Goal: Communication & Community: Answer question/provide support

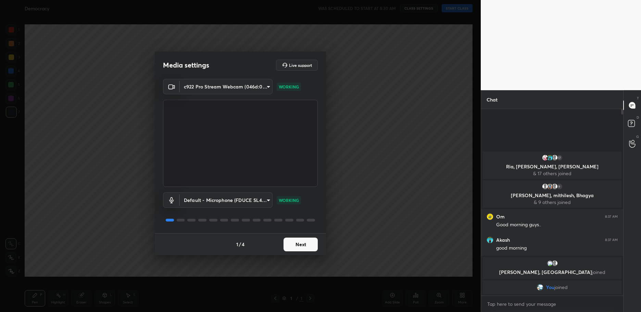
click at [298, 245] on button "Next" at bounding box center [301, 244] width 34 height 14
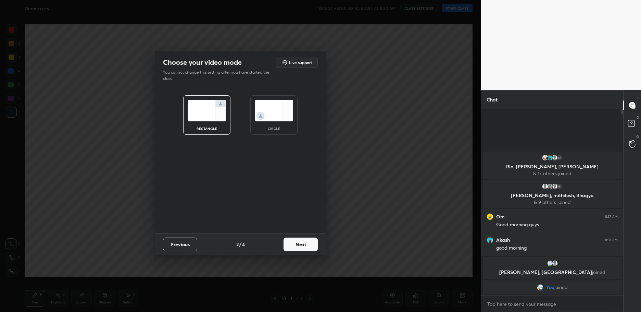
click at [298, 245] on button "Next" at bounding box center [301, 244] width 34 height 14
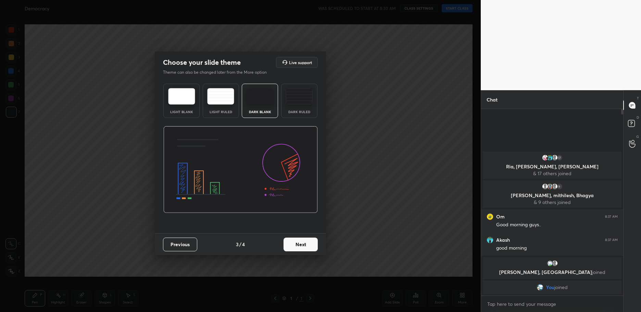
click at [298, 245] on button "Next" at bounding box center [301, 244] width 34 height 14
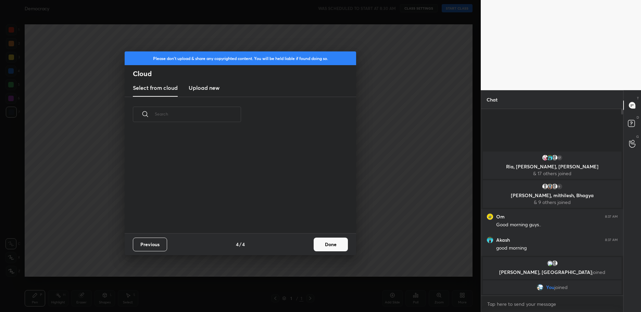
drag, startPoint x: 323, startPoint y: 245, endPoint x: 325, endPoint y: 242, distance: 4.5
click at [323, 245] on button "Done" at bounding box center [331, 244] width 34 height 14
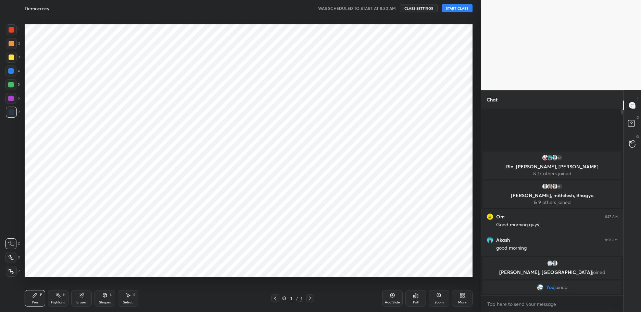
scroll to position [101, 220]
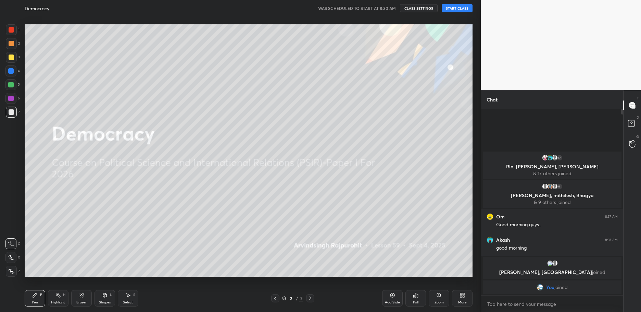
click at [449, 9] on button "START CLASS" at bounding box center [457, 8] width 31 height 8
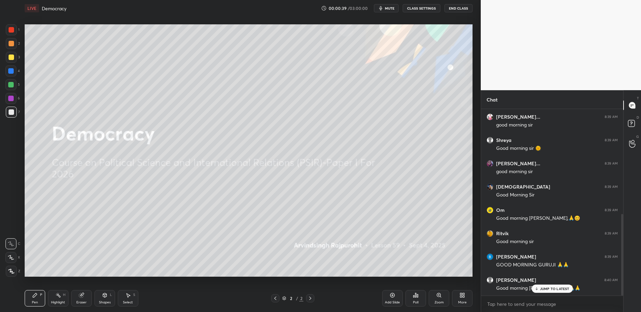
scroll to position [239, 0]
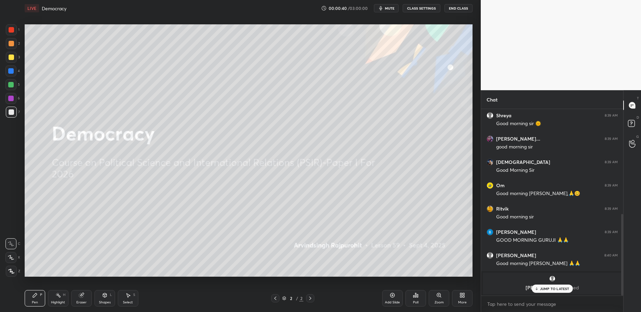
click at [553, 289] on p "JUMP TO LATEST" at bounding box center [554, 288] width 29 height 4
click at [388, 9] on span "mute" at bounding box center [390, 8] width 10 height 5
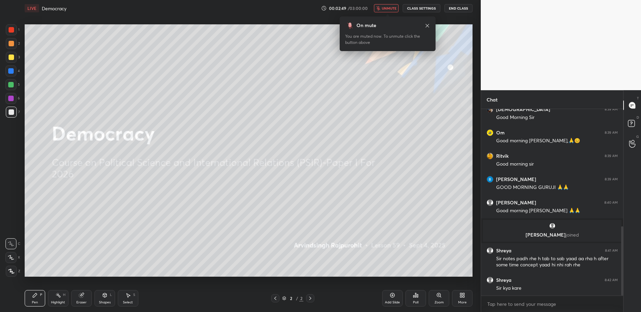
scroll to position [316, 0]
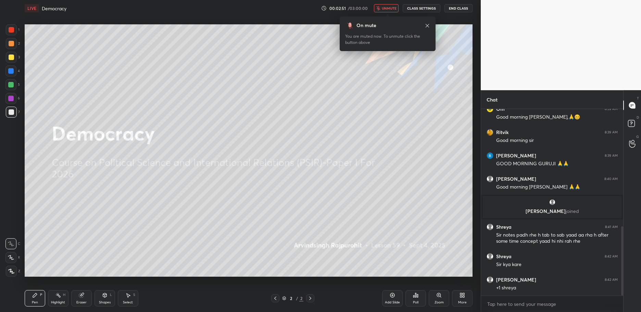
click at [386, 8] on span "unmute" at bounding box center [389, 8] width 15 height 5
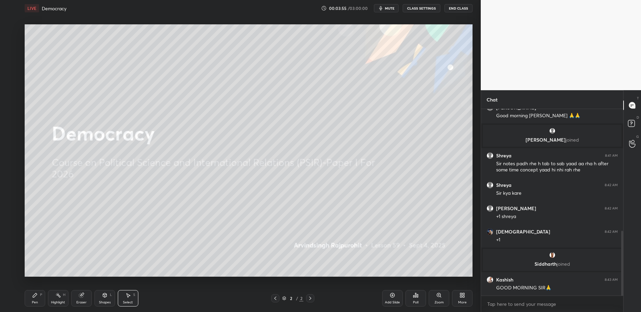
scroll to position [380, 0]
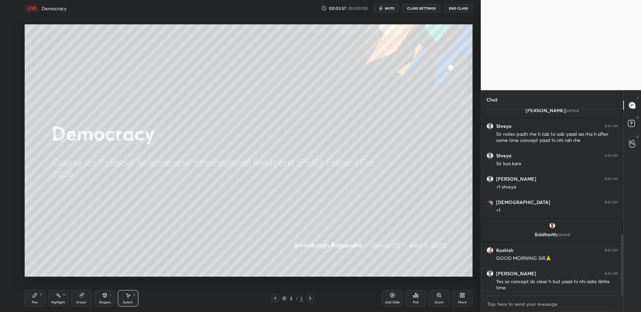
click at [499, 301] on textarea at bounding box center [552, 303] width 131 height 11
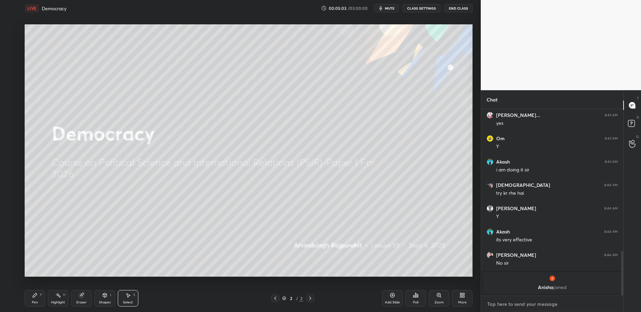
scroll to position [559, 0]
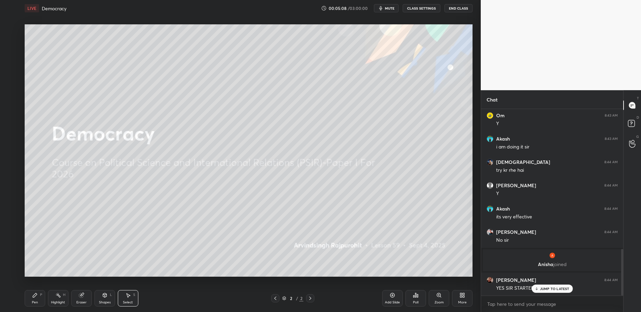
drag, startPoint x: 553, startPoint y: 287, endPoint x: 593, endPoint y: 299, distance: 41.7
click at [553, 288] on p "JUMP TO LATEST" at bounding box center [554, 288] width 29 height 4
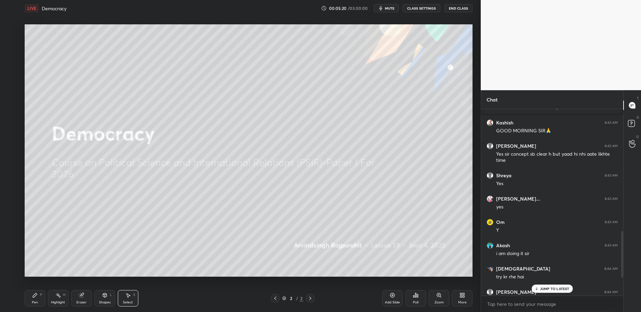
scroll to position [445, 0]
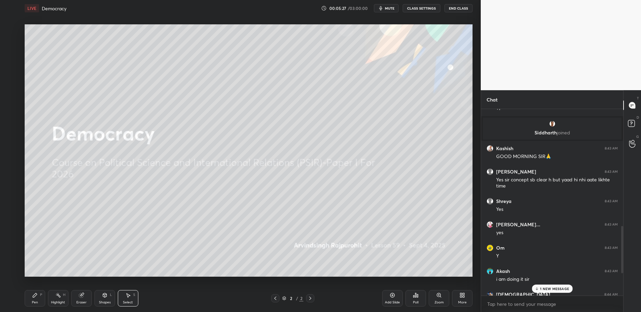
click at [567, 287] on p "1 NEW MESSAGE" at bounding box center [554, 288] width 29 height 4
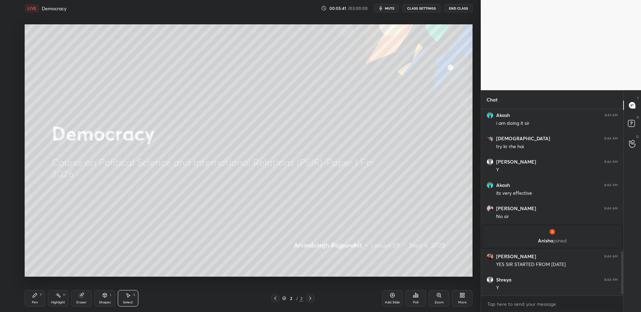
scroll to position [624, 0]
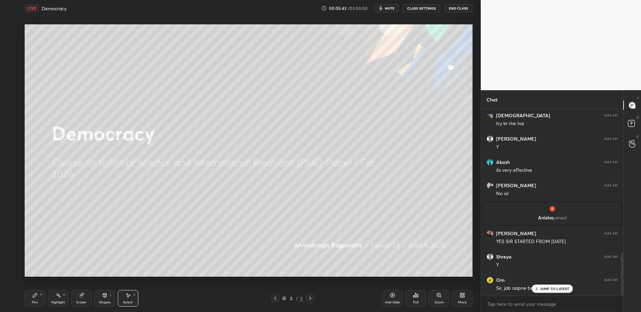
click at [536, 288] on icon at bounding box center [536, 288] width 4 height 4
click at [39, 293] on div "Pen P" at bounding box center [35, 298] width 21 height 16
click at [385, 297] on div "Add Slide" at bounding box center [392, 298] width 21 height 16
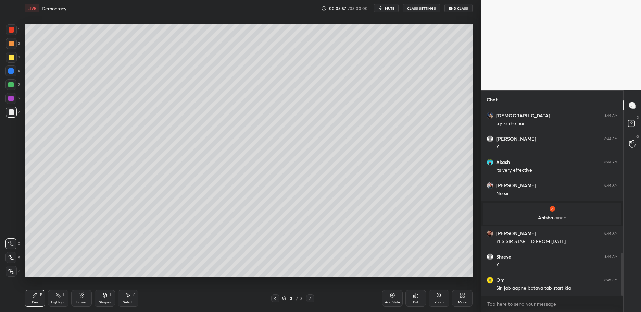
click at [12, 59] on div at bounding box center [11, 56] width 5 height 5
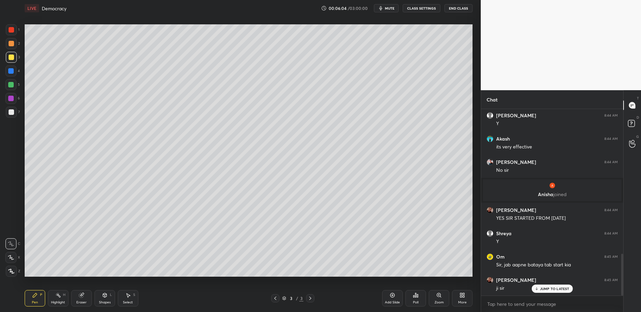
click at [22, 63] on div "1 2 3 4 5 6 7 C X Z C X Z E E Erase all H H" at bounding box center [11, 150] width 22 height 252
click at [12, 72] on div at bounding box center [10, 70] width 5 height 5
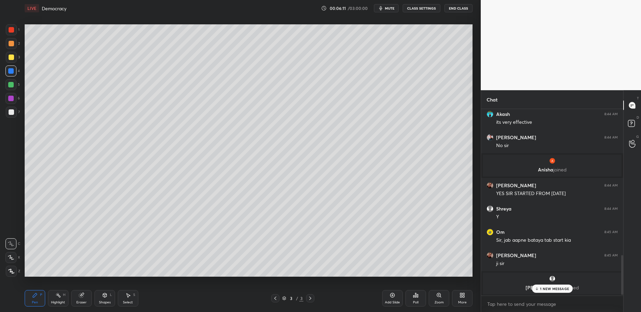
scroll to position [695, 0]
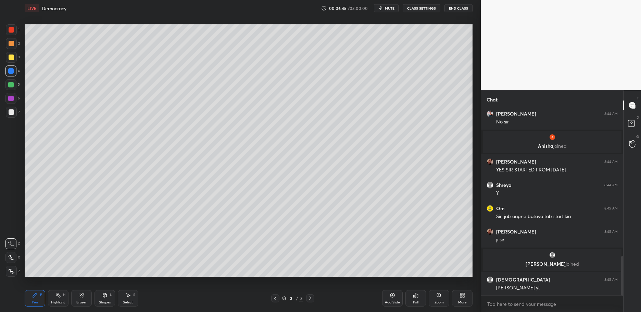
click at [14, 55] on div at bounding box center [11, 57] width 11 height 11
click at [13, 50] on div "2" at bounding box center [13, 45] width 14 height 14
click at [13, 49] on div at bounding box center [11, 43] width 11 height 11
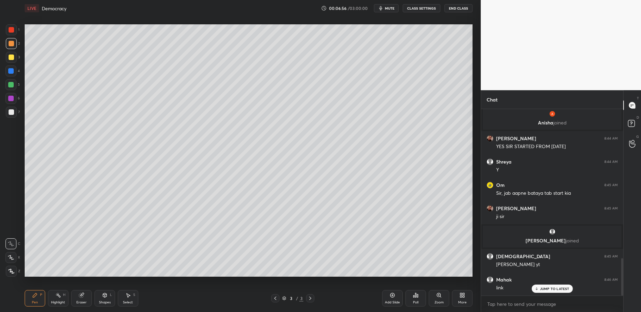
scroll to position [742, 0]
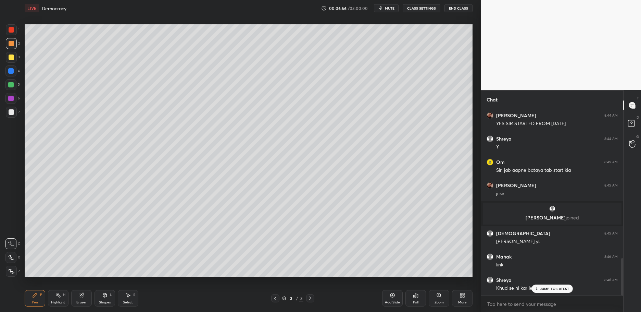
click at [14, 32] on div at bounding box center [11, 29] width 11 height 11
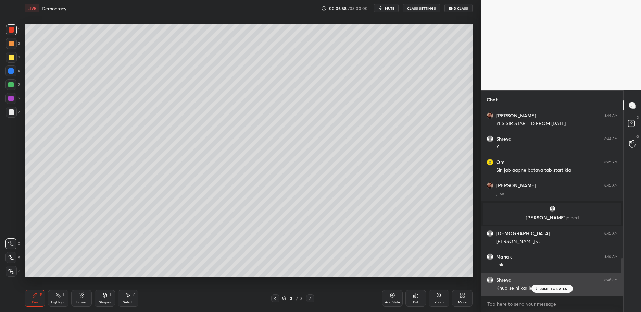
click at [533, 290] on div "JUMP TO LATEST" at bounding box center [552, 288] width 41 height 8
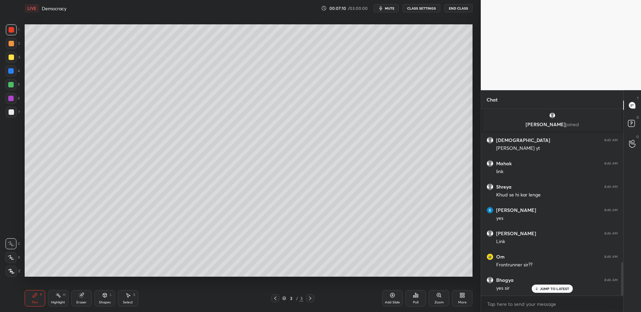
scroll to position [858, 0]
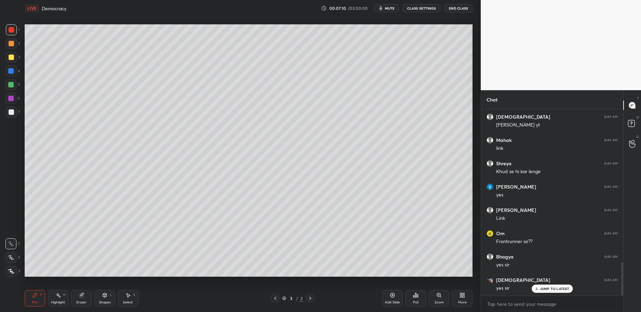
click at [11, 85] on div at bounding box center [10, 84] width 5 height 5
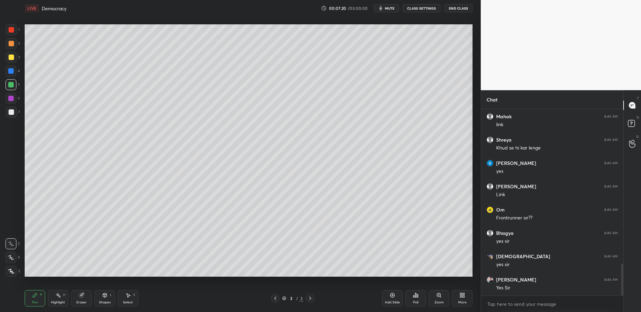
scroll to position [905, 0]
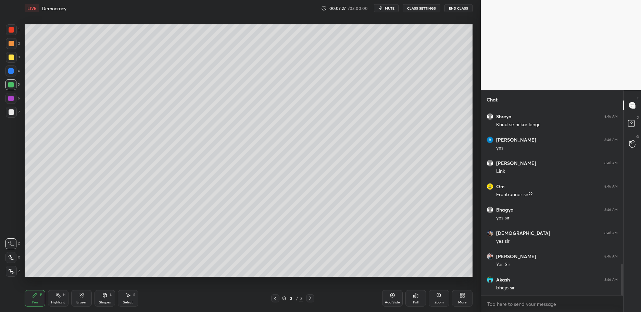
click at [14, 69] on div at bounding box center [10, 70] width 11 height 11
click at [13, 66] on div at bounding box center [10, 70] width 11 height 11
click at [15, 63] on div "3" at bounding box center [13, 59] width 14 height 14
click at [13, 44] on div at bounding box center [11, 43] width 5 height 5
click at [10, 41] on div at bounding box center [11, 43] width 5 height 5
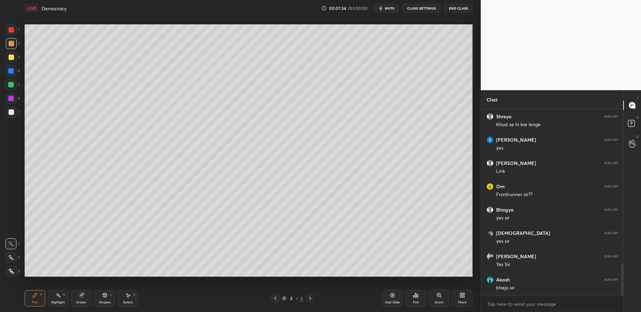
click at [9, 38] on div "1" at bounding box center [13, 31] width 14 height 14
click at [11, 33] on div at bounding box center [11, 29] width 5 height 5
click at [13, 115] on div at bounding box center [11, 112] width 11 height 11
click at [12, 116] on div at bounding box center [11, 112] width 11 height 11
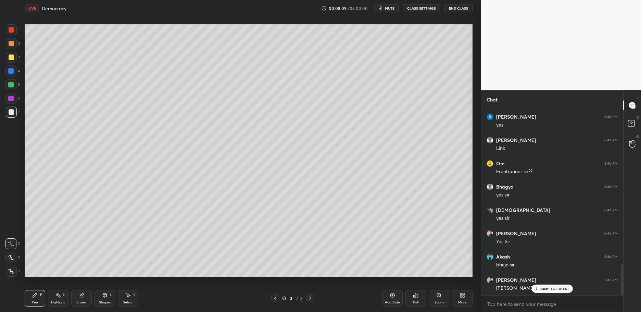
click at [13, 100] on div at bounding box center [10, 98] width 5 height 5
click at [16, 99] on div at bounding box center [10, 98] width 11 height 11
click at [7, 45] on div at bounding box center [11, 43] width 11 height 11
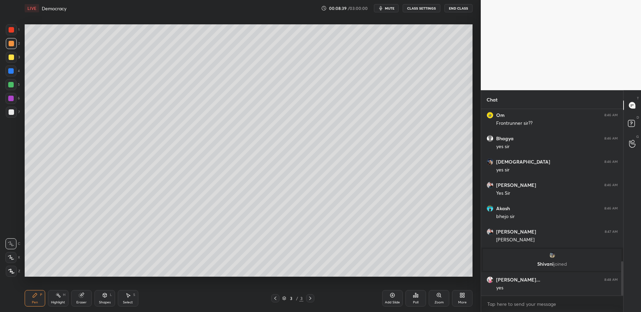
scroll to position [831, 0]
click at [413, 293] on icon at bounding box center [415, 294] width 5 height 5
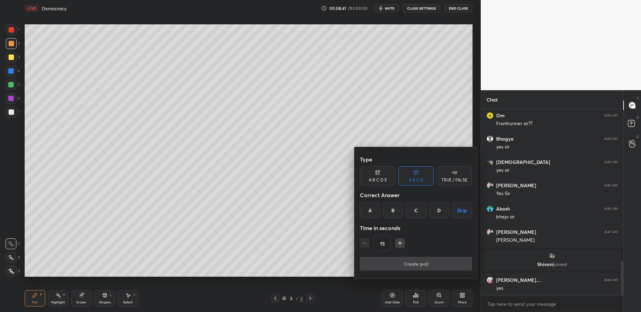
click at [445, 180] on div "TRUE / FALSE" at bounding box center [455, 180] width 26 height 4
click at [453, 211] on button "Skip" at bounding box center [455, 210] width 36 height 16
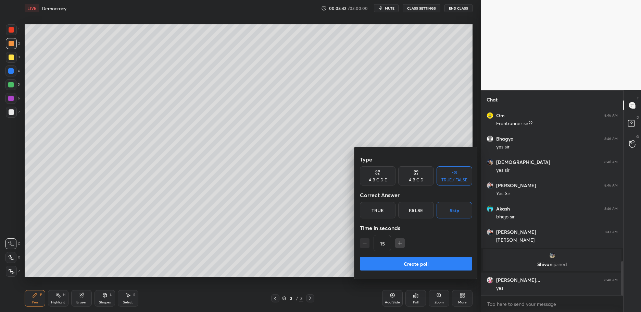
click at [432, 258] on button "Create poll" at bounding box center [416, 264] width 112 height 14
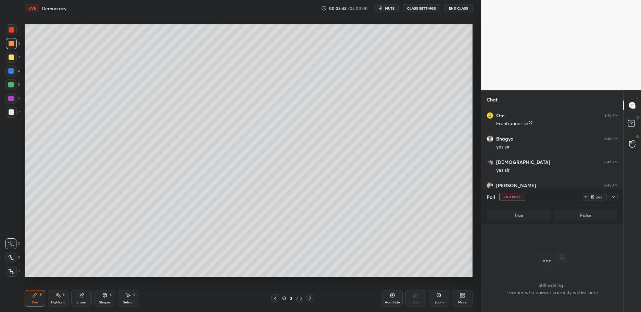
scroll to position [2, 2]
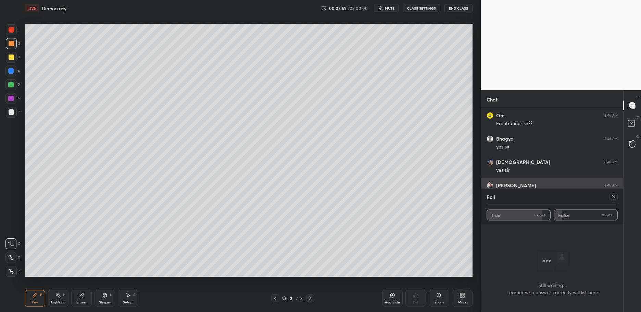
click at [612, 196] on icon at bounding box center [613, 196] width 5 height 5
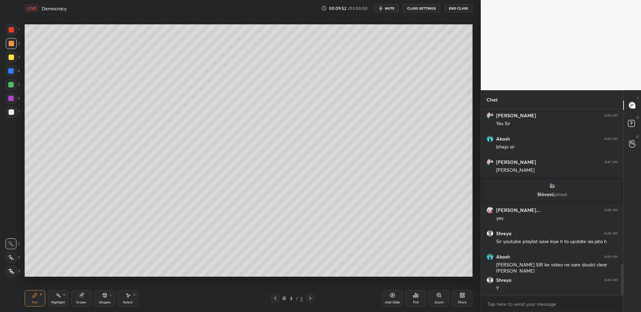
scroll to position [925, 0]
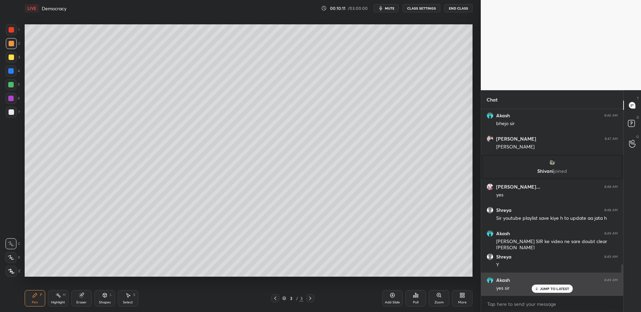
click at [549, 288] on p "JUMP TO LATEST" at bounding box center [554, 288] width 29 height 4
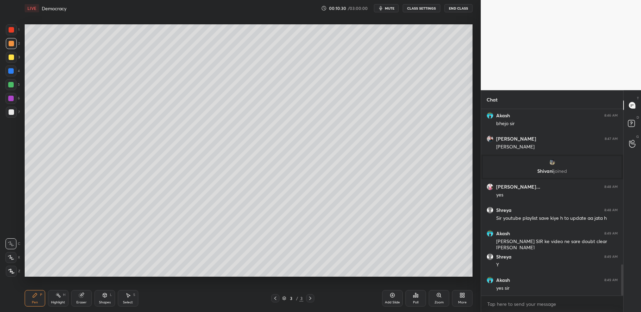
click at [390, 6] on span "mute" at bounding box center [390, 8] width 10 height 5
click at [390, 8] on span "unmute" at bounding box center [389, 8] width 15 height 5
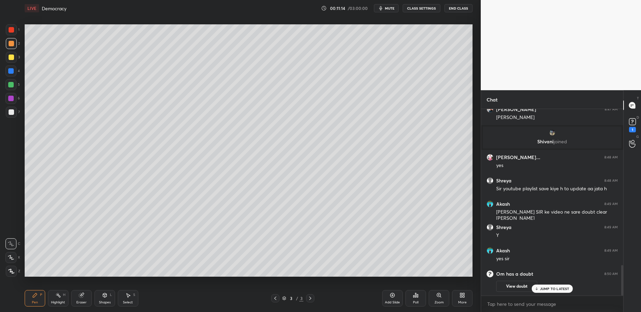
click at [632, 127] on div "1" at bounding box center [632, 129] width 7 height 5
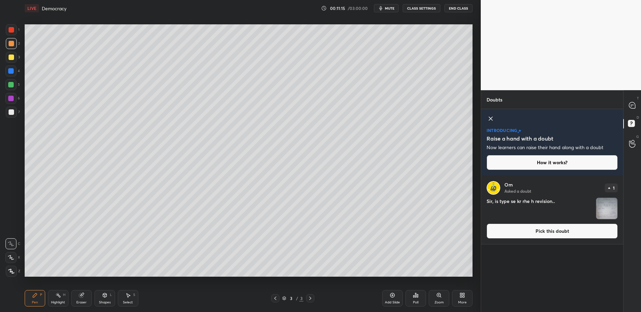
click at [518, 234] on button "Pick this doubt" at bounding box center [552, 230] width 131 height 15
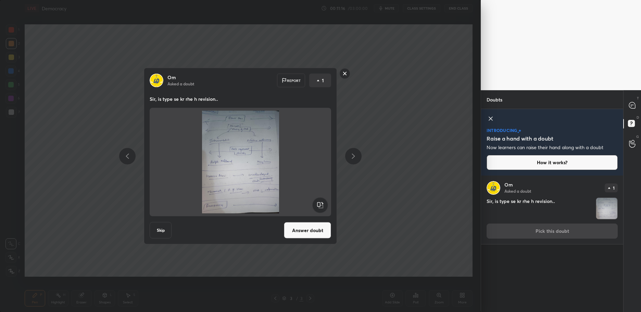
click at [314, 229] on button "Answer doubt" at bounding box center [307, 230] width 47 height 16
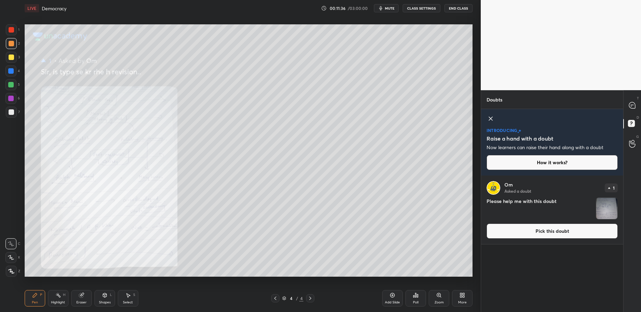
click at [511, 231] on button "Pick this doubt" at bounding box center [552, 230] width 131 height 15
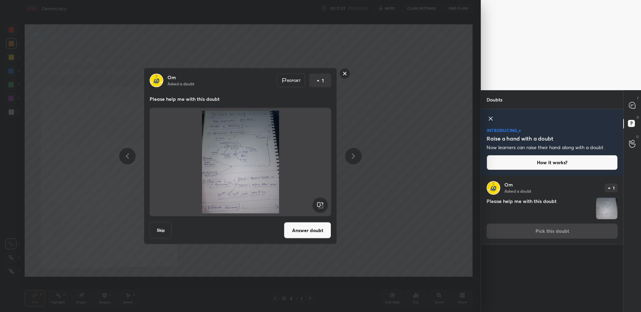
click at [316, 227] on button "Answer doubt" at bounding box center [307, 230] width 47 height 16
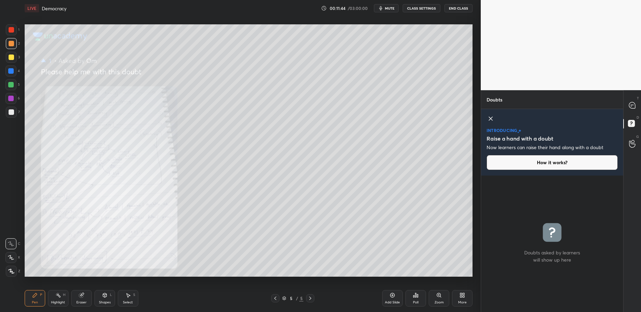
click at [388, 11] on button "mute" at bounding box center [386, 8] width 25 height 8
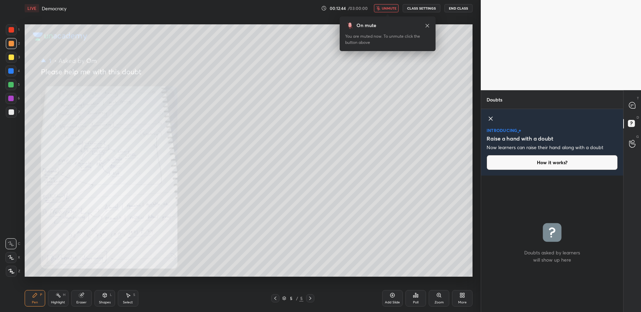
drag, startPoint x: 392, startPoint y: 8, endPoint x: 408, endPoint y: 18, distance: 19.2
click at [393, 8] on span "unmute" at bounding box center [389, 8] width 15 height 5
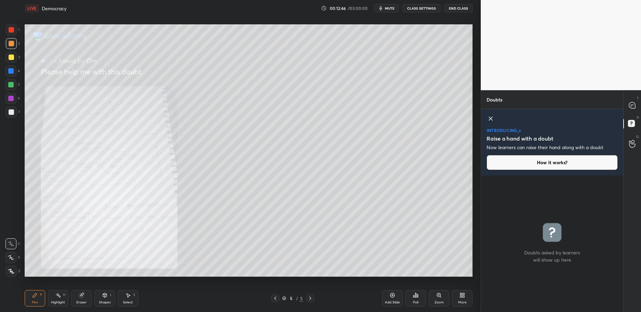
drag, startPoint x: 491, startPoint y: 117, endPoint x: 538, endPoint y: 118, distance: 46.6
click at [491, 117] on icon at bounding box center [491, 118] width 8 height 8
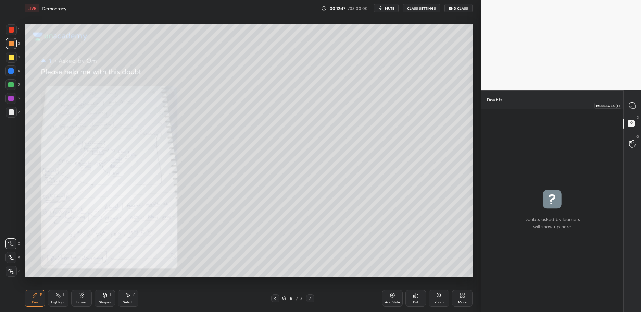
drag, startPoint x: 632, startPoint y: 107, endPoint x: 629, endPoint y: 118, distance: 12.1
click at [633, 108] on icon at bounding box center [632, 105] width 6 height 6
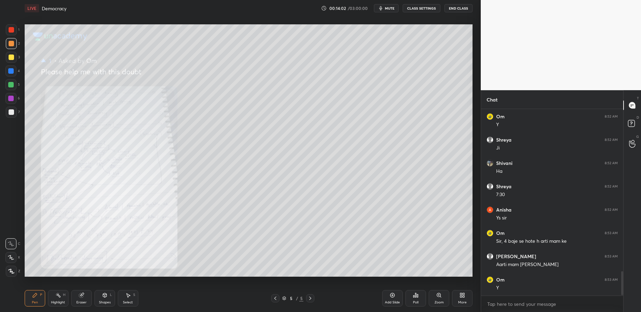
scroll to position [1256, 0]
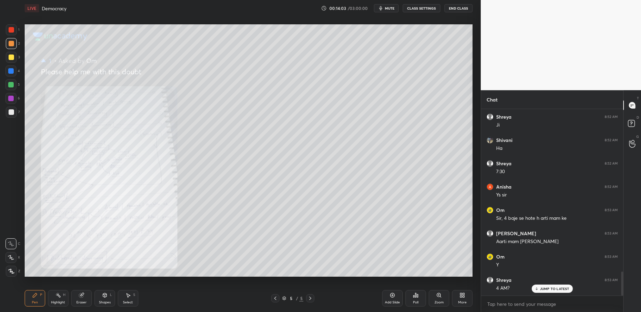
click at [555, 288] on p "JUMP TO LATEST" at bounding box center [554, 288] width 29 height 4
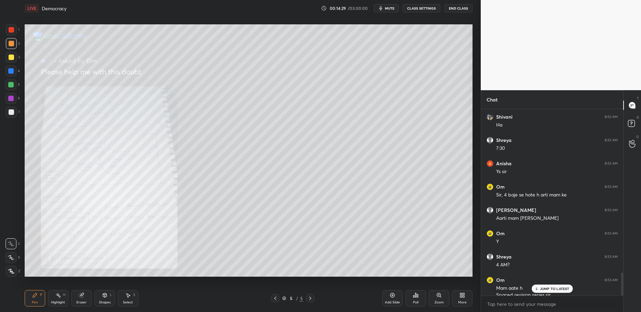
scroll to position [1332, 0]
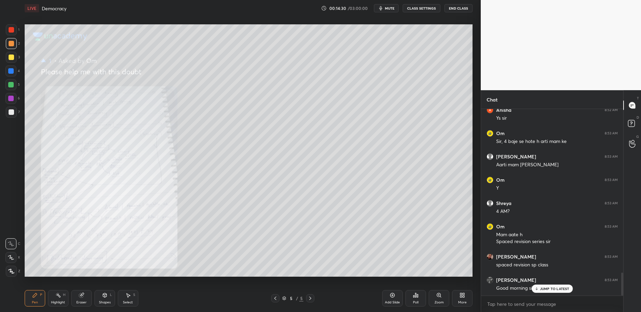
click at [545, 287] on p "JUMP TO LATEST" at bounding box center [554, 288] width 29 height 4
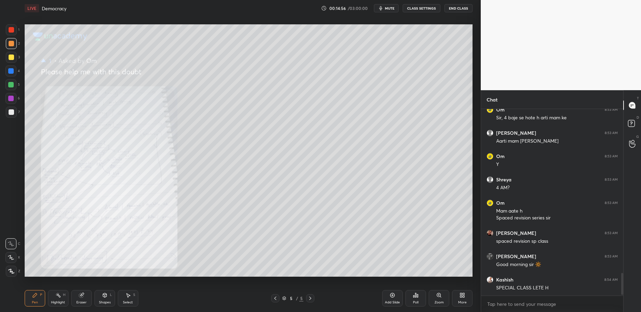
scroll to position [1402, 0]
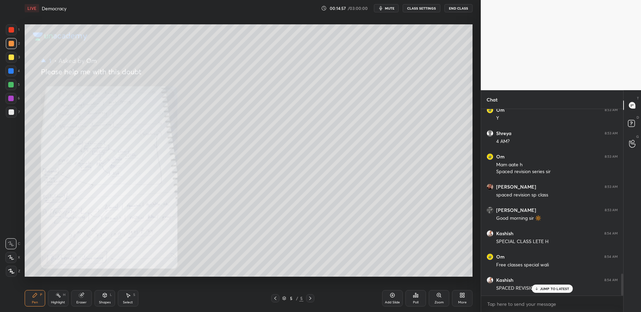
click at [550, 288] on p "JUMP TO LATEST" at bounding box center [554, 288] width 29 height 4
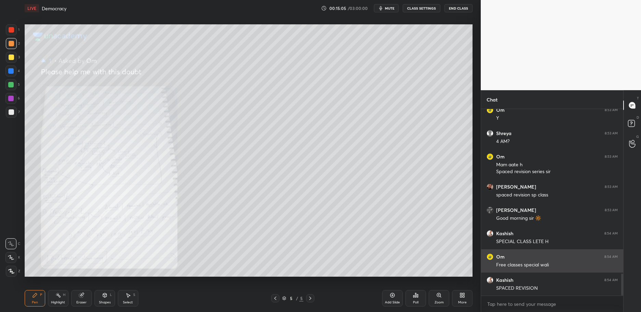
scroll to position [1425, 0]
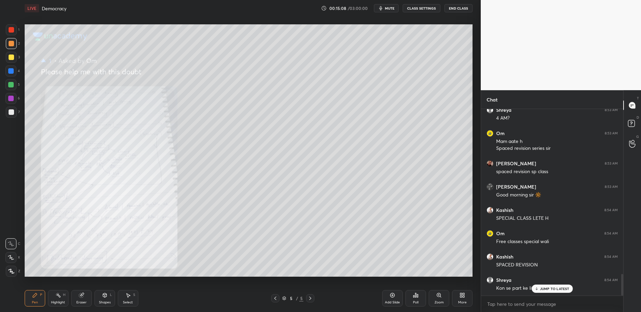
click at [548, 287] on p "JUMP TO LATEST" at bounding box center [554, 288] width 29 height 4
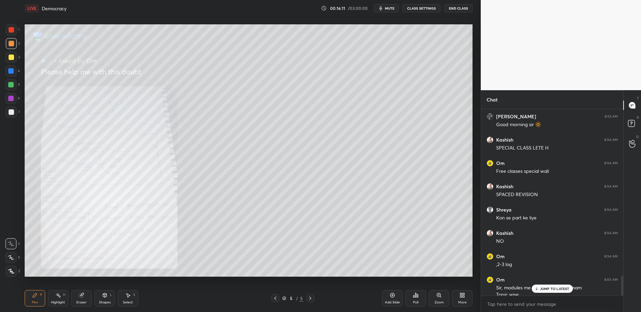
scroll to position [1572, 0]
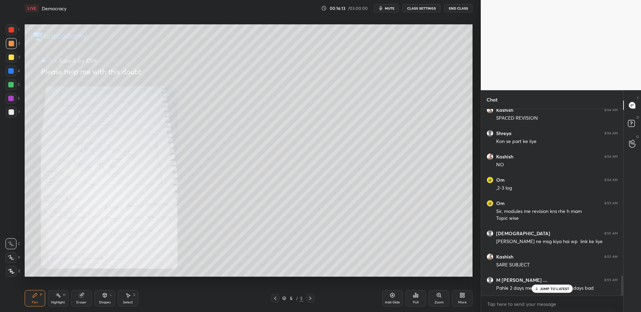
click at [551, 288] on p "JUMP TO LATEST" at bounding box center [554, 288] width 29 height 4
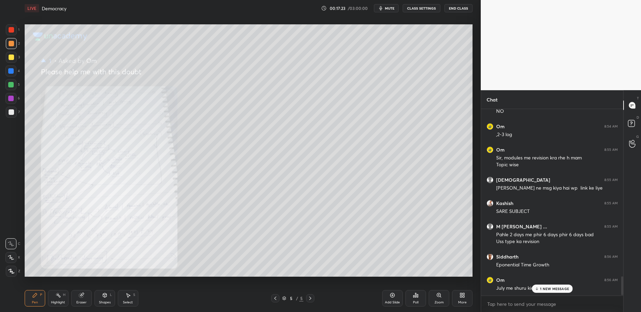
scroll to position [1649, 0]
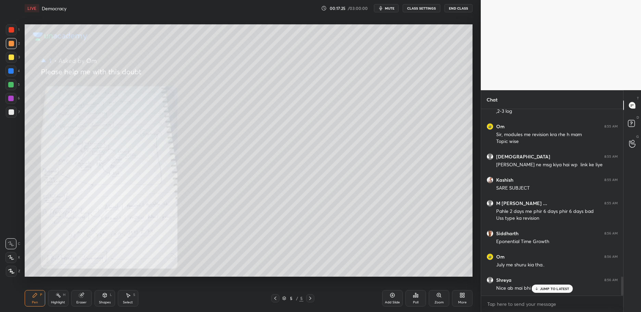
click at [563, 292] on div "JUMP TO LATEST" at bounding box center [552, 288] width 41 height 8
click at [467, 301] on div "More" at bounding box center [462, 298] width 21 height 16
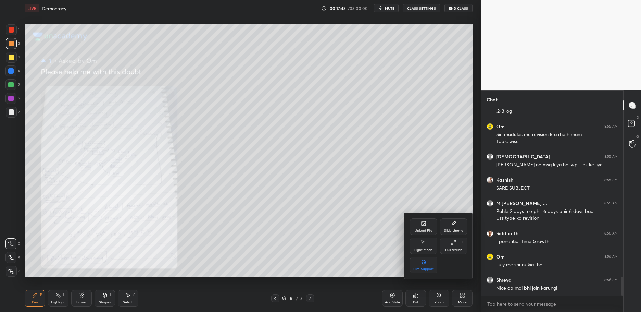
click at [420, 224] on div "Upload File" at bounding box center [423, 226] width 27 height 16
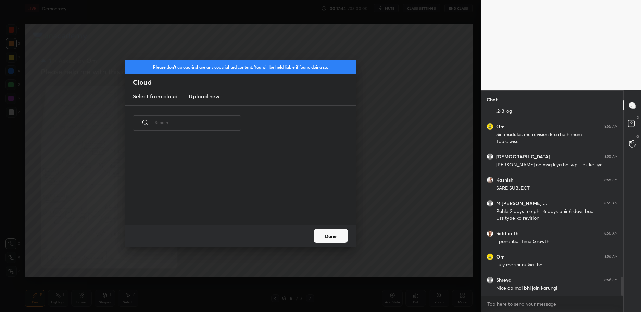
scroll to position [84, 220]
click at [197, 92] on h3 "Upload new" at bounding box center [204, 96] width 31 height 8
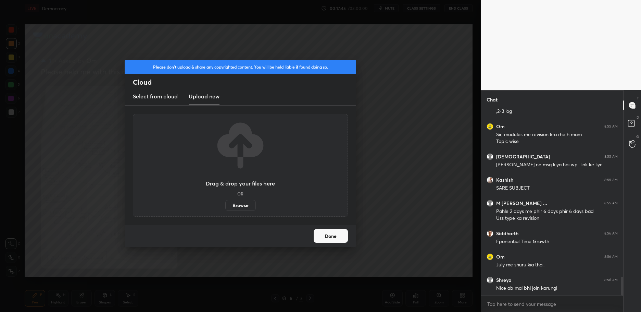
drag, startPoint x: 238, startPoint y: 203, endPoint x: 241, endPoint y: 206, distance: 3.9
click at [241, 206] on label "Browse" at bounding box center [240, 205] width 30 height 11
click at [225, 206] on input "Browse" at bounding box center [225, 205] width 0 height 11
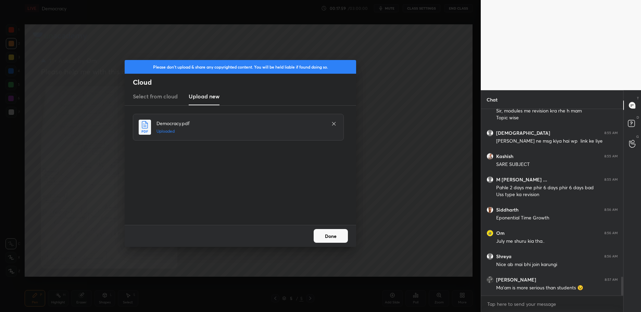
scroll to position [1696, 0]
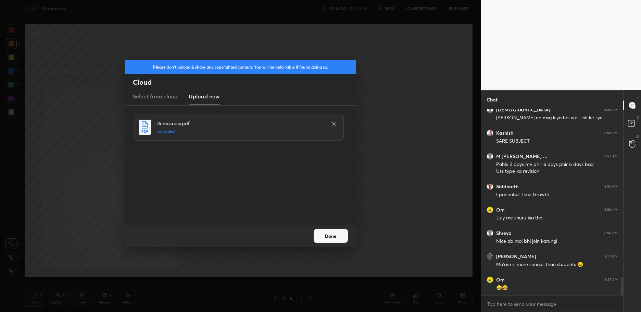
click at [326, 232] on button "Done" at bounding box center [331, 236] width 34 height 14
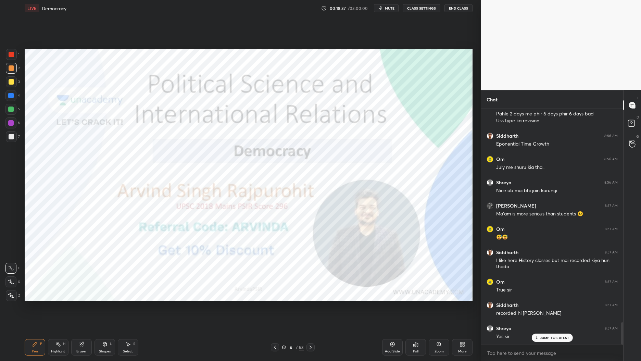
scroll to position [1746, 0]
click at [393, 311] on div "Add Slide" at bounding box center [392, 347] width 21 height 16
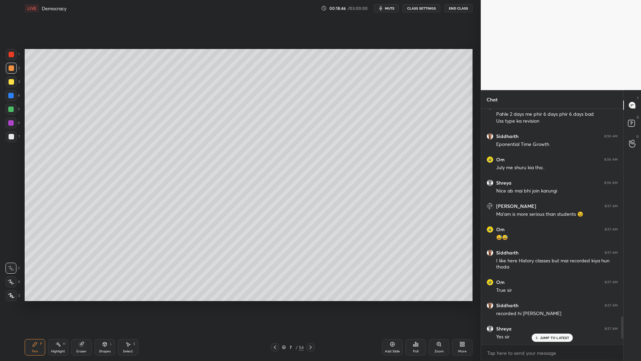
click at [10, 84] on div at bounding box center [11, 81] width 5 height 5
click at [11, 103] on div "4" at bounding box center [12, 97] width 14 height 14
click at [17, 101] on div "4" at bounding box center [12, 95] width 14 height 11
click at [9, 82] on div at bounding box center [11, 81] width 5 height 5
click at [8, 83] on div at bounding box center [11, 81] width 11 height 11
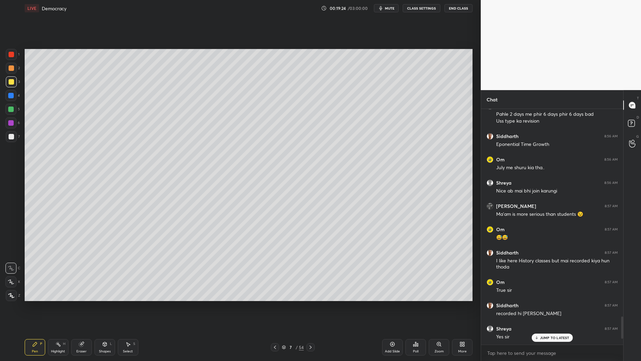
click at [20, 86] on div "3" at bounding box center [13, 81] width 14 height 11
click at [14, 89] on div "3" at bounding box center [13, 83] width 14 height 14
click at [13, 99] on div at bounding box center [10, 95] width 11 height 11
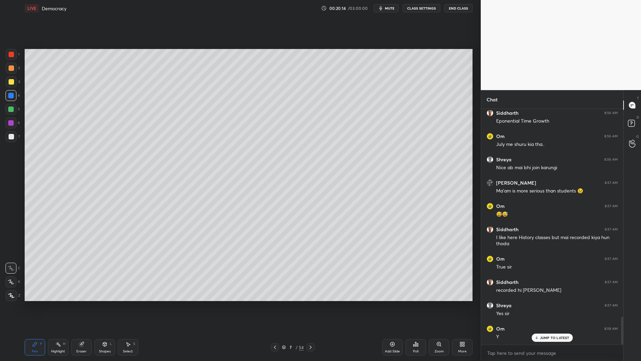
click at [9, 124] on div at bounding box center [10, 122] width 5 height 5
click at [12, 124] on div at bounding box center [10, 122] width 5 height 5
click at [391, 311] on icon at bounding box center [392, 344] width 5 height 5
click at [7, 54] on div at bounding box center [11, 54] width 11 height 11
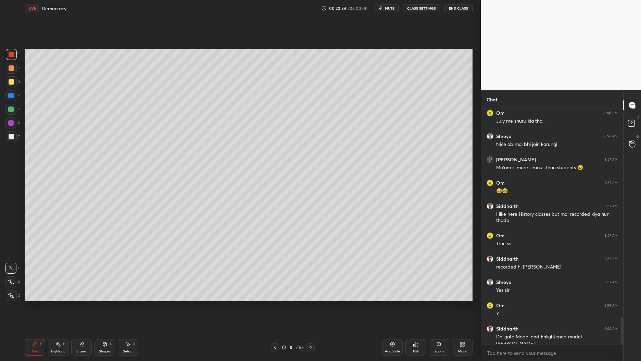
scroll to position [1799, 0]
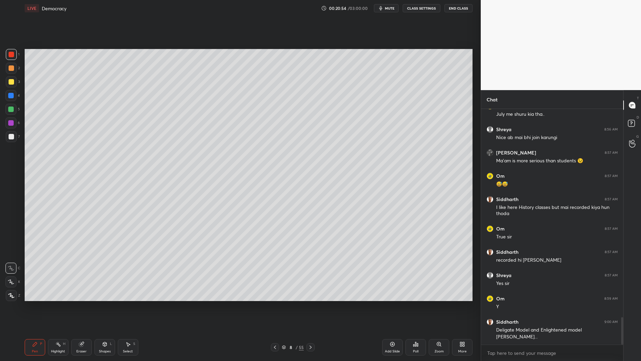
click at [16, 101] on div "4" at bounding box center [12, 95] width 14 height 11
click at [9, 96] on div at bounding box center [10, 95] width 5 height 5
click at [7, 72] on div at bounding box center [11, 68] width 11 height 11
click at [10, 68] on div at bounding box center [11, 67] width 5 height 5
click at [15, 60] on div "1" at bounding box center [13, 54] width 14 height 11
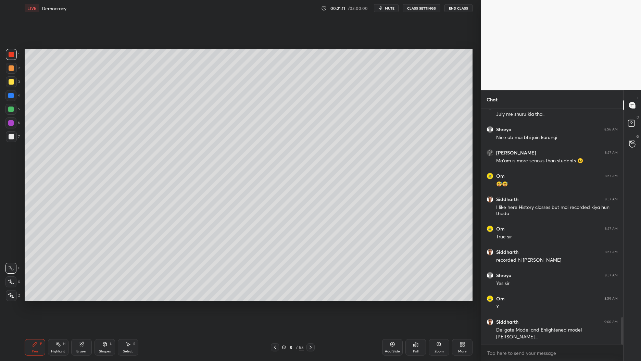
click at [19, 102] on div "4" at bounding box center [12, 97] width 14 height 14
click at [7, 108] on div at bounding box center [10, 109] width 11 height 11
click at [8, 108] on div at bounding box center [10, 109] width 5 height 5
click at [0, 92] on div "1 2 3 4 5 6 7 C X Z C X Z E E Erase all H H" at bounding box center [11, 175] width 22 height 252
click at [3, 92] on div "1 2 3 4 5 6 7 C X Z C X Z E E Erase all H H" at bounding box center [11, 175] width 22 height 252
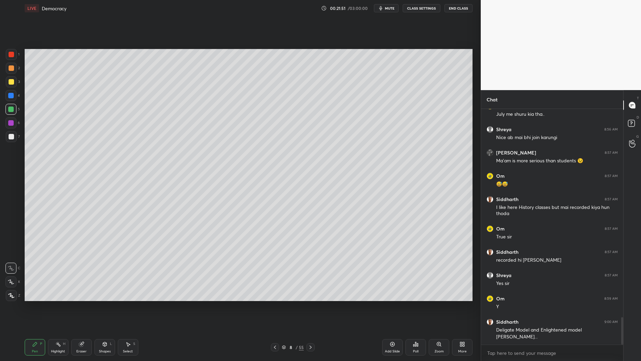
click at [10, 92] on div at bounding box center [10, 95] width 11 height 11
click at [13, 87] on div at bounding box center [11, 81] width 11 height 11
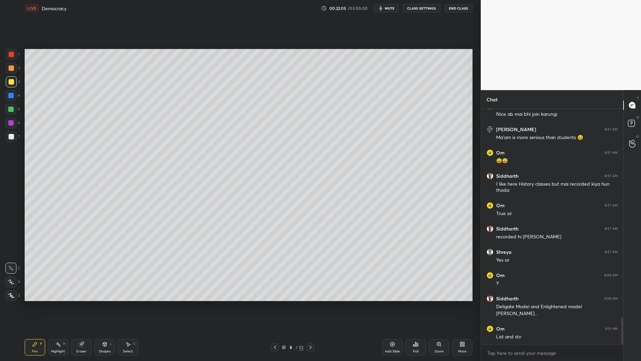
click at [3, 92] on div "1 2 3 4 5 6 7 C X Z C X Z E E Erase all H H" at bounding box center [11, 175] width 22 height 252
click at [7, 82] on div at bounding box center [11, 81] width 11 height 11
click at [13, 75] on div "2" at bounding box center [13, 70] width 14 height 14
click at [14, 92] on div at bounding box center [10, 95] width 11 height 11
click at [17, 96] on div "4" at bounding box center [12, 95] width 14 height 11
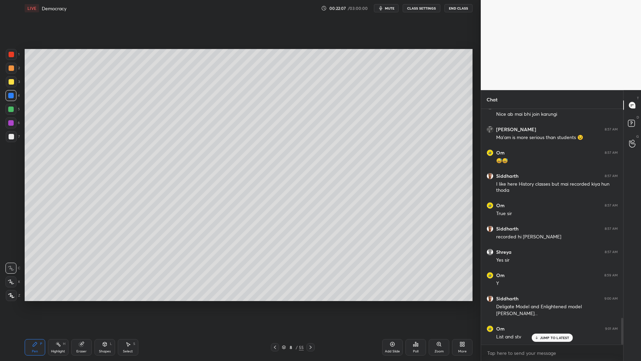
scroll to position [1847, 0]
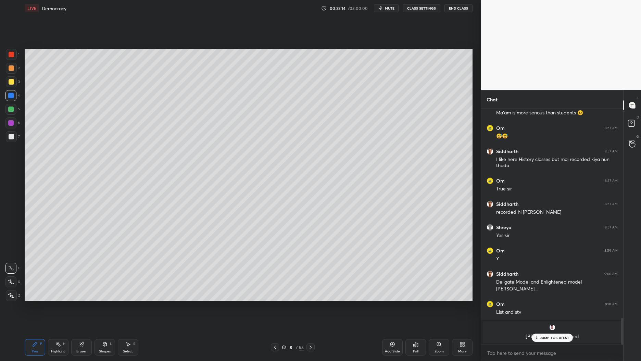
click at [0, 82] on div "1 2 3 4 5 6 7 C X Z C X Z E E Erase all H H" at bounding box center [11, 175] width 22 height 252
click at [3, 73] on div "1 2 3 4 5 6 7 C X Z C X Z E E Erase all H H" at bounding box center [11, 175] width 22 height 252
click at [12, 73] on div at bounding box center [11, 68] width 11 height 11
click at [22, 66] on div "1 2 3 4 5 6 7 C X Z C X Z E E Erase all H H" at bounding box center [11, 175] width 22 height 252
click at [14, 118] on div at bounding box center [10, 123] width 11 height 11
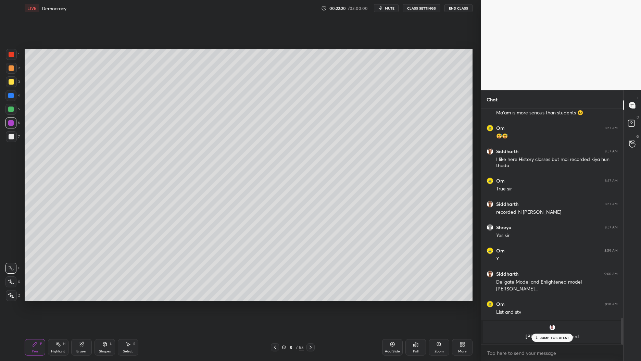
click at [10, 121] on div at bounding box center [10, 122] width 5 height 5
click at [16, 120] on div "6" at bounding box center [12, 123] width 14 height 11
click at [5, 83] on div "1 2 3 4 5 6 7 C X Z C X Z E E Erase all H H" at bounding box center [11, 175] width 22 height 252
click at [10, 79] on div at bounding box center [11, 81] width 5 height 5
click at [0, 99] on div "1 2 3 4 5 6 7 C X Z C X Z E E Erase all H H" at bounding box center [11, 175] width 22 height 252
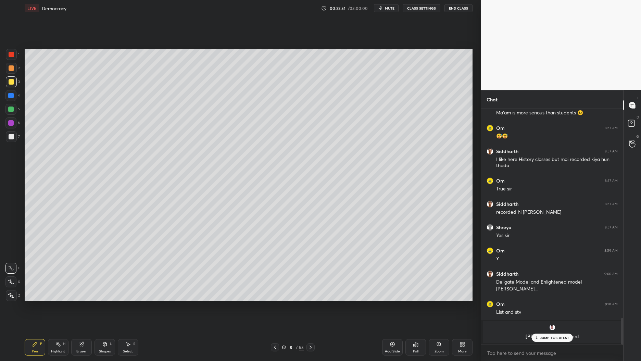
click at [9, 98] on div at bounding box center [10, 95] width 11 height 11
click at [14, 99] on div at bounding box center [10, 95] width 11 height 11
click at [0, 84] on div "1 2 3 4 5 6 7 C X Z C X Z E E Erase all H H" at bounding box center [11, 175] width 22 height 252
click at [6, 82] on div at bounding box center [11, 81] width 11 height 11
click at [13, 83] on div at bounding box center [11, 81] width 5 height 5
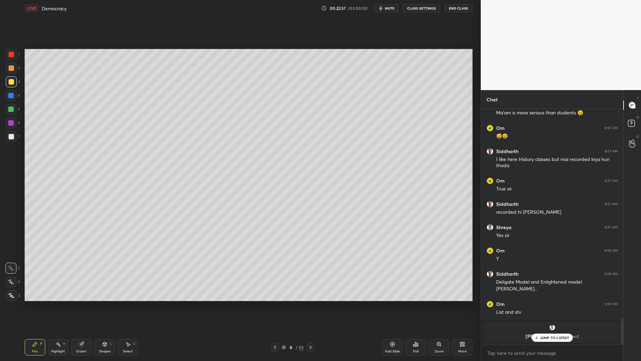
click at [20, 84] on div "3" at bounding box center [13, 81] width 14 height 11
click at [8, 108] on div at bounding box center [10, 109] width 11 height 11
click at [12, 110] on div at bounding box center [10, 109] width 5 height 5
click at [20, 72] on div "1 2 3 4 5 6 7 C X Z C X Z E E Erase all H H" at bounding box center [11, 175] width 22 height 252
click at [11, 69] on div at bounding box center [11, 67] width 5 height 5
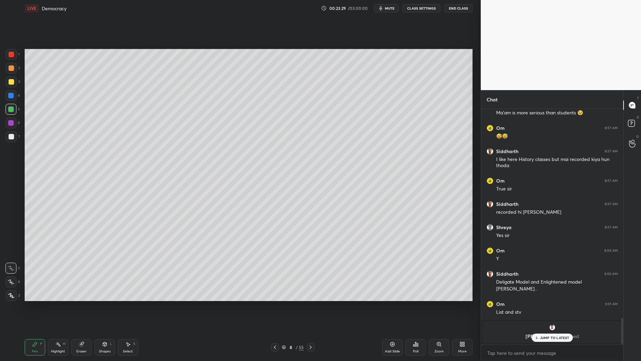
click at [14, 69] on div at bounding box center [11, 68] width 11 height 11
click at [8, 86] on div at bounding box center [11, 81] width 11 height 11
click at [10, 97] on div at bounding box center [10, 95] width 5 height 5
click at [17, 99] on div "4" at bounding box center [12, 95] width 14 height 11
click at [13, 84] on div at bounding box center [11, 81] width 5 height 5
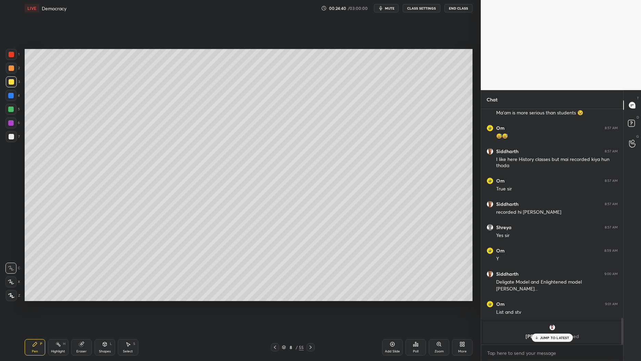
click at [551, 311] on p "JUMP TO LATEST" at bounding box center [554, 338] width 29 height 4
click at [11, 95] on div at bounding box center [10, 95] width 5 height 5
click at [11, 98] on div at bounding box center [10, 95] width 5 height 5
click at [14, 111] on div at bounding box center [10, 109] width 11 height 11
click at [14, 112] on div at bounding box center [10, 109] width 11 height 11
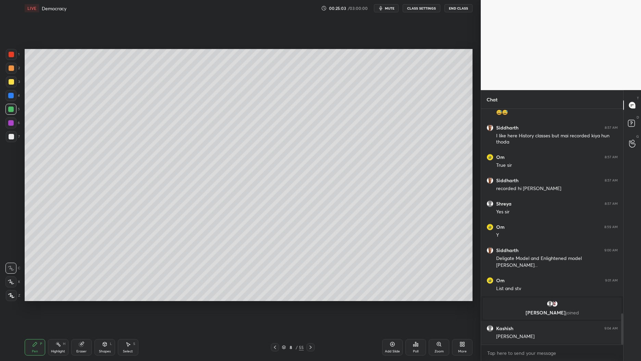
scroll to position [1539, 0]
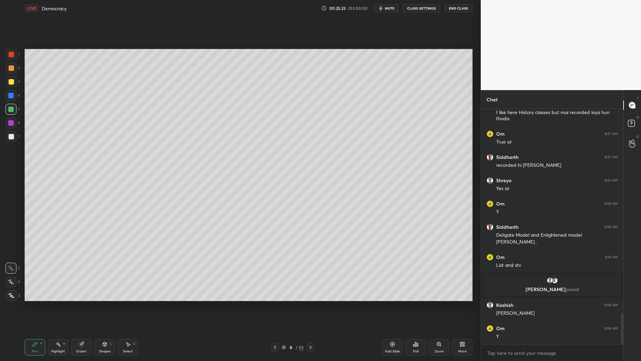
click at [15, 75] on div "2" at bounding box center [13, 70] width 14 height 14
click at [16, 71] on div at bounding box center [11, 68] width 11 height 11
click at [13, 67] on div at bounding box center [11, 68] width 11 height 11
click at [12, 64] on div at bounding box center [11, 68] width 11 height 11
click at [14, 59] on div at bounding box center [11, 54] width 11 height 11
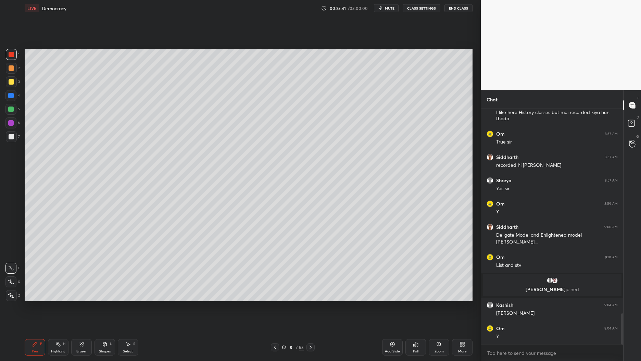
click at [15, 100] on div at bounding box center [10, 95] width 11 height 11
click at [9, 95] on div at bounding box center [10, 95] width 5 height 5
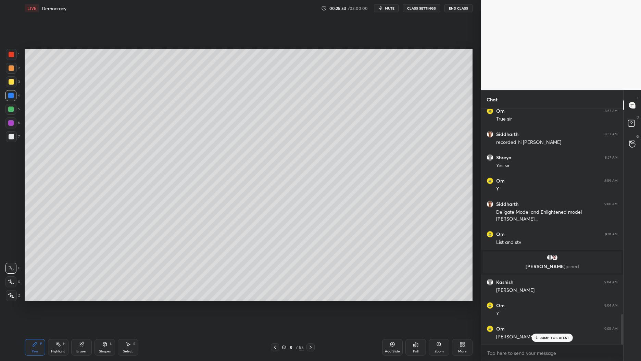
scroll to position [1586, 0]
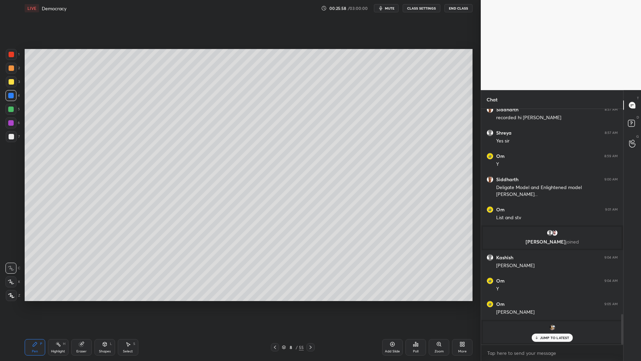
click at [10, 109] on div at bounding box center [10, 109] width 5 height 5
click at [10, 110] on div at bounding box center [10, 109] width 5 height 5
click at [0, 115] on div "1 2 3 4 5 6 7 C X Z C X Z E E Erase all H H" at bounding box center [11, 175] width 22 height 252
click at [9, 102] on div "4" at bounding box center [12, 97] width 14 height 14
click at [13, 86] on div at bounding box center [11, 81] width 11 height 11
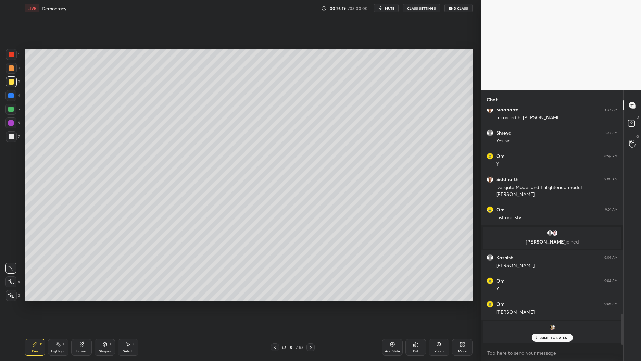
click at [9, 84] on div at bounding box center [11, 81] width 5 height 5
click at [9, 77] on div at bounding box center [11, 81] width 11 height 11
click at [10, 69] on div at bounding box center [11, 67] width 5 height 5
click at [14, 70] on div at bounding box center [11, 68] width 11 height 11
click at [16, 63] on div "2" at bounding box center [13, 68] width 14 height 11
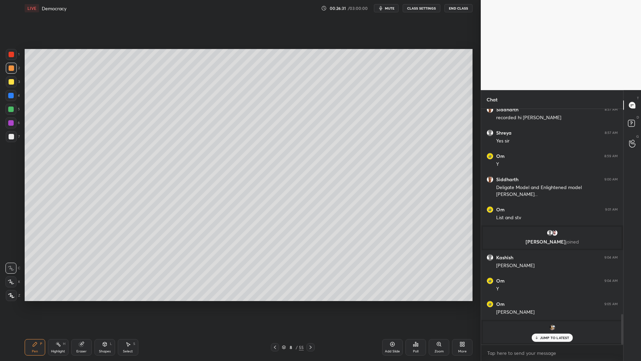
click at [389, 311] on div "Add Slide" at bounding box center [392, 347] width 21 height 16
click at [15, 78] on div at bounding box center [11, 81] width 11 height 11
click at [15, 79] on div at bounding box center [11, 81] width 11 height 11
click at [15, 95] on div at bounding box center [10, 95] width 11 height 11
click at [13, 101] on div "4" at bounding box center [12, 95] width 14 height 11
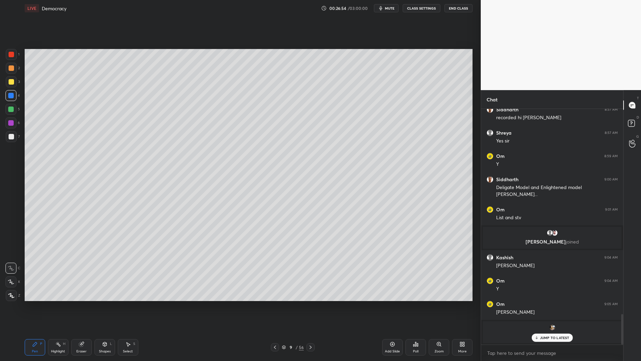
click at [14, 131] on div "6" at bounding box center [12, 125] width 14 height 14
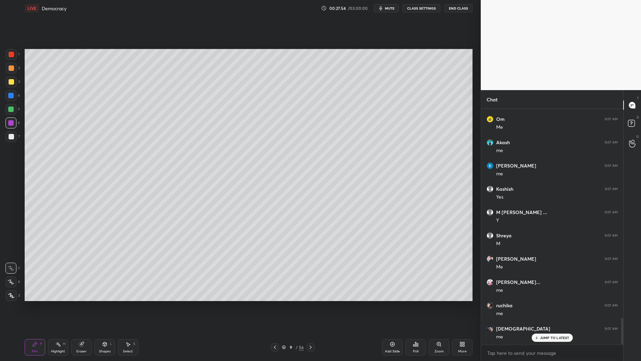
scroll to position [1889, 0]
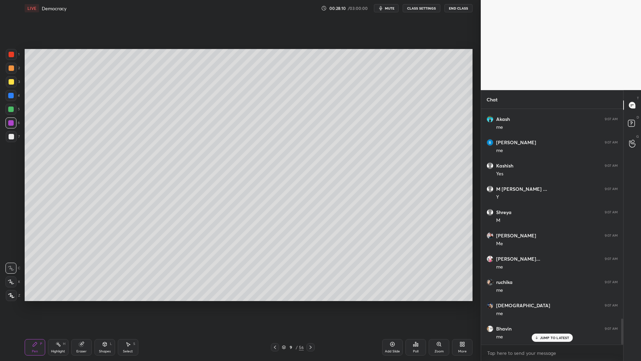
click at [11, 57] on div at bounding box center [11, 54] width 11 height 11
click at [15, 55] on div at bounding box center [11, 54] width 11 height 11
click at [21, 54] on div "1 2 3 4 5 6 7 C X Z C X Z E E Erase all H H" at bounding box center [11, 175] width 22 height 252
click at [17, 58] on div "1" at bounding box center [13, 54] width 14 height 11
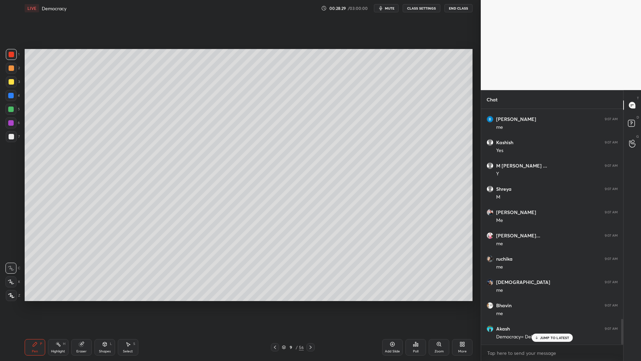
click at [0, 58] on div "1 2 3 4 5 6 7 C X Z C X Z E E Erase all H H" at bounding box center [11, 175] width 22 height 252
click at [9, 54] on div at bounding box center [11, 54] width 5 height 5
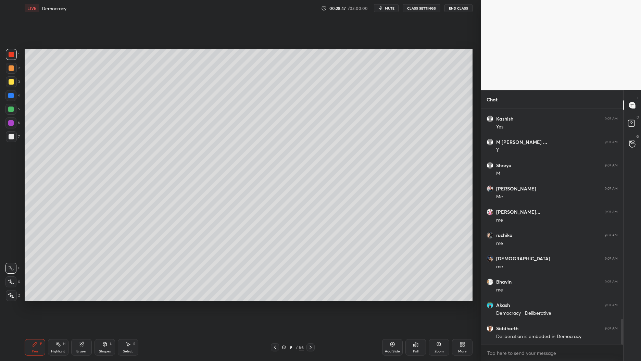
click at [13, 70] on div at bounding box center [11, 67] width 5 height 5
click at [9, 74] on div "2" at bounding box center [13, 70] width 14 height 14
click at [12, 81] on div at bounding box center [11, 81] width 5 height 5
click at [7, 88] on div "3" at bounding box center [13, 83] width 14 height 14
click at [12, 103] on div "4" at bounding box center [12, 97] width 14 height 14
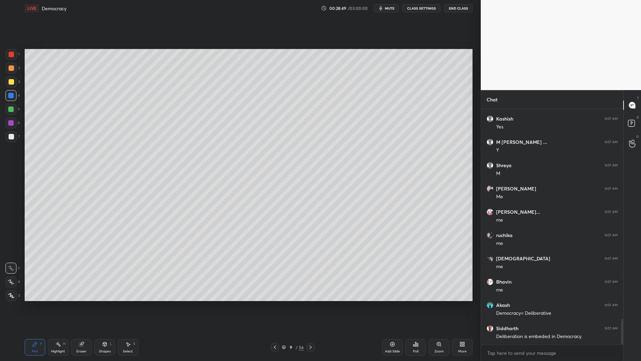
click at [16, 101] on div "4" at bounding box center [12, 95] width 14 height 11
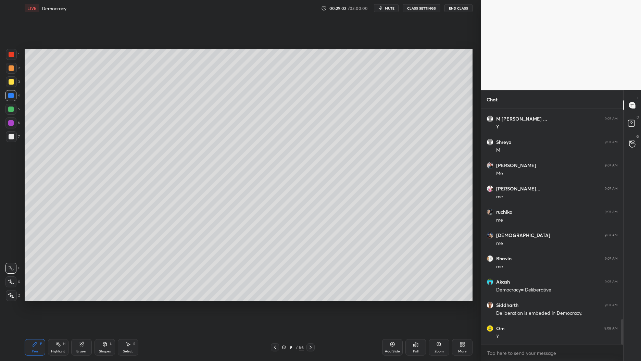
click at [7, 86] on div at bounding box center [11, 81] width 11 height 11
click at [12, 84] on div at bounding box center [11, 81] width 5 height 5
click at [12, 69] on div at bounding box center [11, 67] width 5 height 5
click at [13, 59] on div at bounding box center [11, 54] width 11 height 11
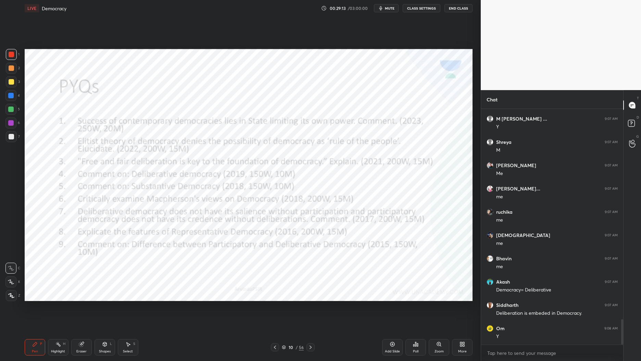
click at [12, 54] on div at bounding box center [11, 54] width 5 height 5
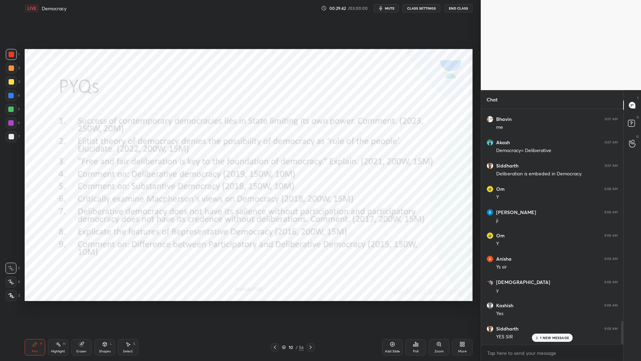
scroll to position [2122, 0]
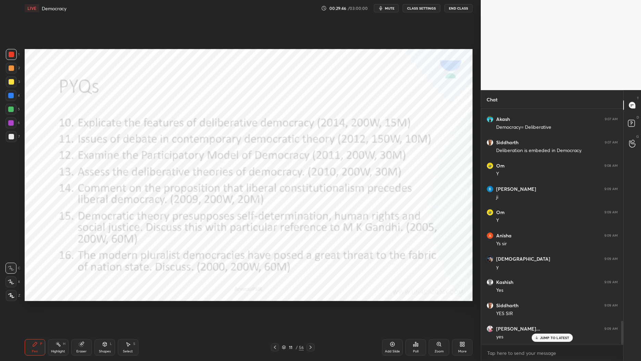
click at [286, 311] on icon at bounding box center [283, 347] width 3 height 2
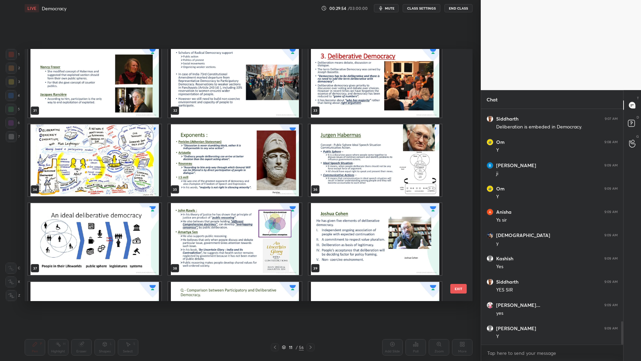
scroll to position [797, 0]
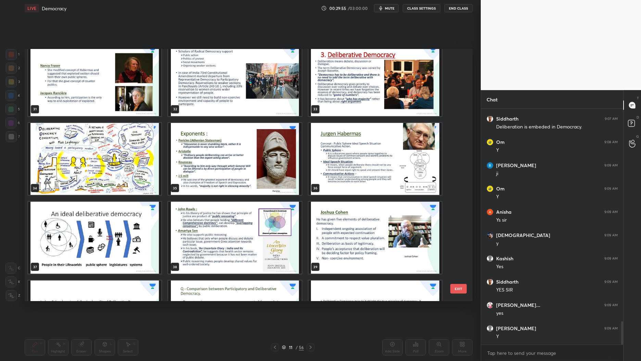
click at [351, 85] on img "grid" at bounding box center [375, 80] width 133 height 72
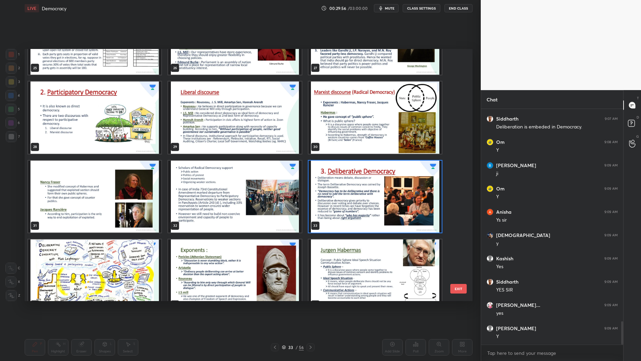
scroll to position [682, 0]
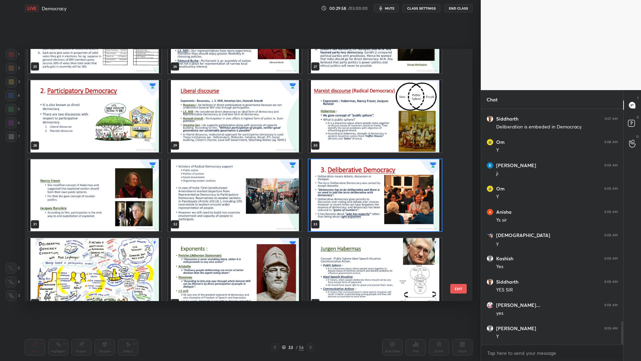
click at [225, 127] on img "grid" at bounding box center [234, 116] width 133 height 72
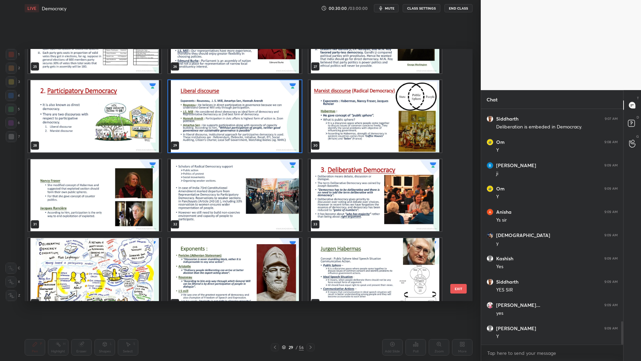
click at [238, 142] on img "grid" at bounding box center [234, 116] width 133 height 72
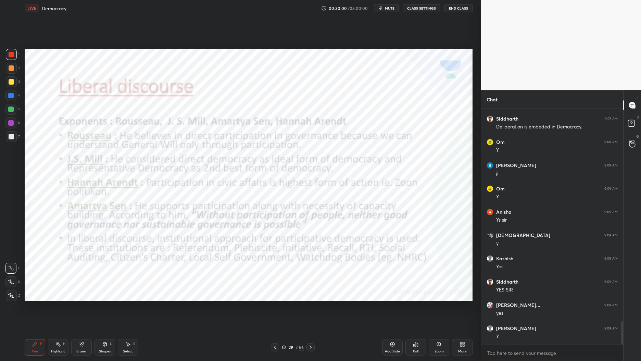
click at [237, 140] on img "grid" at bounding box center [234, 116] width 133 height 72
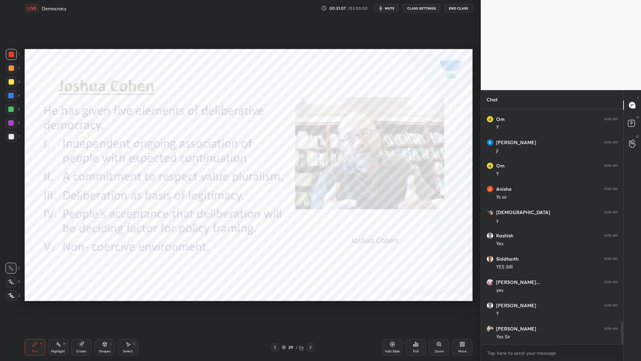
scroll to position [2192, 0]
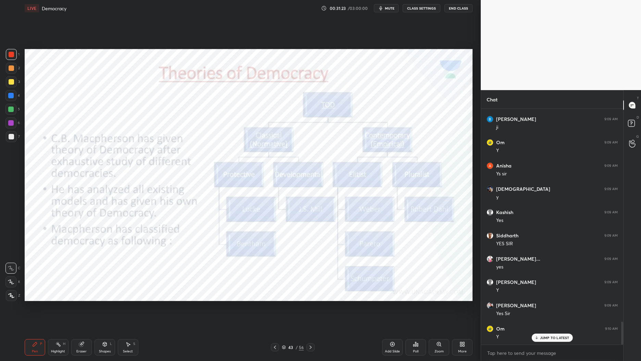
click at [8, 70] on div at bounding box center [11, 68] width 11 height 11
click at [11, 61] on div "1" at bounding box center [13, 56] width 14 height 14
click at [14, 62] on div "1" at bounding box center [13, 56] width 14 height 14
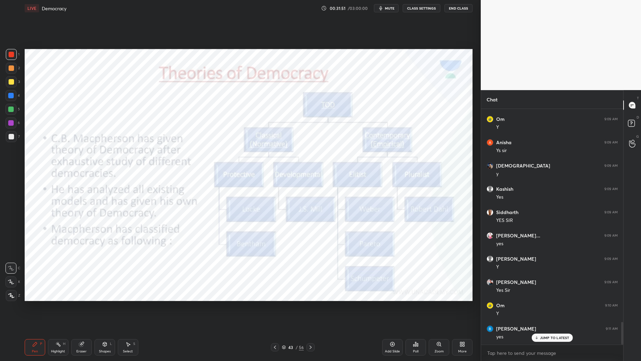
click at [289, 311] on div "43" at bounding box center [290, 347] width 7 height 4
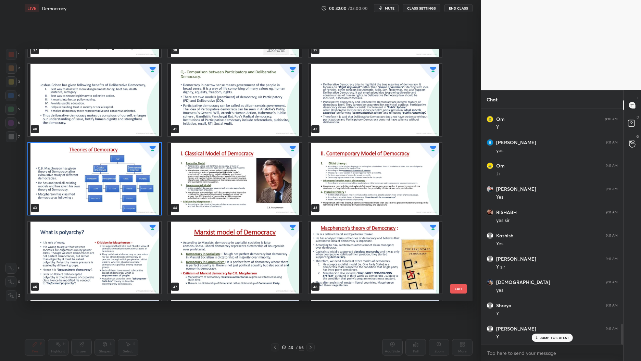
scroll to position [2425, 0]
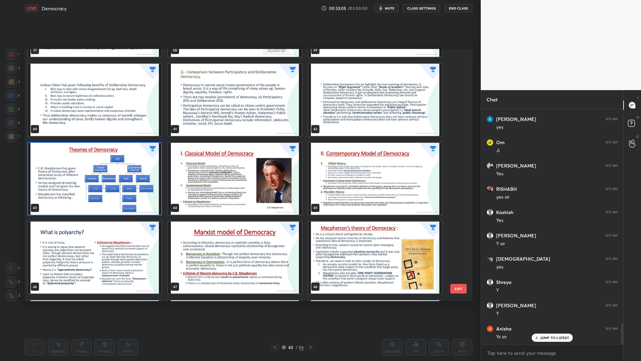
click at [122, 185] on img "grid" at bounding box center [94, 179] width 133 height 72
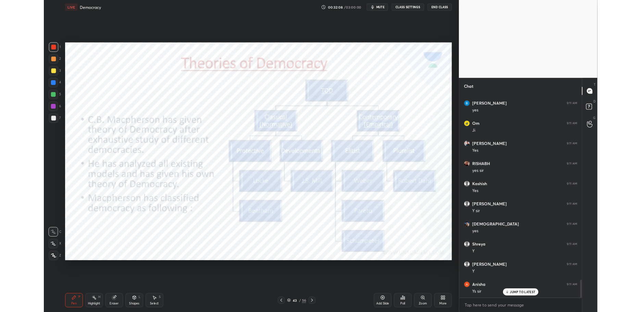
scroll to position [2448, 0]
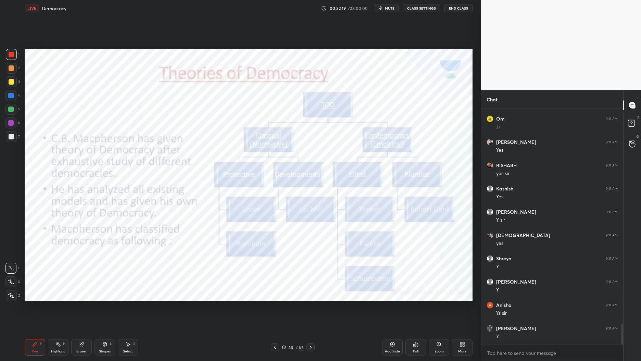
click at [402, 311] on div "Add Slide" at bounding box center [392, 347] width 21 height 16
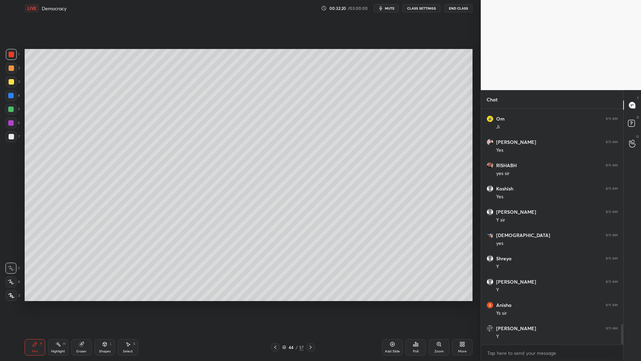
click at [9, 84] on div at bounding box center [11, 81] width 5 height 5
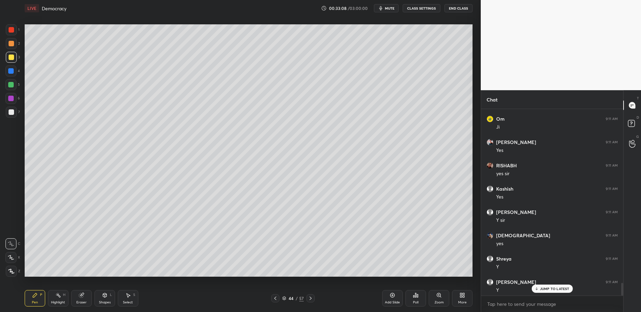
scroll to position [2520, 0]
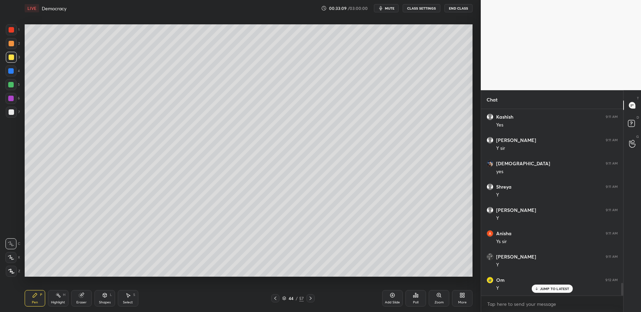
click at [275, 299] on icon at bounding box center [275, 297] width 5 height 5
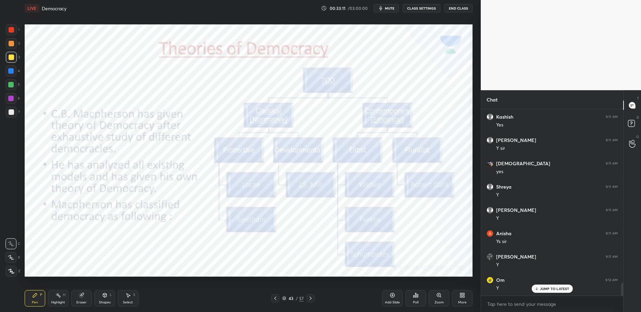
click at [6, 31] on div at bounding box center [11, 29] width 11 height 11
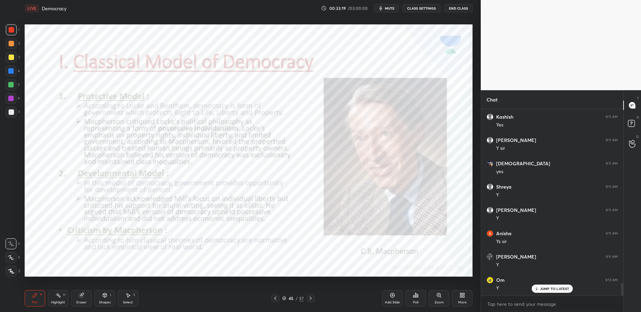
click at [284, 299] on icon at bounding box center [284, 298] width 3 height 1
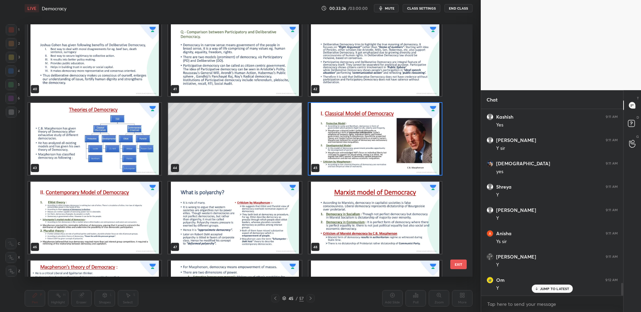
scroll to position [1034, 0]
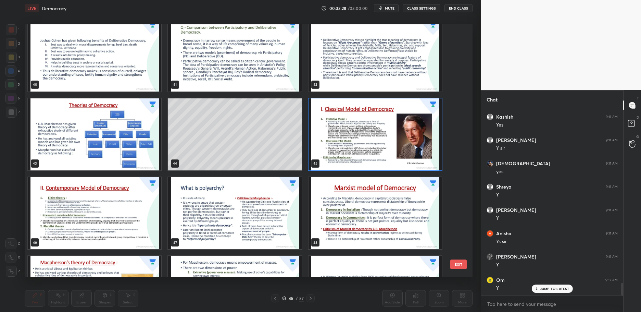
click at [132, 134] on img "grid" at bounding box center [94, 134] width 133 height 72
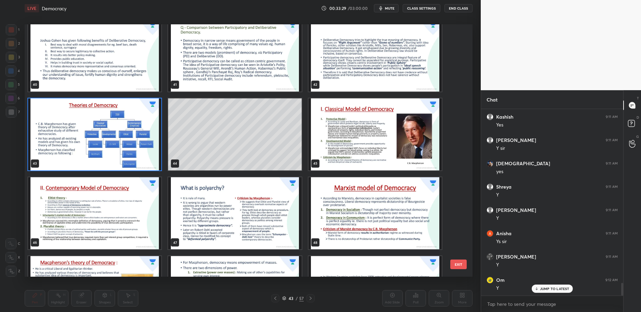
click at [138, 135] on img "grid" at bounding box center [94, 134] width 133 height 72
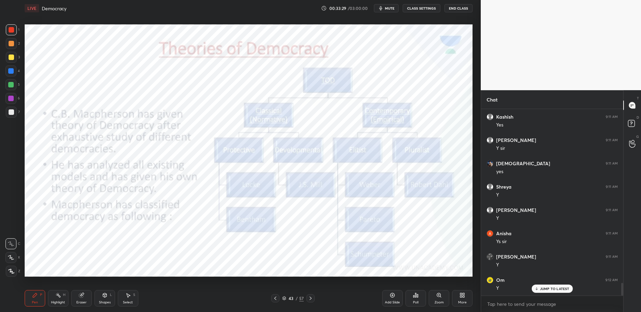
scroll to position [2544, 0]
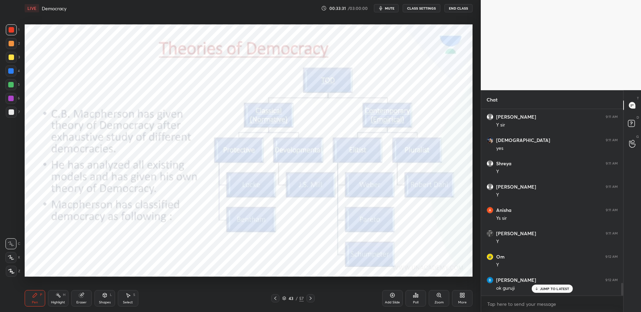
click at [469, 297] on div "More" at bounding box center [462, 298] width 21 height 16
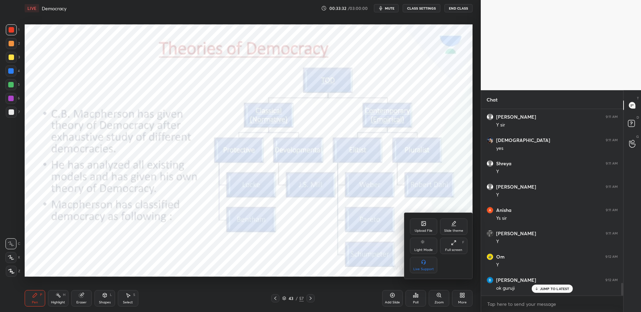
click at [423, 226] on icon at bounding box center [423, 223] width 5 height 5
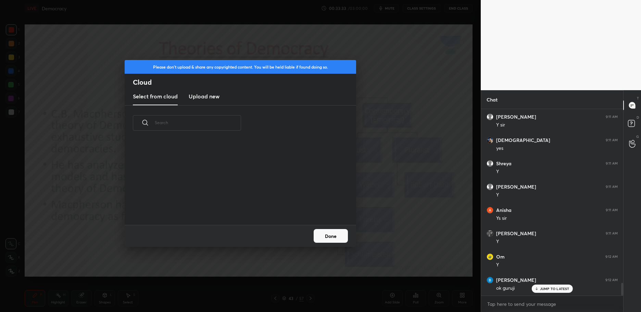
scroll to position [84, 220]
click at [198, 94] on h3 "Upload new" at bounding box center [204, 96] width 31 height 8
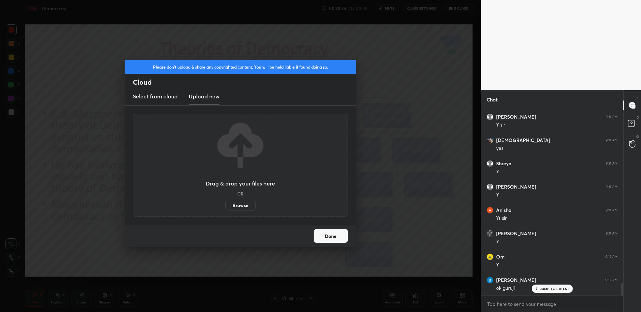
click at [241, 202] on label "Browse" at bounding box center [240, 205] width 30 height 11
click at [225, 202] on input "Browse" at bounding box center [225, 205] width 0 height 11
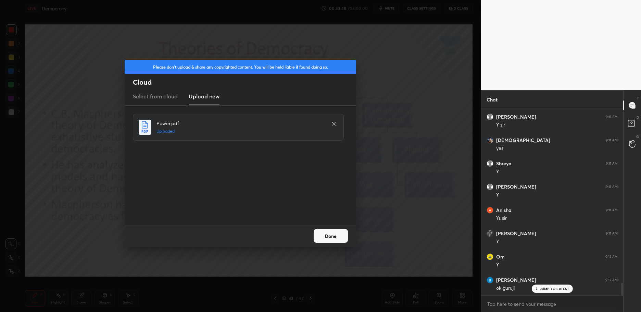
click at [332, 239] on button "Done" at bounding box center [331, 236] width 34 height 14
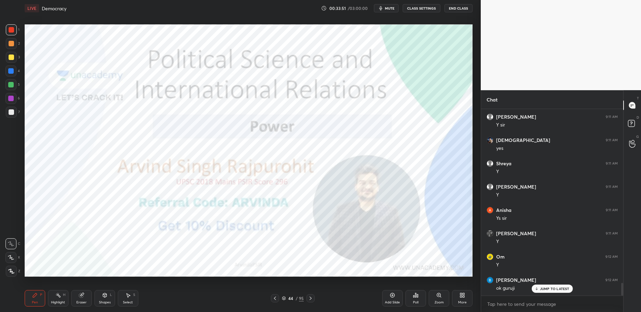
click at [288, 299] on div "44" at bounding box center [290, 298] width 7 height 4
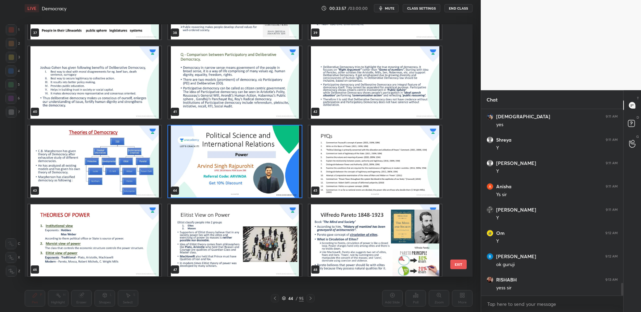
scroll to position [2591, 0]
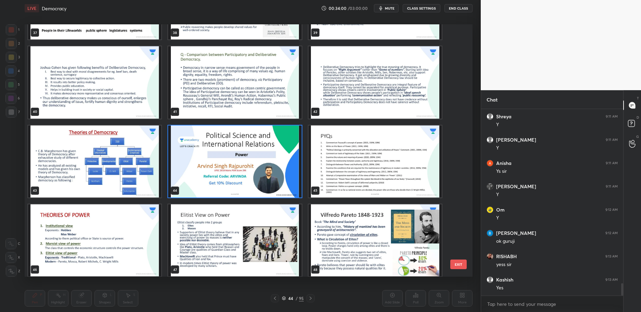
click at [110, 230] on img "grid" at bounding box center [94, 240] width 133 height 72
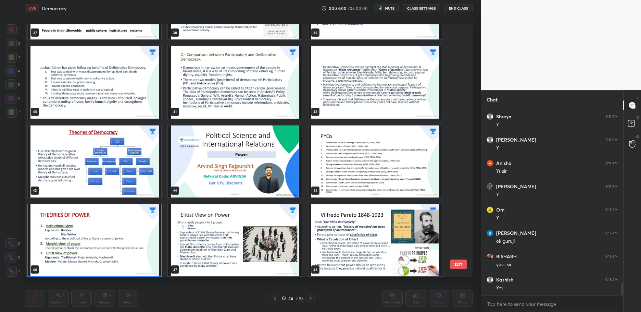
scroll to position [1010, 0]
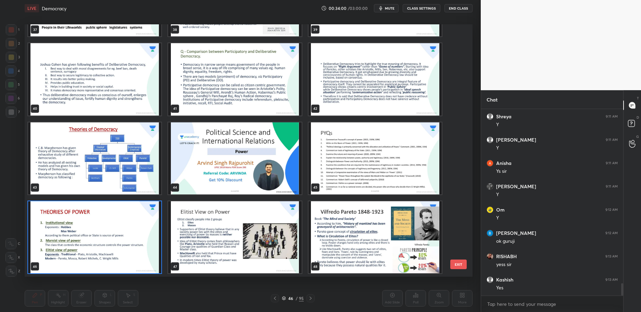
click at [110, 230] on div "37 38 39 40 41 42 43 44 45 46 47 48 49 50 51 52 53 54" at bounding box center [243, 150] width 436 height 252
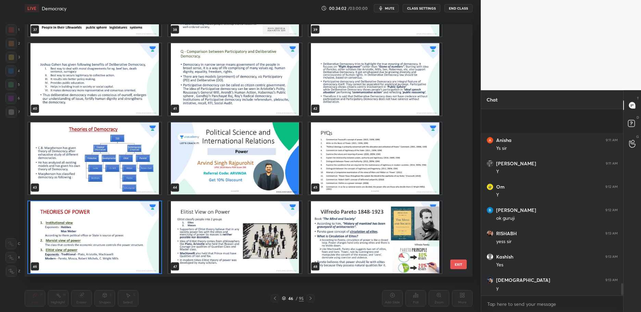
scroll to position [2684, 0]
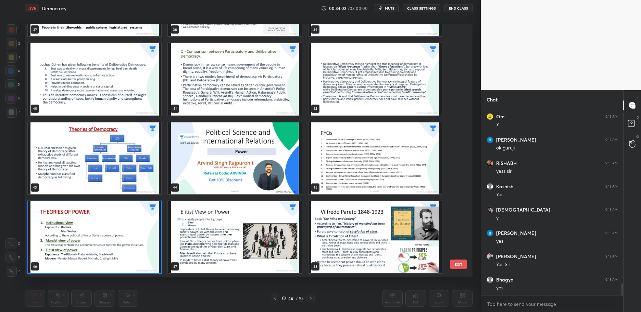
click at [116, 239] on img "grid" at bounding box center [94, 237] width 133 height 72
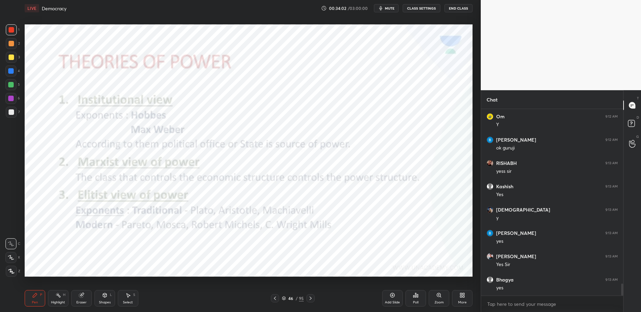
click at [120, 237] on img "grid" at bounding box center [94, 237] width 133 height 72
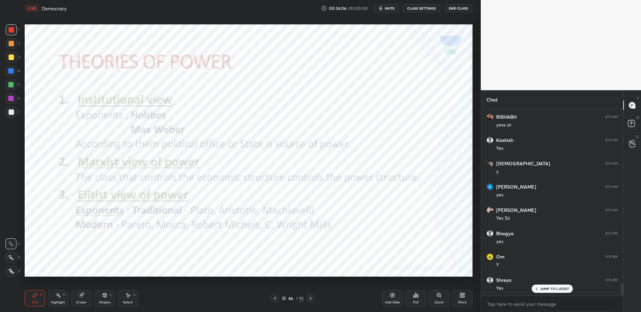
click at [17, 28] on div "1" at bounding box center [13, 29] width 14 height 11
click at [19, 33] on div "1" at bounding box center [13, 29] width 14 height 11
click at [133, 299] on div "Select S" at bounding box center [128, 298] width 21 height 16
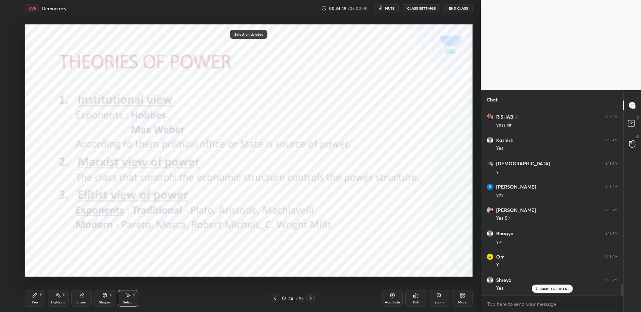
click at [35, 297] on icon at bounding box center [34, 294] width 5 height 5
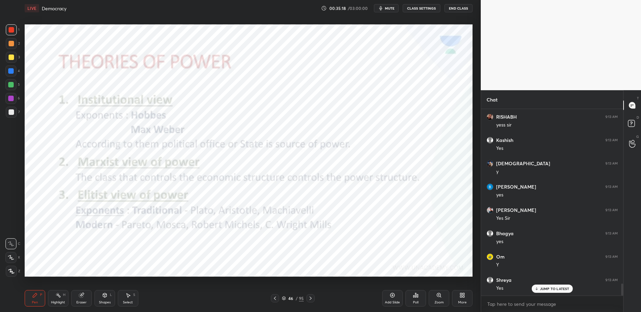
click at [7, 74] on div at bounding box center [10, 70] width 11 height 11
click at [7, 31] on div at bounding box center [11, 29] width 11 height 11
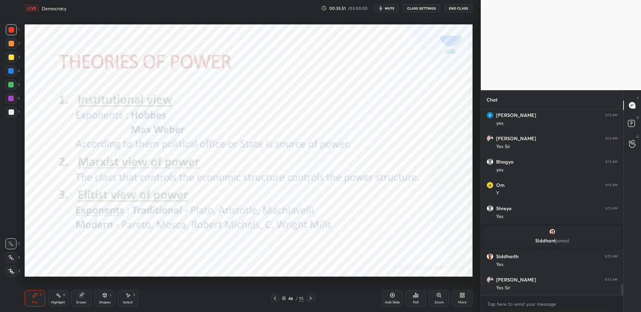
scroll to position [2825, 0]
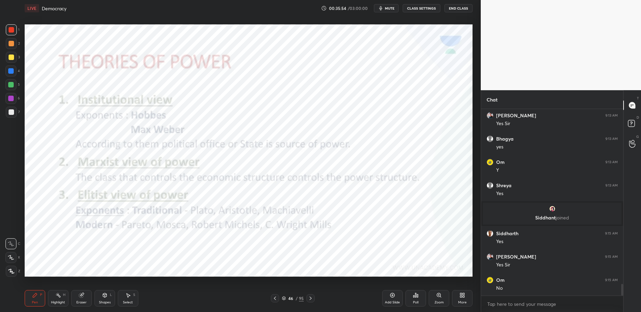
click at [23, 34] on div "Setting up your live class Poll for secs No correct answer Start poll" at bounding box center [249, 150] width 454 height 268
click at [15, 34] on div at bounding box center [11, 29] width 11 height 11
click at [18, 31] on div "1" at bounding box center [13, 29] width 14 height 11
click at [286, 297] on div "46 / 95" at bounding box center [293, 298] width 22 height 6
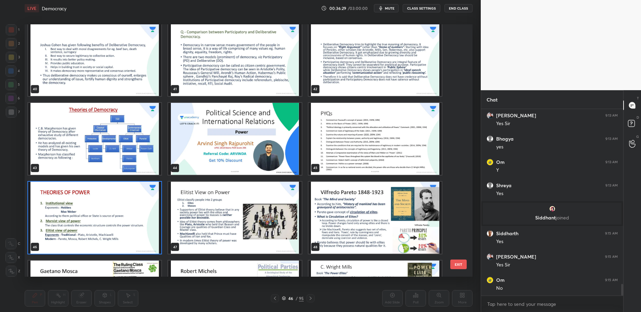
scroll to position [1034, 0]
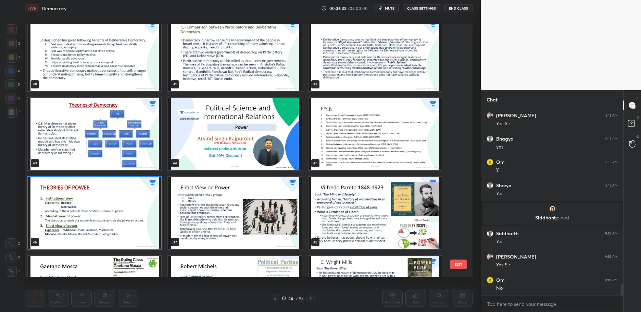
click at [126, 230] on img "grid" at bounding box center [94, 213] width 133 height 72
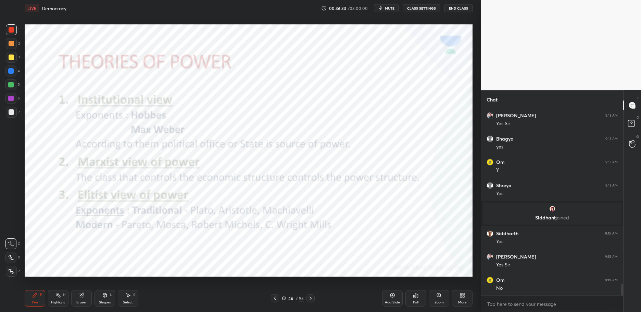
click at [128, 230] on img "grid" at bounding box center [94, 213] width 133 height 72
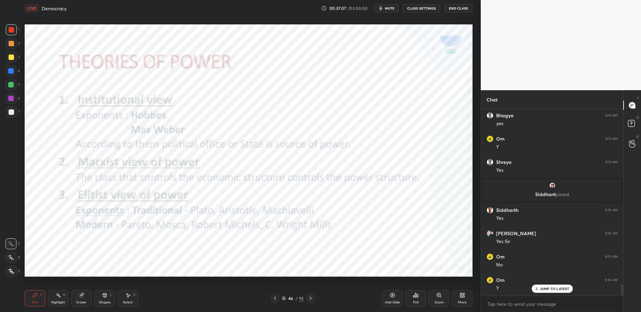
click at [9, 32] on div at bounding box center [11, 29] width 5 height 5
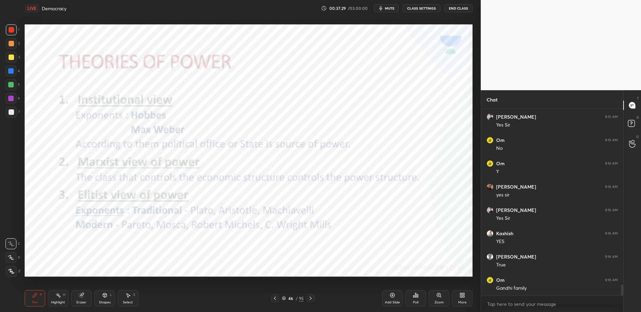
scroll to position [2988, 0]
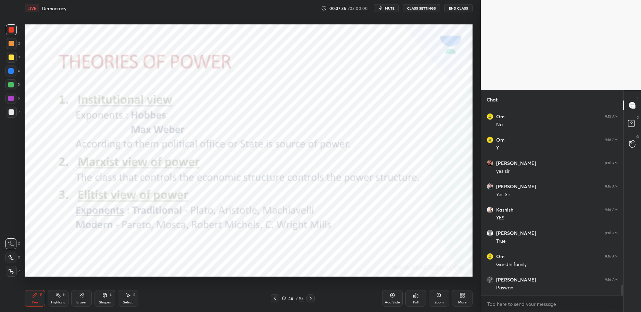
click at [120, 305] on div "Select S" at bounding box center [128, 298] width 21 height 16
click at [124, 301] on div "Select" at bounding box center [128, 301] width 10 height 3
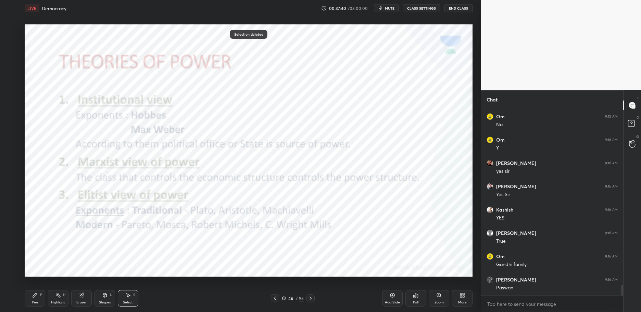
click at [35, 297] on icon at bounding box center [35, 295] width 4 height 4
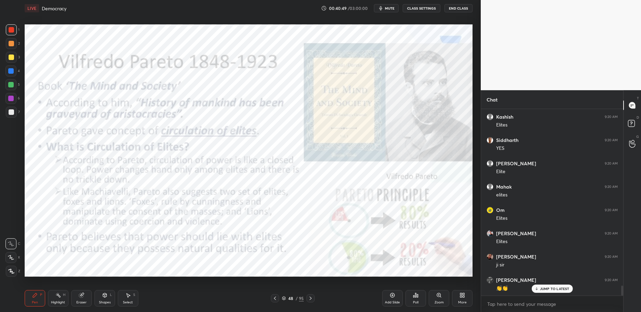
scroll to position [3360, 0]
click at [126, 304] on div "Select" at bounding box center [128, 301] width 10 height 3
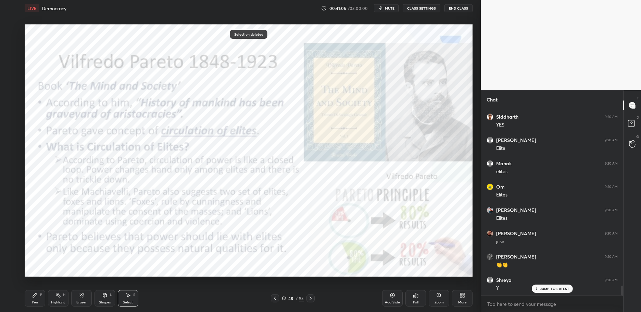
click at [35, 302] on div "Pen" at bounding box center [35, 301] width 6 height 3
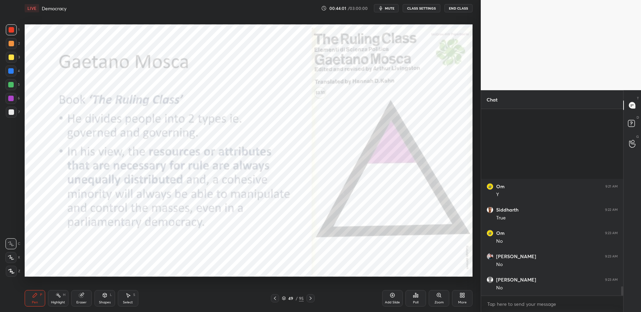
scroll to position [3570, 0]
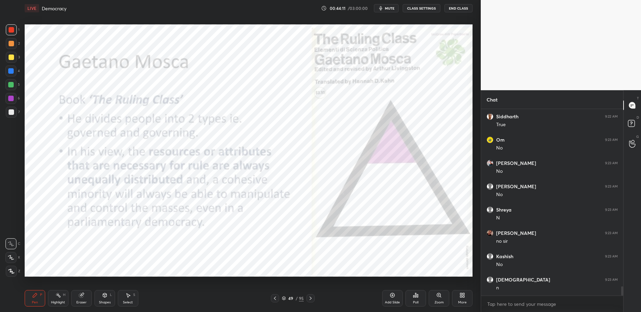
click at [6, 73] on div at bounding box center [10, 70] width 11 height 11
click at [12, 70] on div at bounding box center [10, 70] width 5 height 5
click at [9, 97] on div at bounding box center [10, 98] width 5 height 5
click at [20, 95] on div "1 2 3 4 5 6 7 C X Z C X Z E E Erase all H H" at bounding box center [11, 150] width 22 height 252
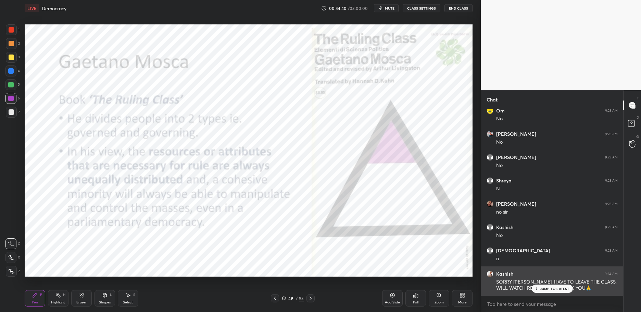
click at [551, 288] on p "JUMP TO LATEST" at bounding box center [554, 288] width 29 height 4
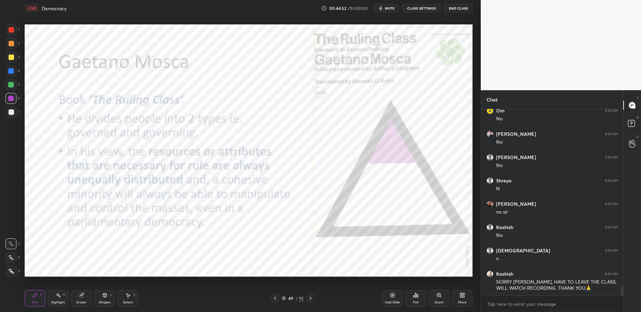
click at [8, 72] on div at bounding box center [10, 70] width 11 height 11
click at [15, 28] on div at bounding box center [11, 29] width 11 height 11
click at [15, 32] on div at bounding box center [11, 29] width 11 height 11
click at [8, 69] on div at bounding box center [10, 70] width 11 height 11
click at [16, 73] on div "4" at bounding box center [12, 70] width 14 height 11
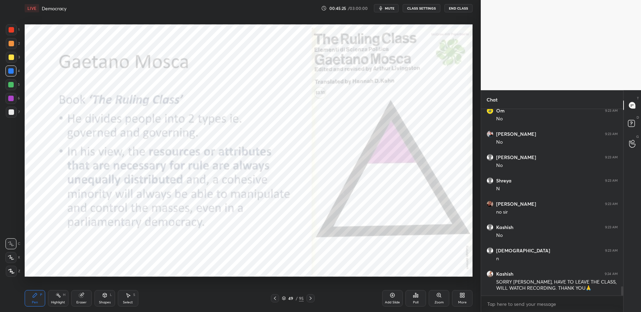
click at [10, 23] on div "1 2 3 4 5 6 7 C X Z C X Z E E Erase all H H LIVE Democracy 00:45:25 / 03:00:00 …" at bounding box center [237, 156] width 475 height 312
click at [14, 27] on div at bounding box center [11, 29] width 11 height 11
click at [126, 304] on div "Select" at bounding box center [128, 301] width 10 height 3
click at [40, 311] on div "Pen P Highlight H Eraser Shapes L Select S 49 / 95 Add Slide Poll Zoom More" at bounding box center [249, 297] width 448 height 27
click at [430, 201] on div "0 ° Undo Copy Duplicate Duplicate to new slide Delete" at bounding box center [249, 150] width 448 height 252
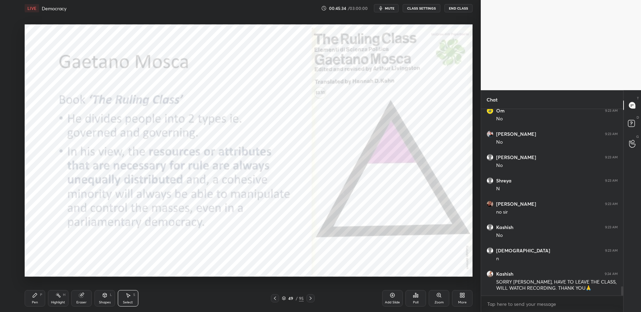
click at [35, 300] on div "Pen P" at bounding box center [35, 298] width 21 height 16
click at [133, 299] on div "Select S" at bounding box center [128, 298] width 21 height 16
click at [35, 301] on div "Pen" at bounding box center [35, 301] width 6 height 3
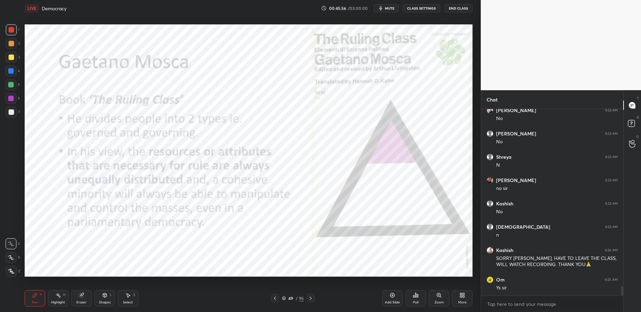
click at [13, 32] on div at bounding box center [11, 29] width 5 height 5
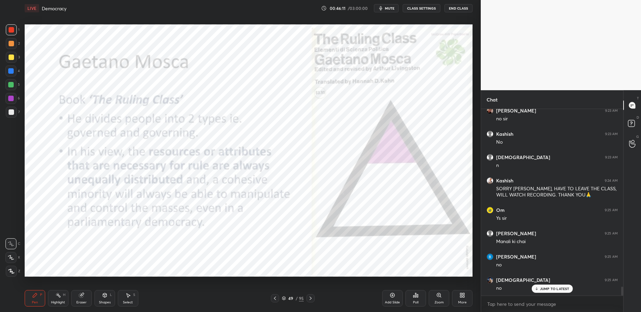
scroll to position [3716, 0]
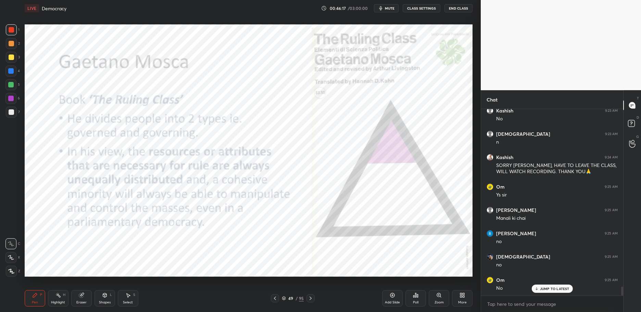
click at [14, 29] on div at bounding box center [11, 29] width 11 height 11
click at [14, 35] on div at bounding box center [11, 29] width 11 height 11
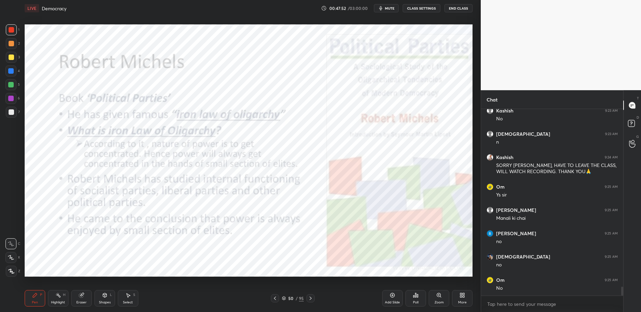
scroll to position [3740, 0]
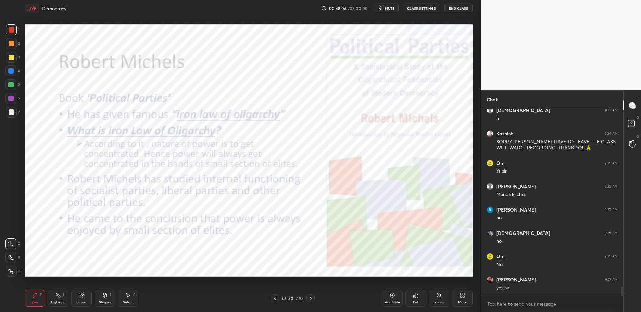
click at [288, 298] on div "50" at bounding box center [290, 298] width 7 height 4
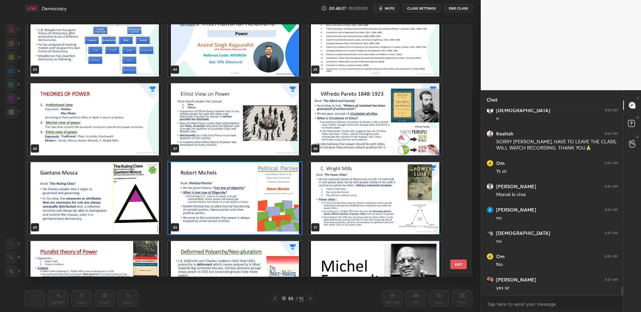
scroll to position [1129, 0]
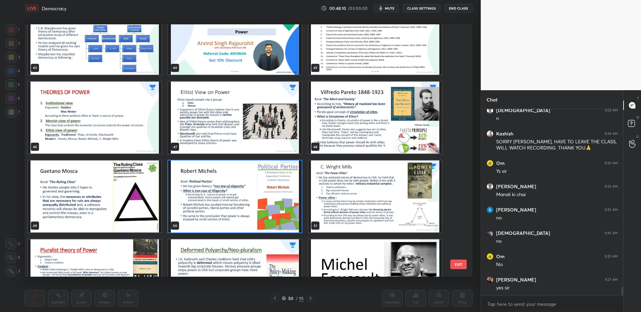
click at [345, 186] on img "grid" at bounding box center [375, 196] width 133 height 72
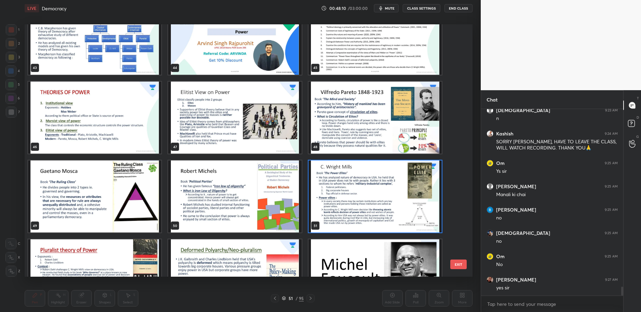
click at [349, 188] on img "grid" at bounding box center [375, 196] width 133 height 72
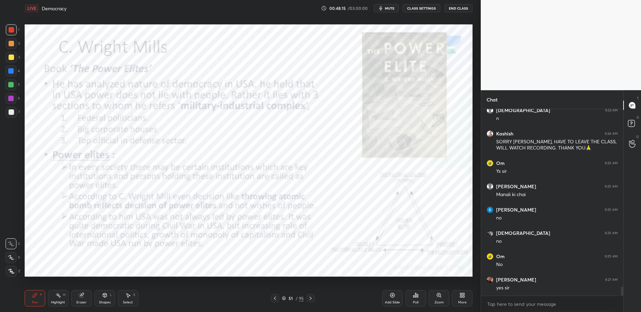
click at [385, 298] on div "Add Slide" at bounding box center [392, 298] width 21 height 16
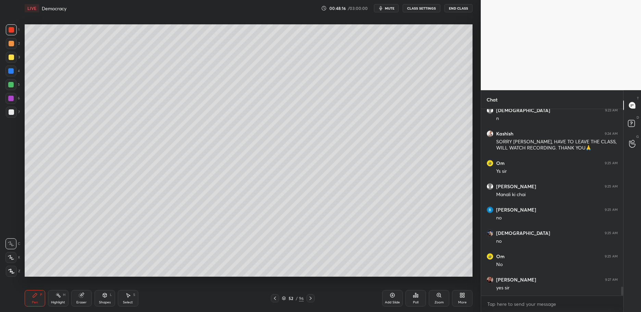
click at [11, 63] on div "3" at bounding box center [13, 59] width 14 height 14
click at [11, 61] on div at bounding box center [11, 57] width 11 height 11
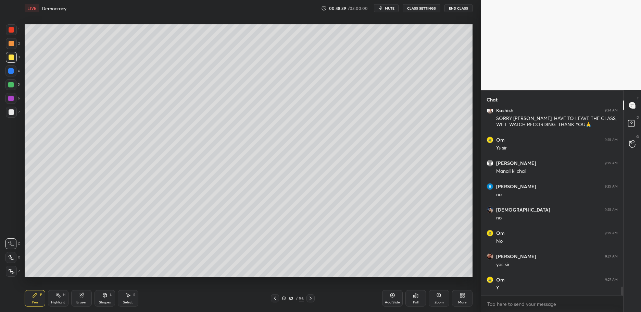
click at [9, 48] on div at bounding box center [11, 43] width 11 height 11
click at [17, 54] on div "3" at bounding box center [13, 57] width 14 height 11
click at [5, 57] on div "1 2 3 4 5 6 7 C X Z C X Z E E Erase all H H" at bounding box center [11, 150] width 22 height 252
click at [14, 60] on div at bounding box center [11, 57] width 11 height 11
click at [11, 71] on div at bounding box center [10, 70] width 5 height 5
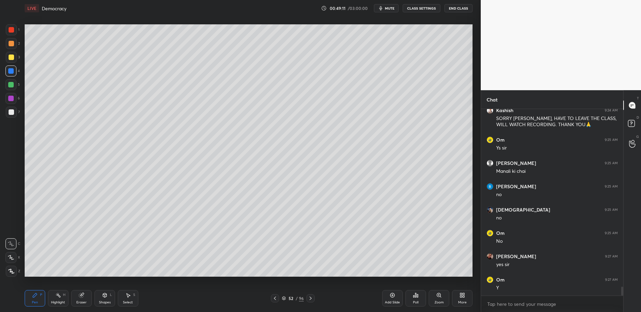
click at [12, 45] on div at bounding box center [11, 43] width 5 height 5
click at [9, 44] on div at bounding box center [11, 43] width 5 height 5
click at [12, 41] on div at bounding box center [11, 43] width 5 height 5
click at [11, 41] on div at bounding box center [11, 43] width 5 height 5
click at [14, 35] on div at bounding box center [11, 29] width 11 height 11
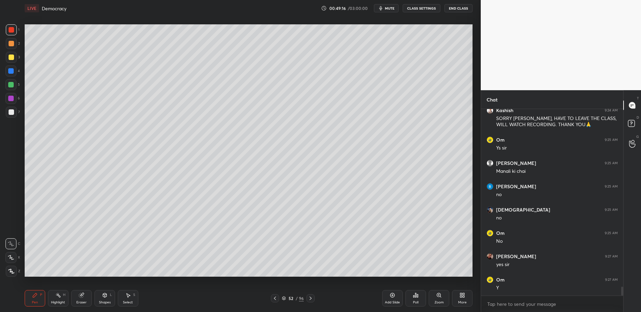
click at [16, 25] on div "1" at bounding box center [13, 29] width 14 height 11
click at [0, 51] on div "1 2 3 4 5 6 7 C X Z C X Z E E Erase all H H" at bounding box center [11, 150] width 22 height 252
click at [6, 63] on div "3" at bounding box center [13, 59] width 14 height 14
click at [10, 61] on div at bounding box center [11, 57] width 11 height 11
click at [1, 83] on div "1 2 3 4 5 6 7 C X Z C X Z E E Erase all H H" at bounding box center [11, 150] width 22 height 252
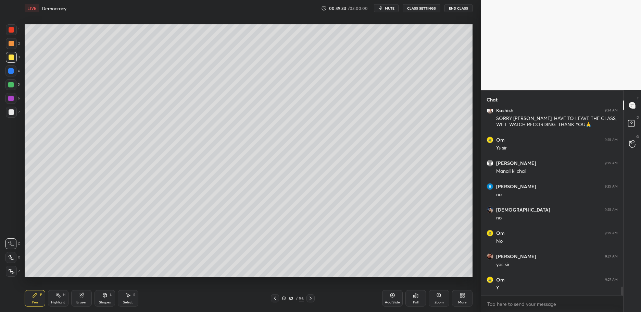
click at [13, 85] on div at bounding box center [10, 84] width 5 height 5
click at [15, 84] on div at bounding box center [10, 84] width 11 height 11
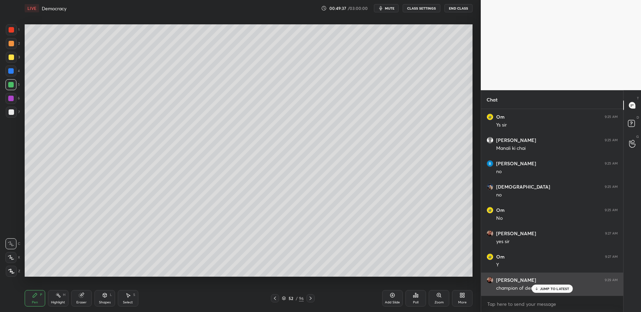
click at [542, 289] on p "JUMP TO LATEST" at bounding box center [554, 288] width 29 height 4
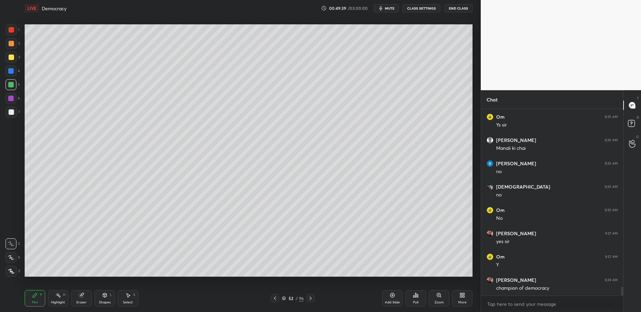
click at [24, 49] on div "Setting up your live class Poll for secs No correct answer Start poll" at bounding box center [249, 150] width 454 height 268
click at [13, 41] on div at bounding box center [11, 43] width 5 height 5
click at [0, 30] on div "1 2 3 4 5 6 7 C X Z C X Z E E Erase all H H" at bounding box center [11, 150] width 22 height 252
click at [3, 32] on div "1 2 3 4 5 6 7 C X Z C X Z E E Erase all H H" at bounding box center [11, 150] width 22 height 252
click at [11, 32] on div at bounding box center [11, 29] width 5 height 5
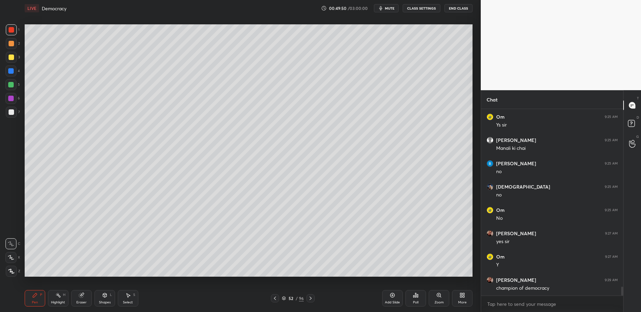
click at [14, 53] on div at bounding box center [11, 57] width 11 height 11
click at [14, 55] on div at bounding box center [11, 57] width 11 height 11
click at [15, 113] on div at bounding box center [11, 112] width 11 height 11
click at [12, 90] on div "5" at bounding box center [12, 86] width 14 height 14
click at [17, 86] on div "5" at bounding box center [12, 84] width 14 height 11
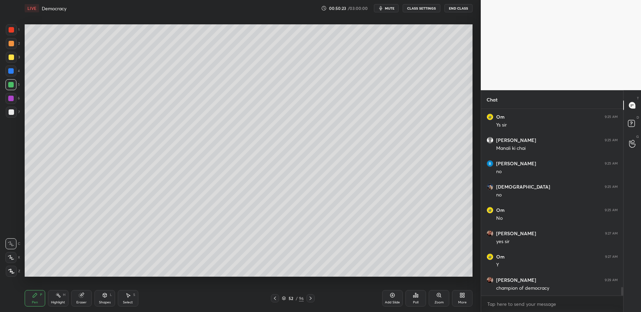
scroll to position [3809, 0]
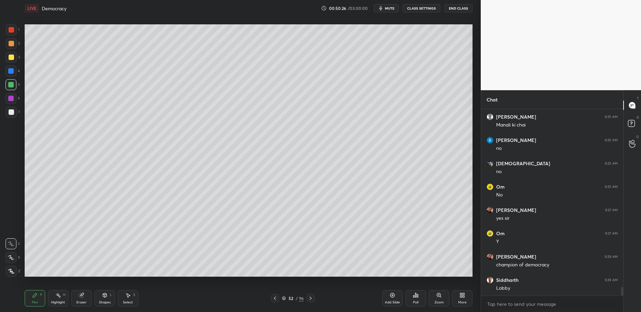
click at [5, 67] on div "1 2 3 4 5 6 7 C X Z C X Z E E Erase all H H" at bounding box center [11, 150] width 22 height 252
click at [10, 62] on div at bounding box center [11, 57] width 11 height 11
click at [13, 63] on div "3" at bounding box center [13, 59] width 14 height 14
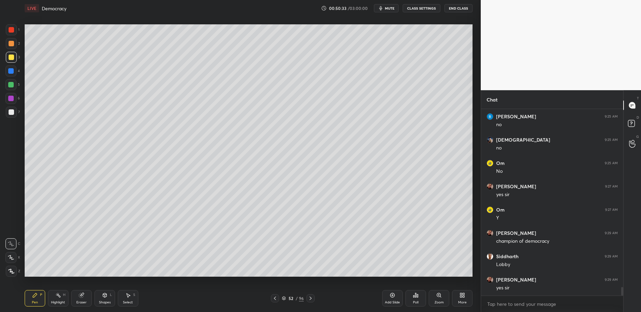
click at [13, 76] on div at bounding box center [10, 70] width 11 height 11
click at [16, 74] on div at bounding box center [10, 70] width 11 height 11
click at [14, 34] on div at bounding box center [11, 29] width 11 height 11
click at [9, 30] on div at bounding box center [11, 29] width 5 height 5
click at [8, 38] on div at bounding box center [11, 43] width 11 height 11
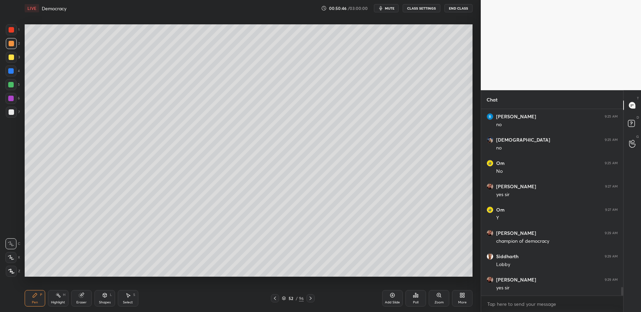
click at [9, 42] on div at bounding box center [11, 43] width 5 height 5
click at [12, 50] on div "2" at bounding box center [13, 45] width 14 height 14
click at [16, 58] on div "3" at bounding box center [13, 57] width 14 height 11
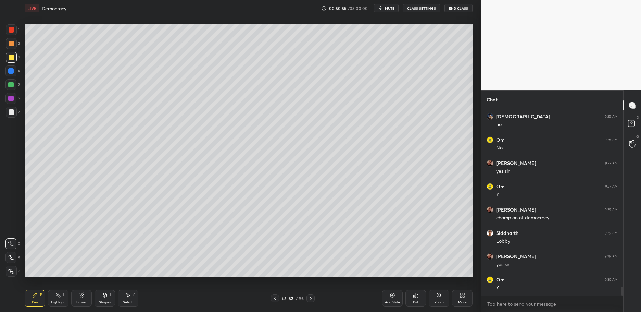
click at [11, 108] on div at bounding box center [11, 112] width 11 height 11
click at [10, 115] on div at bounding box center [11, 112] width 11 height 11
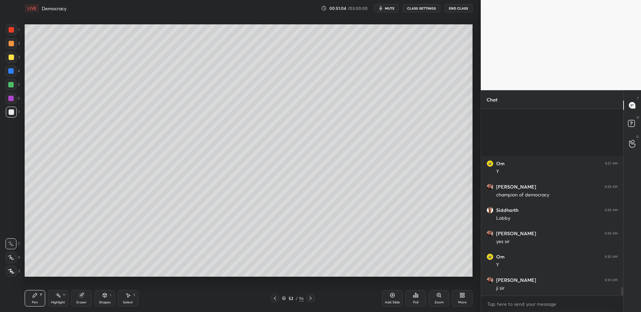
scroll to position [3949, 0]
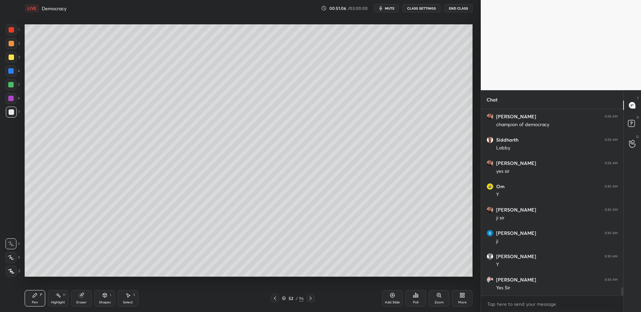
click at [19, 73] on div "4" at bounding box center [12, 70] width 14 height 11
click at [13, 72] on div at bounding box center [10, 70] width 11 height 11
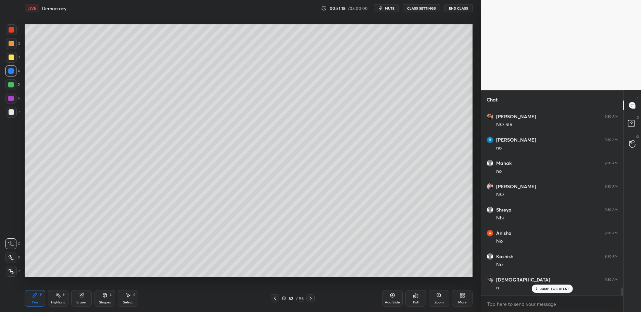
scroll to position [4275, 0]
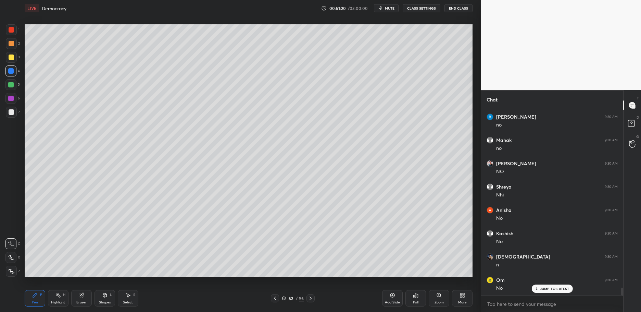
click at [6, 64] on div "3" at bounding box center [13, 59] width 14 height 14
click at [6, 57] on div at bounding box center [11, 57] width 11 height 11
click at [10, 53] on div at bounding box center [11, 57] width 11 height 11
click at [12, 43] on div at bounding box center [11, 43] width 5 height 5
click at [13, 41] on div at bounding box center [11, 43] width 11 height 11
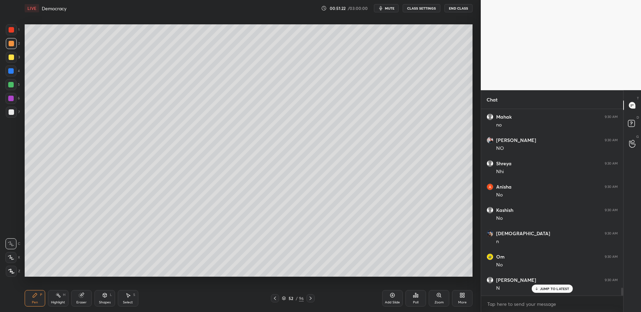
scroll to position [4322, 0]
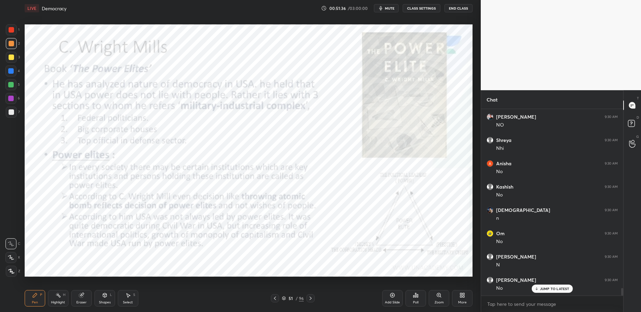
click at [15, 32] on div at bounding box center [11, 29] width 11 height 11
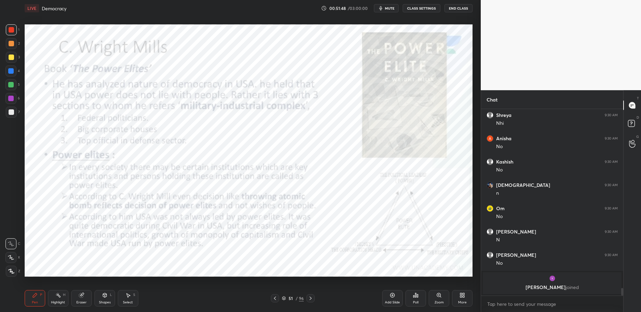
scroll to position [4370, 0]
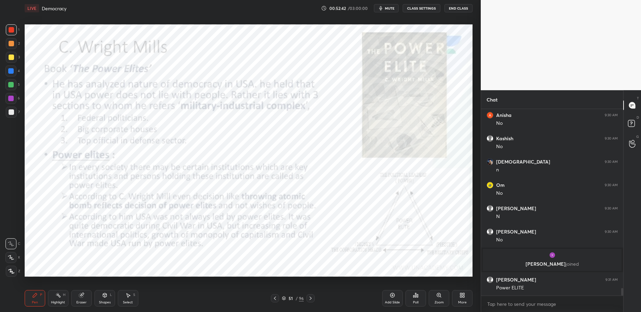
click at [274, 299] on icon at bounding box center [274, 297] width 5 height 5
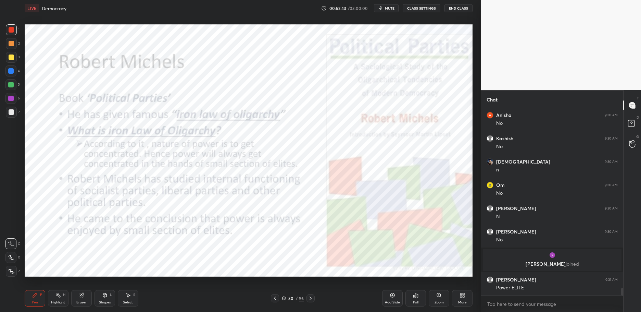
click at [310, 299] on icon at bounding box center [310, 297] width 5 height 5
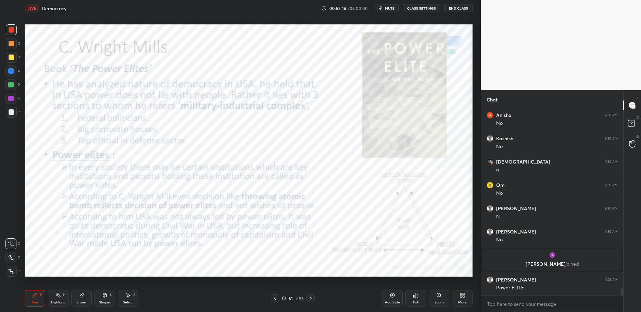
click at [392, 302] on div "Add Slide" at bounding box center [392, 301] width 15 height 3
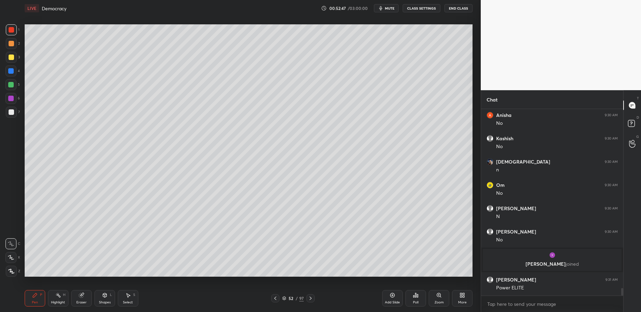
click at [6, 58] on div at bounding box center [11, 57] width 11 height 11
click at [10, 58] on div at bounding box center [11, 56] width 5 height 5
click at [1, 44] on div "1 2 3 4 5 6 7 C X Z C X Z E E Erase all H H" at bounding box center [11, 150] width 22 height 252
click at [10, 41] on div at bounding box center [11, 43] width 5 height 5
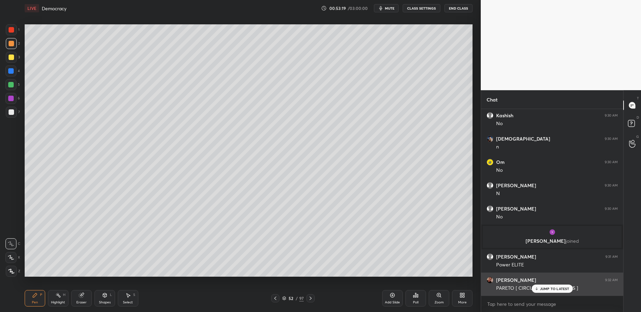
click at [547, 289] on p "JUMP TO LATEST" at bounding box center [554, 288] width 29 height 4
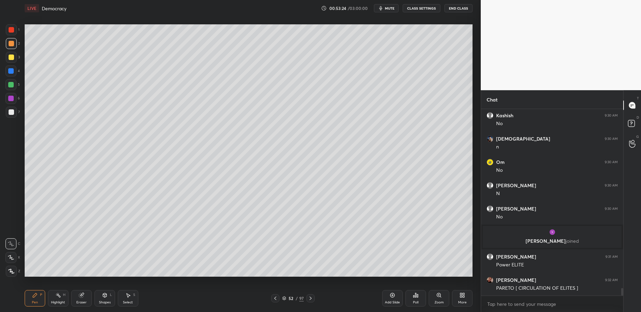
click at [15, 76] on div at bounding box center [10, 70] width 11 height 11
click at [288, 297] on div "52" at bounding box center [291, 298] width 7 height 4
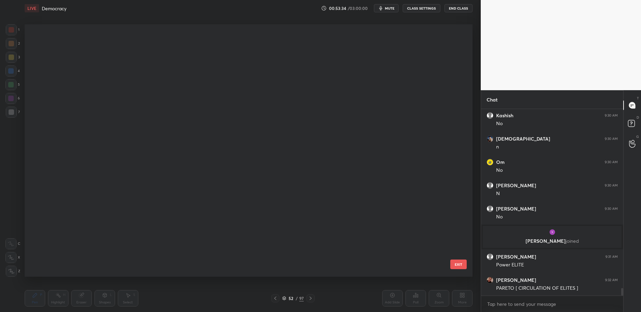
scroll to position [250, 445]
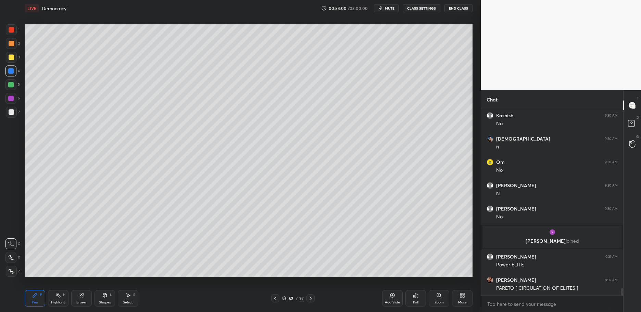
click at [16, 80] on div "5" at bounding box center [12, 84] width 14 height 11
click at [10, 88] on div at bounding box center [10, 84] width 11 height 11
click at [10, 90] on div at bounding box center [10, 84] width 11 height 11
click at [23, 89] on div "Setting up your live class Poll for secs No correct answer Start poll" at bounding box center [249, 150] width 454 height 268
click at [13, 91] on div "5" at bounding box center [12, 86] width 14 height 14
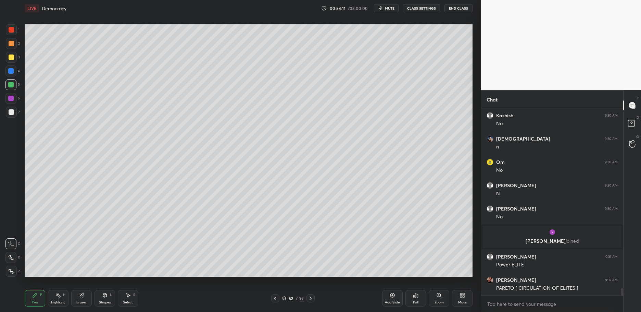
click at [13, 102] on div at bounding box center [10, 98] width 11 height 11
click at [286, 298] on div "52 / 97" at bounding box center [293, 298] width 22 height 6
click at [14, 64] on div "3" at bounding box center [13, 59] width 14 height 14
click at [15, 63] on div "3" at bounding box center [13, 57] width 14 height 11
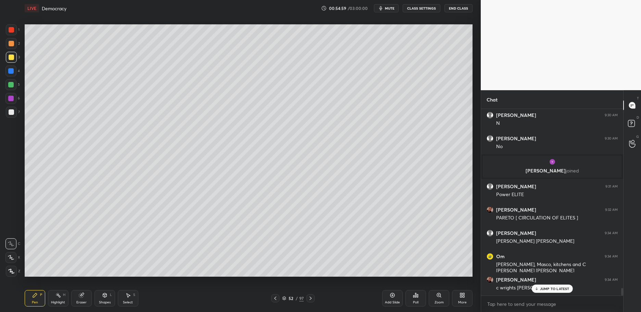
scroll to position [4486, 0]
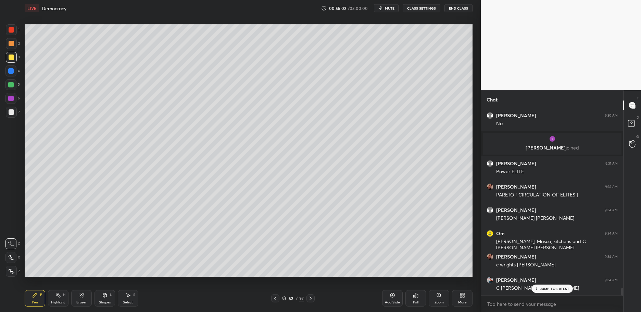
click at [6, 45] on div at bounding box center [11, 43] width 11 height 11
click at [11, 44] on div at bounding box center [11, 43] width 5 height 5
click at [10, 40] on div at bounding box center [11, 43] width 11 height 11
click at [10, 31] on div at bounding box center [11, 29] width 5 height 5
click at [0, 33] on div "1 2 3 4 5 6 7 C X Z C X Z E E Erase all H H" at bounding box center [11, 150] width 22 height 252
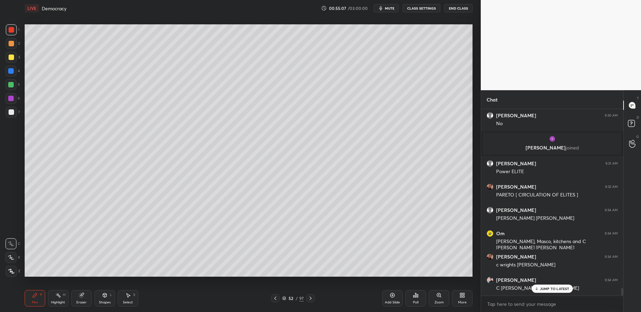
click at [12, 32] on div at bounding box center [11, 29] width 5 height 5
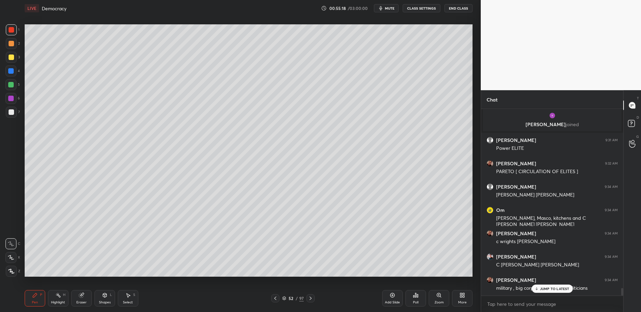
scroll to position [4517, 0]
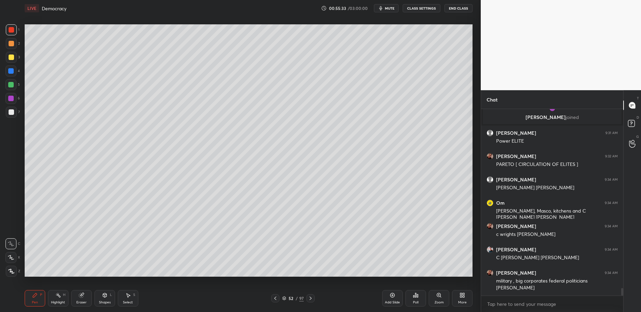
click at [285, 299] on icon at bounding box center [284, 299] width 3 height 1
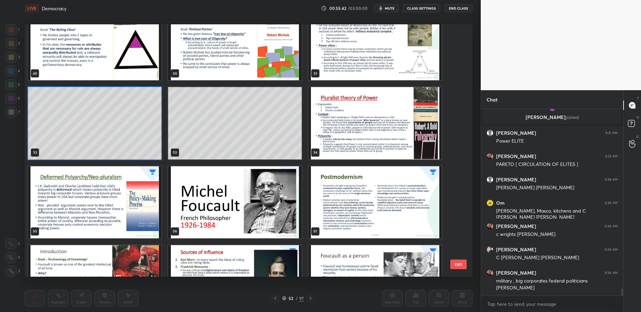
scroll to position [4540, 0]
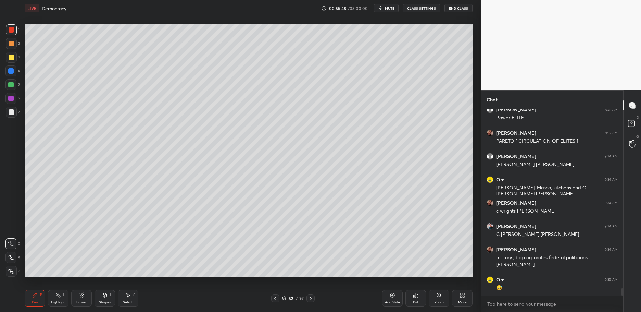
click at [388, 296] on div "Add Slide" at bounding box center [392, 298] width 21 height 16
click at [10, 53] on div at bounding box center [11, 57] width 11 height 11
click at [16, 73] on div "4" at bounding box center [12, 70] width 14 height 11
click at [5, 73] on div at bounding box center [10, 70] width 11 height 11
click at [11, 84] on div at bounding box center [10, 84] width 5 height 5
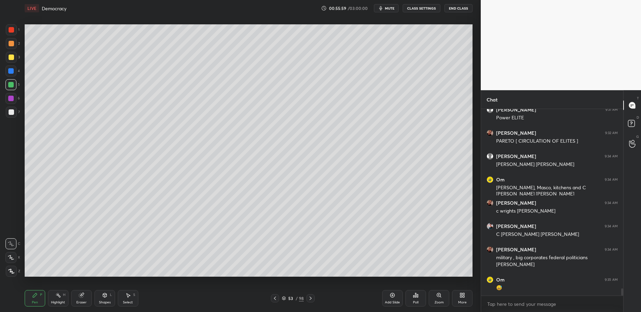
click at [15, 87] on div at bounding box center [10, 84] width 11 height 11
click at [3, 52] on div "1 2 3 4 5 6 7 C X Z C X Z E E Erase all H H" at bounding box center [11, 150] width 22 height 252
click at [9, 57] on div at bounding box center [11, 56] width 5 height 5
click at [7, 47] on div at bounding box center [11, 43] width 11 height 11
click at [12, 43] on div at bounding box center [11, 43] width 5 height 5
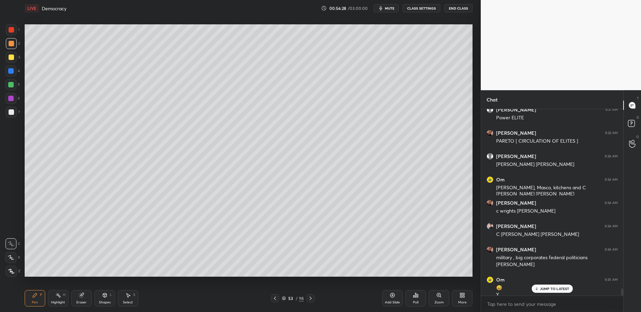
scroll to position [4546, 0]
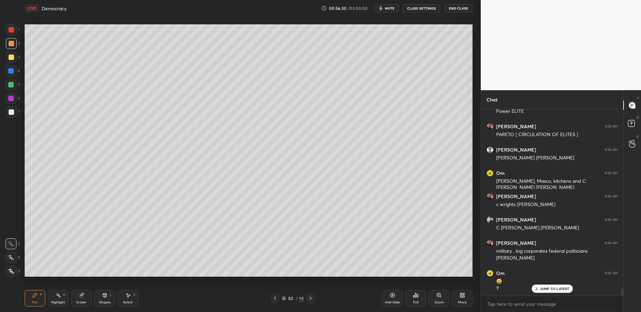
click at [0, 59] on div "1 2 3 4 5 6 7 C X Z C X Z E E Erase all H H" at bounding box center [11, 150] width 22 height 252
click at [2, 58] on div "1 2 3 4 5 6 7 C X Z C X Z E E Erase all H H" at bounding box center [11, 150] width 22 height 252
click at [6, 57] on div at bounding box center [11, 57] width 11 height 11
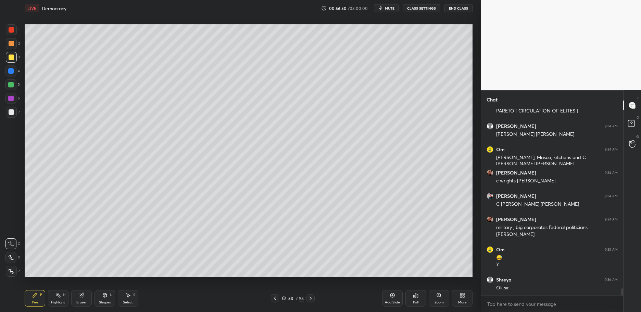
click at [16, 85] on div at bounding box center [10, 84] width 11 height 11
click at [11, 67] on div at bounding box center [10, 70] width 11 height 11
click at [9, 62] on div at bounding box center [11, 57] width 11 height 11
click at [10, 99] on div at bounding box center [10, 98] width 5 height 5
click at [11, 101] on div at bounding box center [10, 98] width 5 height 5
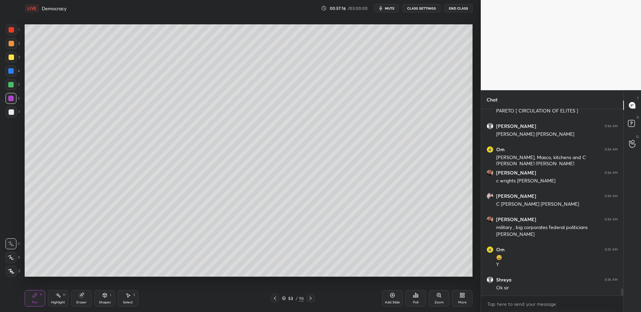
click at [0, 57] on div "1 2 3 4 5 6 7 C X Z C X Z E E Erase all H H" at bounding box center [11, 150] width 22 height 252
click at [7, 53] on div at bounding box center [11, 57] width 11 height 11
click at [16, 56] on div at bounding box center [11, 57] width 11 height 11
click at [16, 90] on div "5" at bounding box center [12, 84] width 14 height 11
click at [9, 100] on div at bounding box center [10, 98] width 5 height 5
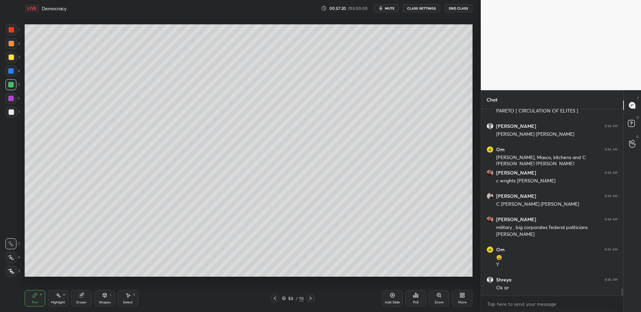
click at [13, 101] on div at bounding box center [10, 98] width 11 height 11
click at [13, 119] on div "7" at bounding box center [13, 114] width 14 height 14
click at [14, 57] on div at bounding box center [11, 57] width 11 height 11
click at [11, 104] on div "6" at bounding box center [12, 100] width 14 height 14
click at [3, 61] on div "1 2 3 4 5 6 7 C X Z C X Z E E Erase all H H" at bounding box center [11, 150] width 22 height 252
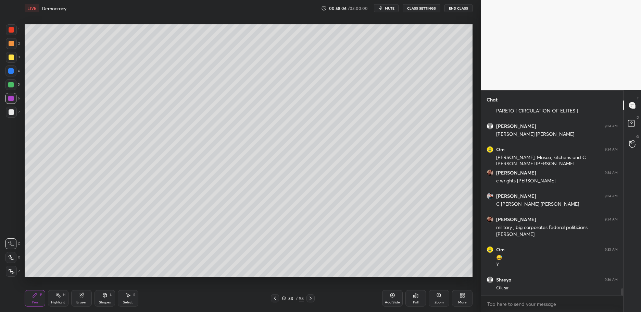
click at [12, 54] on div at bounding box center [11, 57] width 11 height 11
click at [15, 53] on div at bounding box center [11, 57] width 11 height 11
click at [2, 41] on div "1 2 3 4 5 6 7 C X Z C X Z E E Erase all H H" at bounding box center [11, 150] width 22 height 252
click at [7, 41] on div at bounding box center [11, 43] width 11 height 11
click at [11, 33] on div at bounding box center [11, 29] width 5 height 5
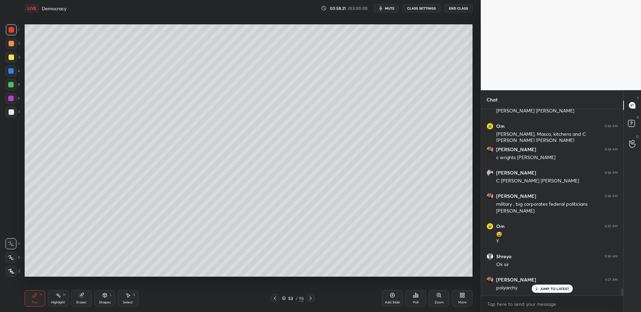
scroll to position [4616, 0]
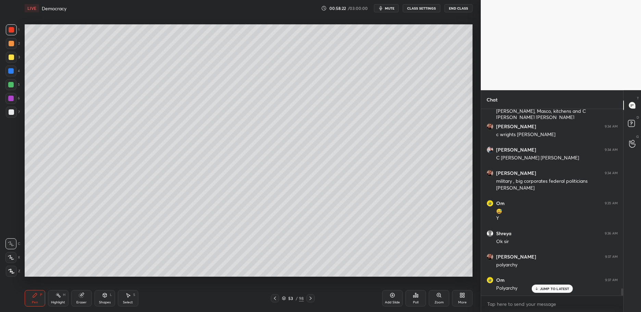
click at [8, 72] on div at bounding box center [10, 70] width 5 height 5
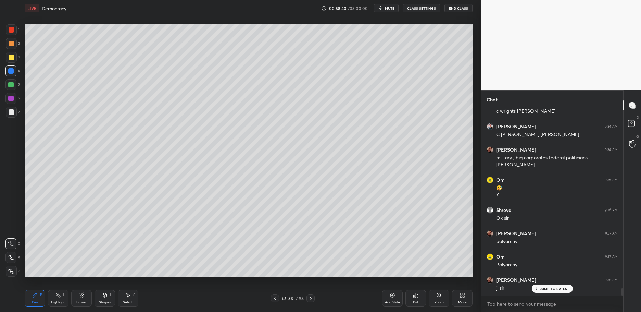
click at [17, 58] on div "3" at bounding box center [13, 57] width 14 height 11
click at [13, 59] on div at bounding box center [11, 57] width 11 height 11
click at [12, 32] on div at bounding box center [11, 29] width 5 height 5
click at [14, 35] on div at bounding box center [11, 29] width 11 height 11
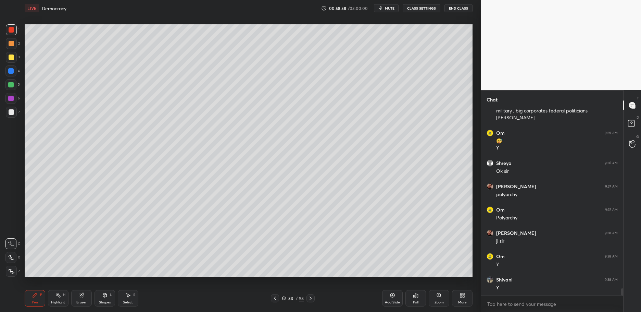
scroll to position [4709, 0]
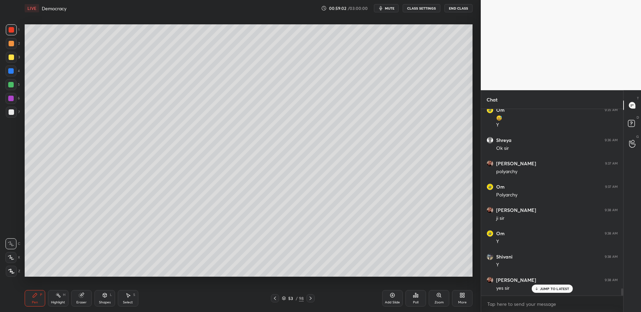
click at [390, 297] on icon at bounding box center [392, 294] width 5 height 5
click at [12, 52] on div at bounding box center [11, 57] width 11 height 11
click at [14, 56] on div at bounding box center [11, 57] width 11 height 11
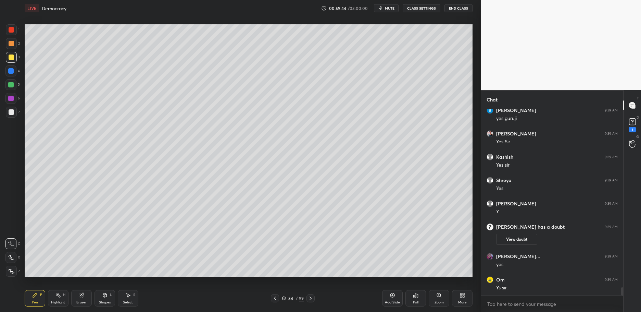
scroll to position [4094, 0]
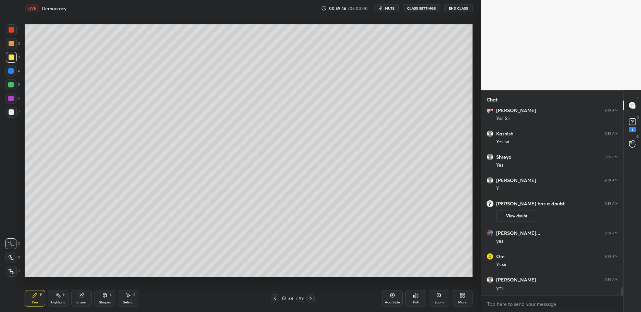
click at [640, 127] on div "D Doubts (D) 1" at bounding box center [632, 124] width 17 height 19
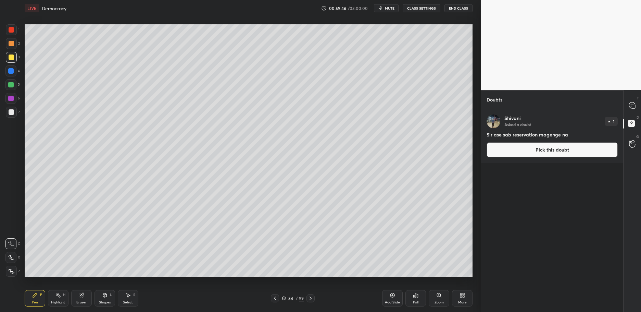
click at [518, 145] on button "Pick this doubt" at bounding box center [552, 149] width 131 height 15
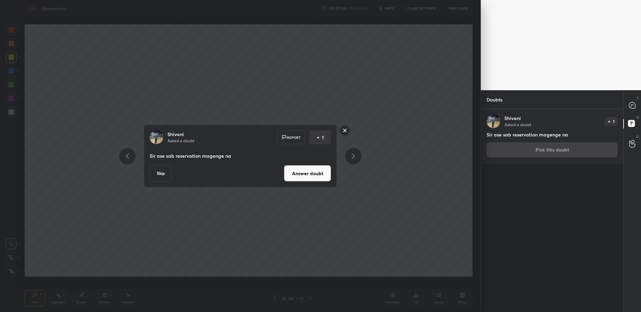
click at [329, 177] on button "Answer doubt" at bounding box center [307, 173] width 47 height 16
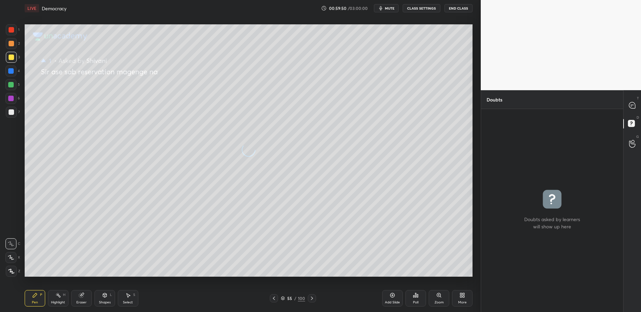
click at [637, 111] on div at bounding box center [633, 105] width 14 height 12
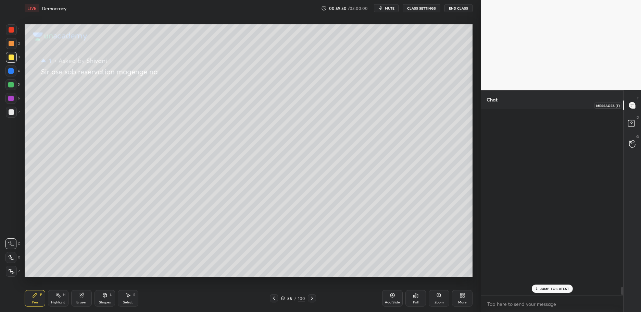
scroll to position [184, 140]
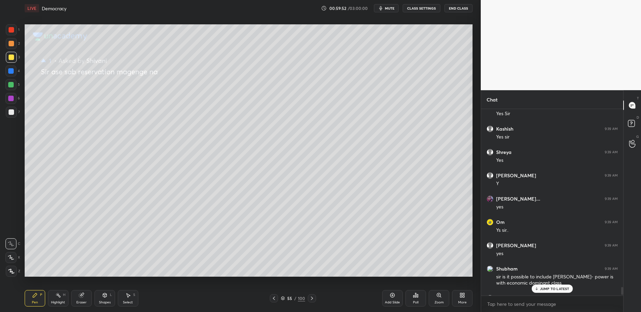
click at [278, 299] on div at bounding box center [274, 298] width 8 height 8
click at [549, 291] on p "JUMP TO LATEST" at bounding box center [554, 288] width 29 height 4
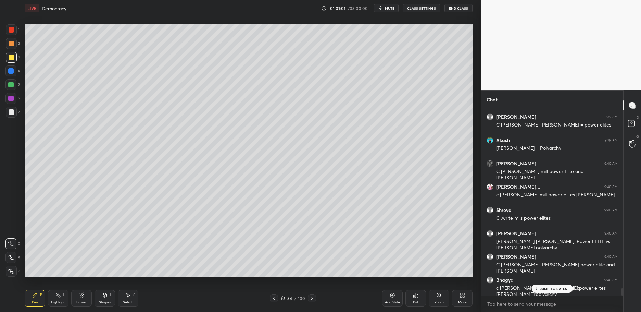
scroll to position [4728, 0]
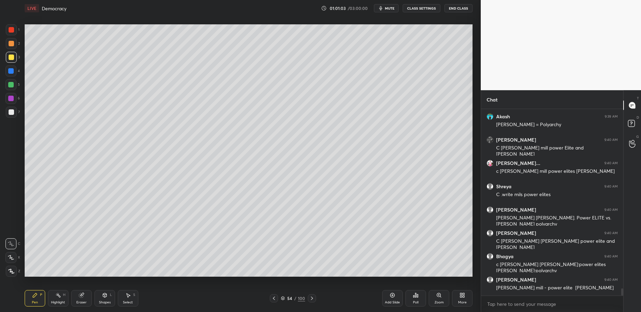
click at [10, 56] on div at bounding box center [11, 56] width 5 height 5
click at [6, 48] on div at bounding box center [11, 43] width 11 height 11
click at [10, 73] on div at bounding box center [10, 70] width 5 height 5
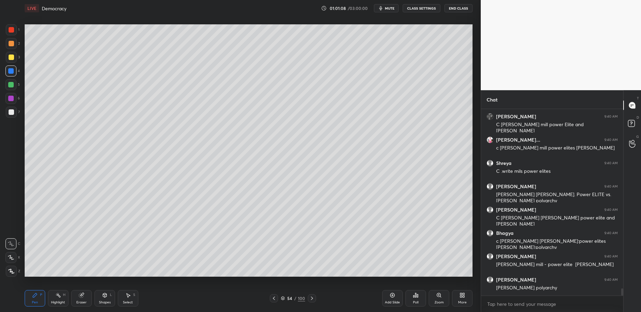
click at [17, 76] on div "4" at bounding box center [12, 72] width 14 height 14
click at [11, 81] on div at bounding box center [10, 84] width 11 height 11
click at [14, 85] on div at bounding box center [10, 84] width 11 height 11
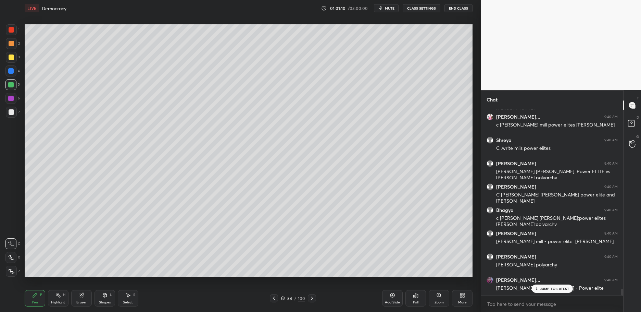
scroll to position [4797, 0]
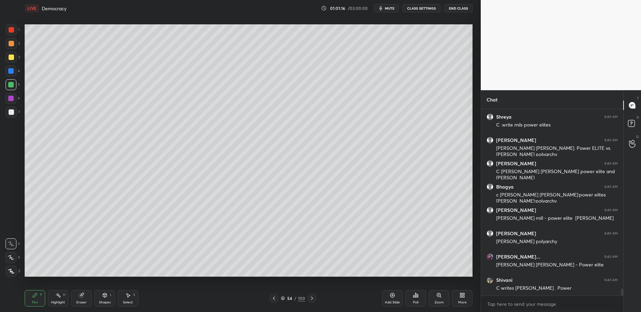
click at [6, 97] on div at bounding box center [10, 98] width 11 height 11
click at [13, 101] on div at bounding box center [10, 98] width 5 height 5
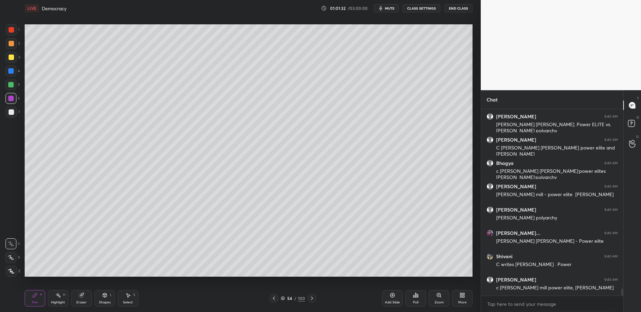
scroll to position [4844, 0]
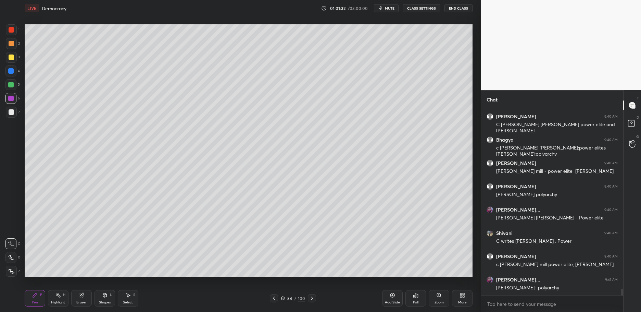
click at [13, 58] on div at bounding box center [11, 56] width 5 height 5
click at [16, 57] on div at bounding box center [11, 57] width 11 height 11
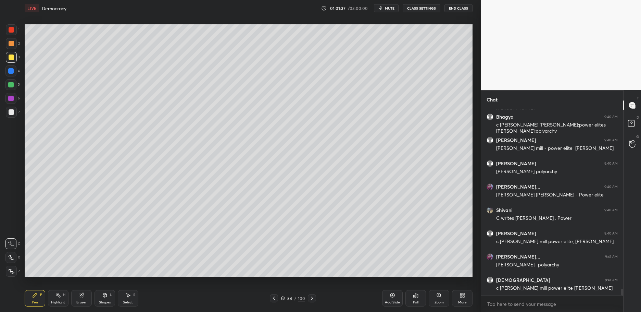
click at [12, 72] on div at bounding box center [10, 70] width 5 height 5
click at [15, 69] on div at bounding box center [10, 70] width 11 height 11
click at [21, 92] on div "1 2 3 4 5 6 7 C X Z C X Z E E Erase all H H" at bounding box center [11, 150] width 22 height 252
click at [13, 92] on div "5" at bounding box center [12, 86] width 14 height 14
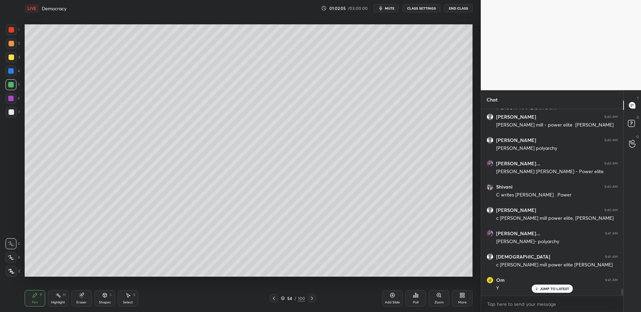
click at [10, 55] on div at bounding box center [11, 56] width 5 height 5
click at [18, 55] on div "3" at bounding box center [13, 57] width 14 height 11
click at [13, 47] on div at bounding box center [11, 43] width 11 height 11
click at [11, 35] on div at bounding box center [11, 29] width 11 height 11
click at [15, 54] on div at bounding box center [11, 57] width 11 height 11
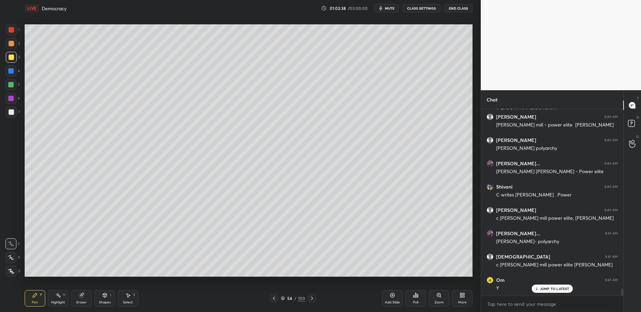
click at [5, 25] on div "1 2 3 4 5 6 7" at bounding box center [12, 72] width 14 height 96
click at [10, 28] on div at bounding box center [11, 29] width 5 height 5
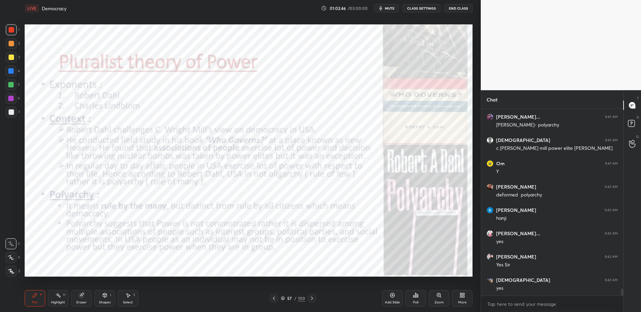
scroll to position [5030, 0]
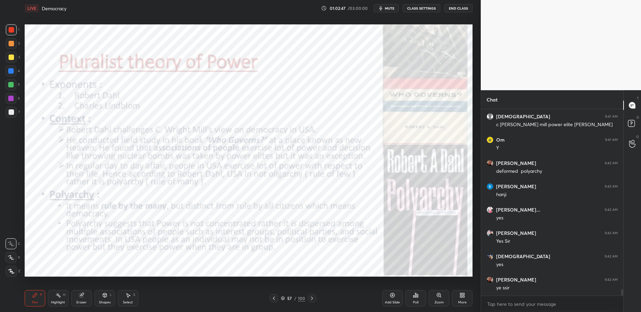
click at [4, 34] on div "1 2 3 4 5 6 7 C X Z C X Z E E Erase all H H" at bounding box center [11, 150] width 22 height 252
click at [15, 29] on div at bounding box center [11, 29] width 11 height 11
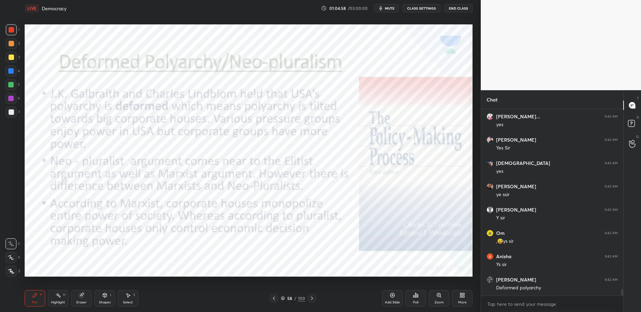
scroll to position [5147, 0]
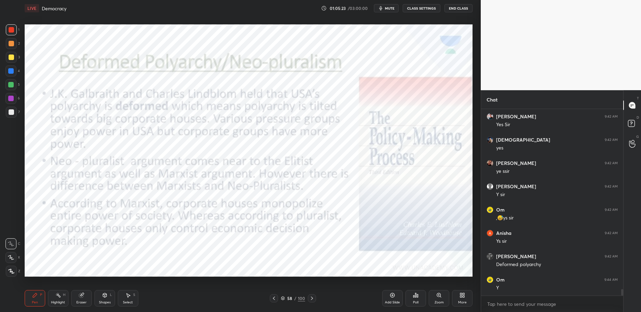
click at [284, 297] on icon at bounding box center [282, 297] width 3 height 2
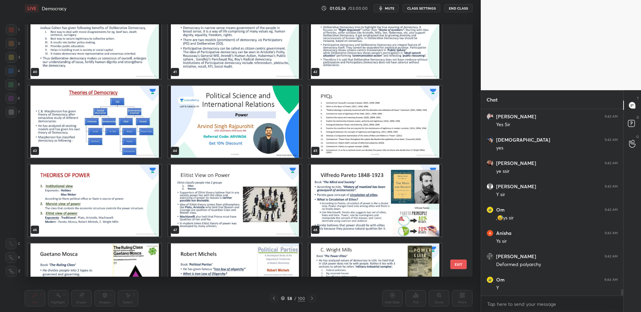
scroll to position [1021, 0]
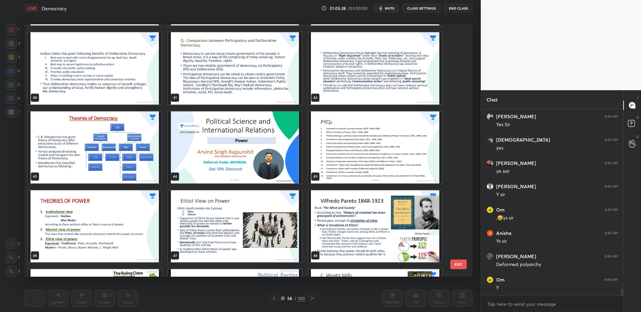
click at [107, 163] on img "grid" at bounding box center [94, 147] width 133 height 72
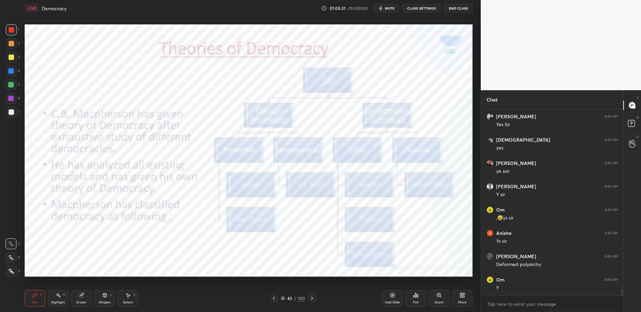
click at [388, 306] on div "Add Slide" at bounding box center [392, 298] width 21 height 16
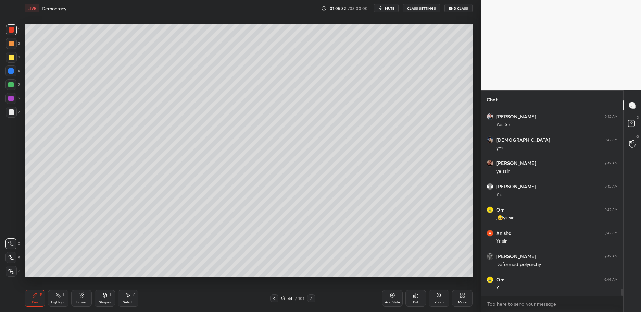
click at [13, 110] on div at bounding box center [11, 112] width 11 height 11
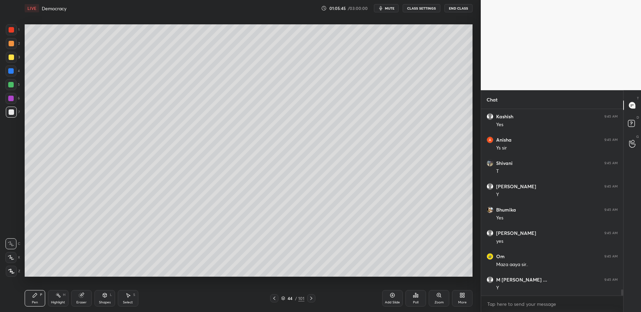
scroll to position [5543, 0]
click at [7, 101] on div at bounding box center [10, 98] width 11 height 11
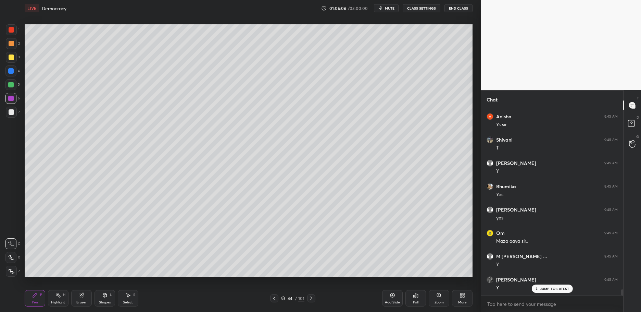
scroll to position [5566, 0]
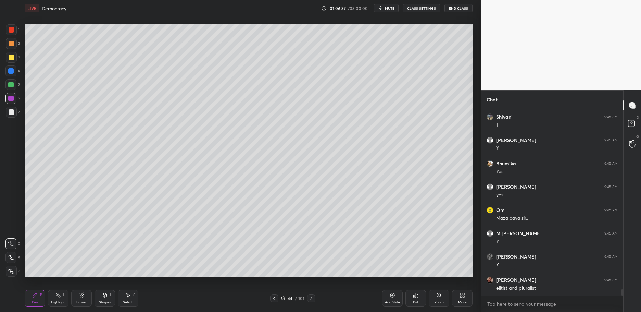
click at [10, 83] on div at bounding box center [10, 84] width 5 height 5
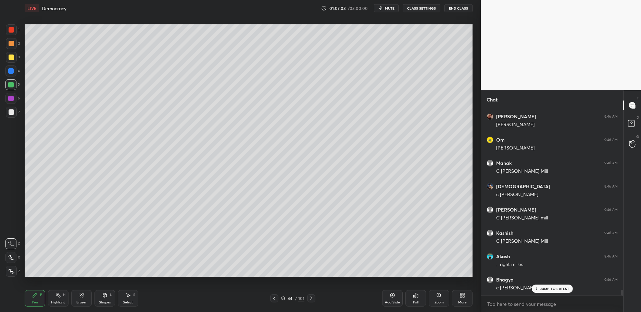
scroll to position [5799, 0]
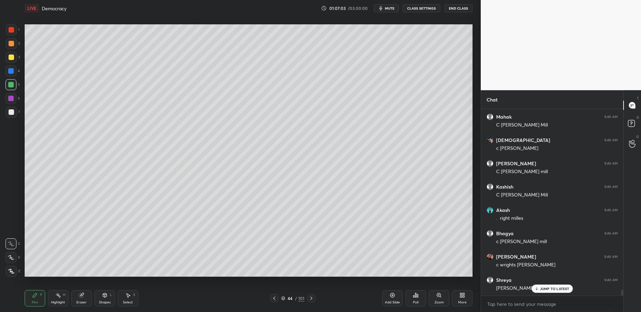
click at [8, 103] on div at bounding box center [10, 98] width 11 height 11
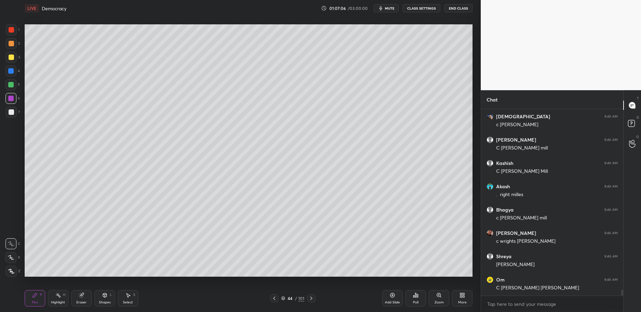
click at [8, 113] on div at bounding box center [11, 112] width 11 height 11
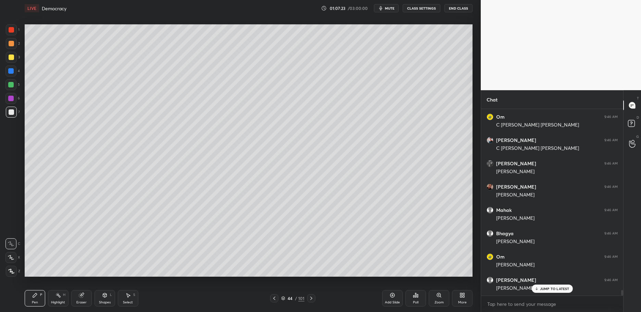
scroll to position [6008, 0]
click at [8, 65] on div "3" at bounding box center [13, 59] width 14 height 14
click at [12, 59] on div at bounding box center [11, 56] width 5 height 5
click at [15, 80] on div at bounding box center [10, 84] width 11 height 11
click at [12, 80] on div at bounding box center [10, 84] width 11 height 11
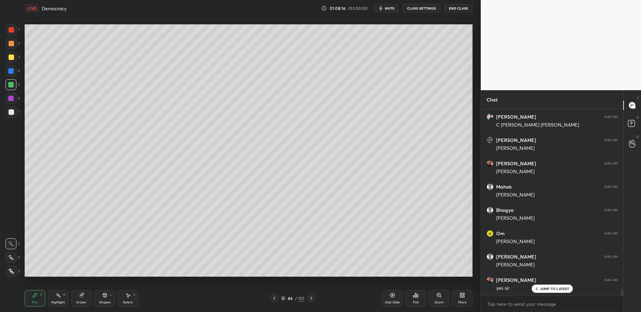
click at [0, 38] on div "1 2 3 4 5 6 7 C X Z C X Z E E Erase all H H" at bounding box center [11, 150] width 22 height 252
click at [0, 35] on div "1 2 3 4 5 6 7 C X Z C X Z E E Erase all H H" at bounding box center [11, 150] width 22 height 252
click at [12, 36] on div "1" at bounding box center [13, 31] width 14 height 14
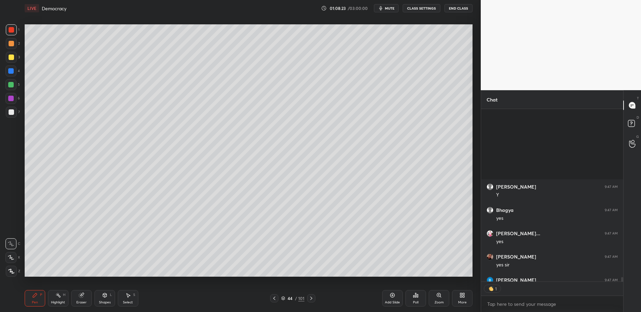
scroll to position [6279, 0]
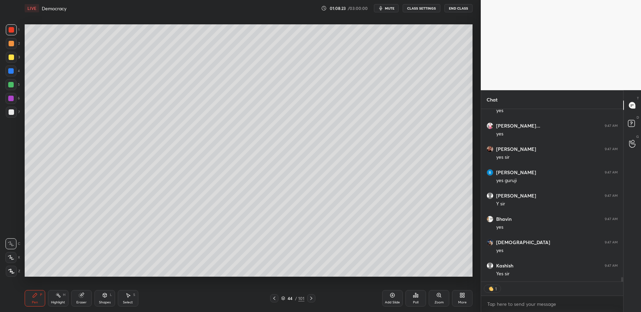
click at [287, 297] on div "44" at bounding box center [290, 298] width 7 height 4
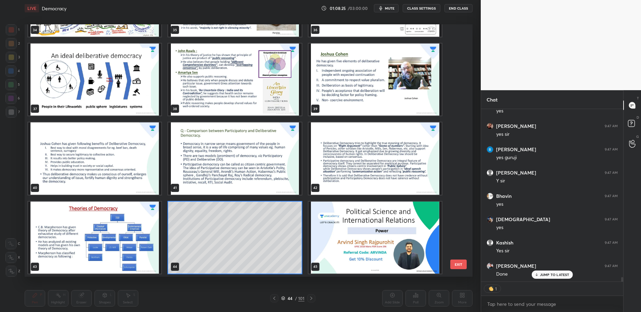
scroll to position [6349, 0]
click at [93, 224] on img "grid" at bounding box center [94, 237] width 133 height 72
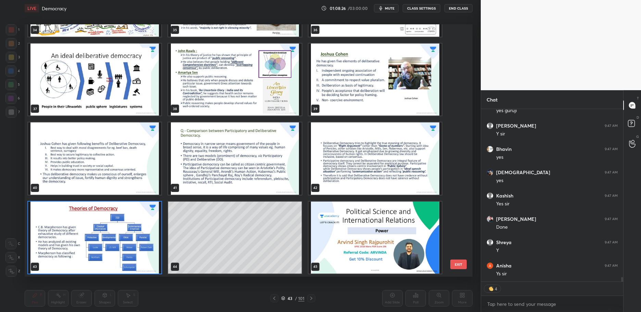
click at [97, 220] on img "grid" at bounding box center [94, 237] width 133 height 72
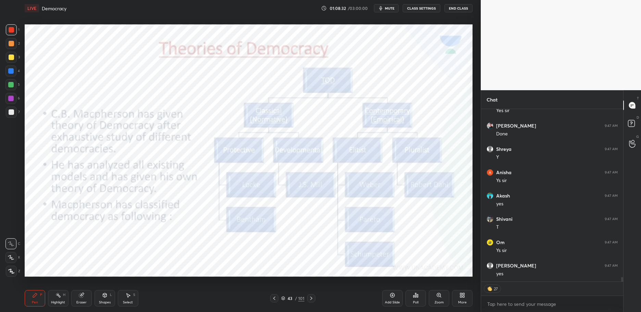
click at [131, 295] on icon at bounding box center [127, 294] width 5 height 5
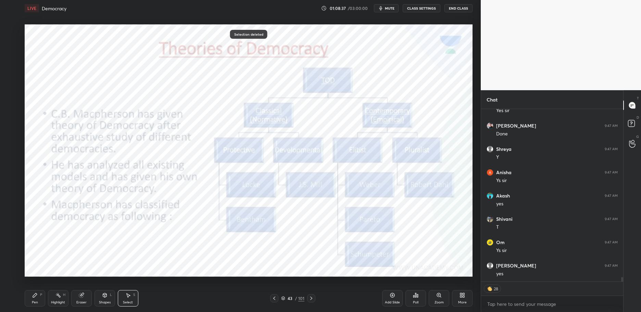
click at [29, 296] on div "Pen P" at bounding box center [35, 298] width 21 height 16
click at [35, 298] on div "Pen P" at bounding box center [35, 298] width 21 height 16
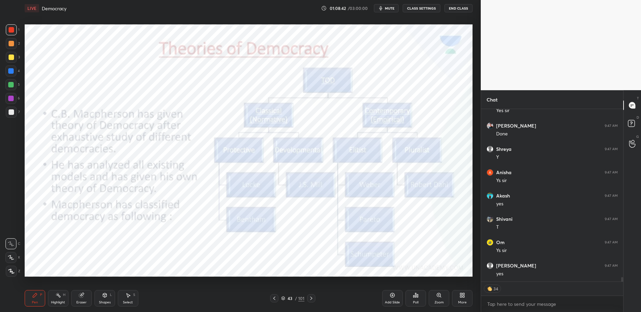
scroll to position [6465, 0]
click at [460, 8] on button "End Class" at bounding box center [459, 8] width 28 height 8
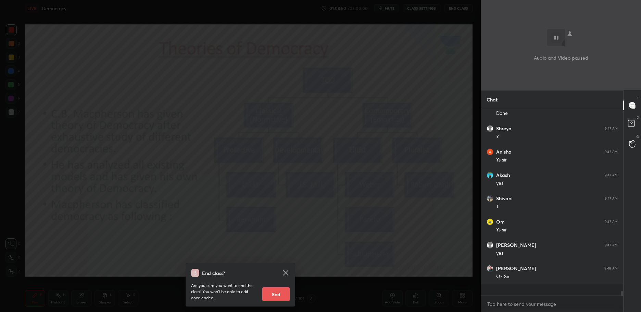
scroll to position [6451, 0]
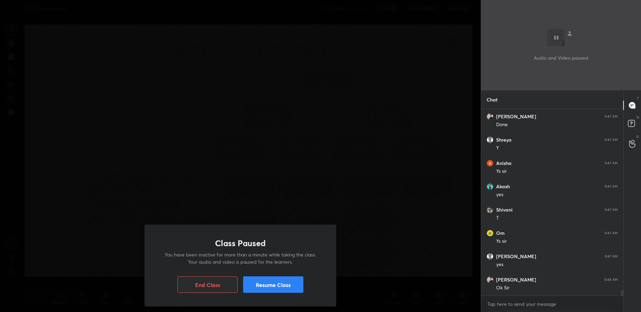
click at [280, 287] on button "Resume Class" at bounding box center [273, 284] width 60 height 16
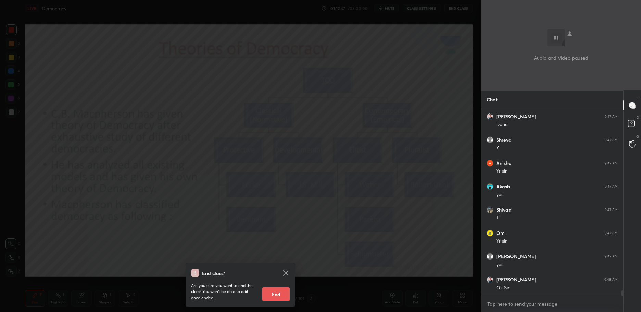
drag, startPoint x: 527, startPoint y: 299, endPoint x: 512, endPoint y: 302, distance: 15.4
click at [526, 299] on textarea at bounding box center [552, 303] width 131 height 11
type textarea "x"
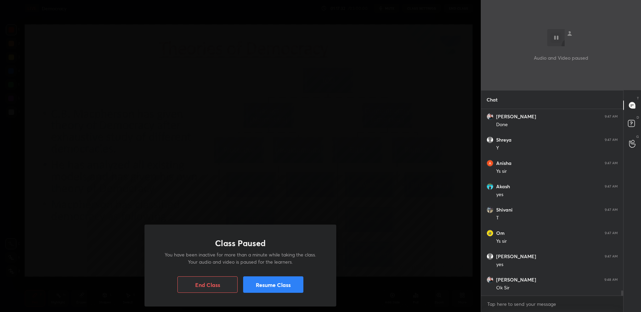
scroll to position [6481, 0]
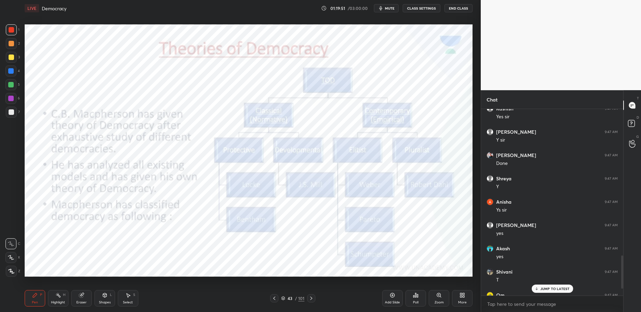
scroll to position [33990, 33804]
click at [569, 289] on p "JUMP TO LATEST" at bounding box center [554, 288] width 29 height 4
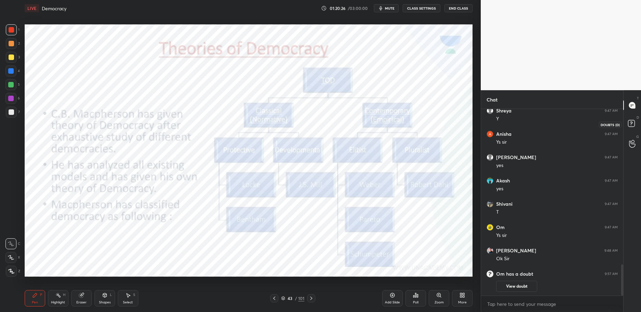
click at [636, 129] on icon at bounding box center [633, 124] width 12 height 12
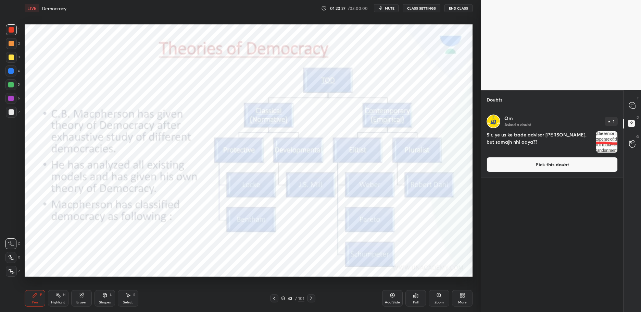
click at [543, 167] on button "Pick this doubt" at bounding box center [552, 164] width 131 height 15
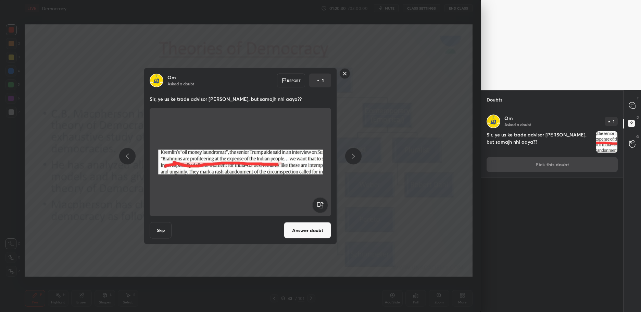
click at [314, 228] on button "Answer doubt" at bounding box center [307, 230] width 47 height 16
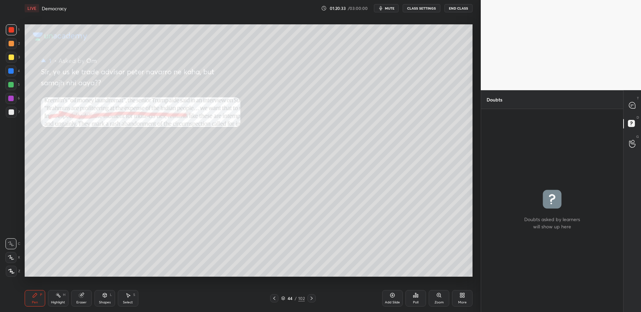
click at [626, 112] on div "T Messages (T)" at bounding box center [632, 105] width 17 height 19
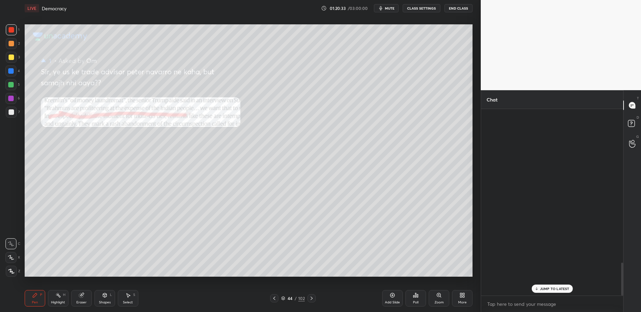
scroll to position [184, 140]
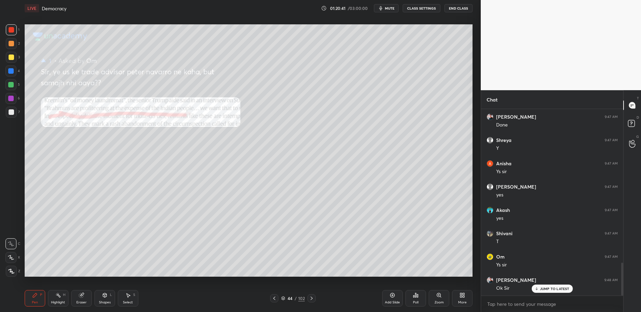
click at [274, 302] on div at bounding box center [274, 298] width 8 height 8
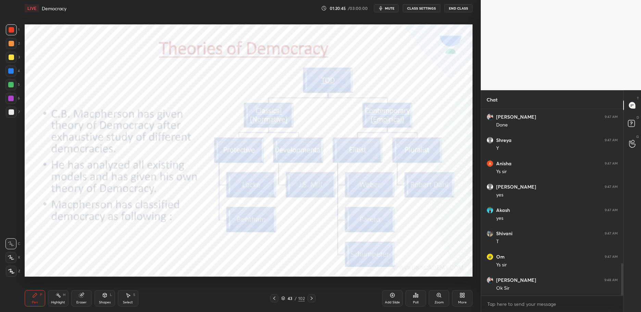
scroll to position [895, 0]
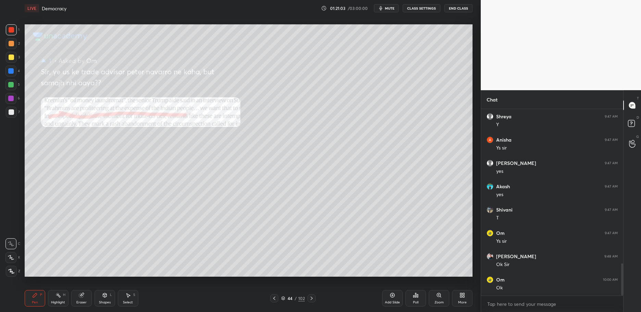
click at [314, 297] on div at bounding box center [312, 298] width 8 height 8
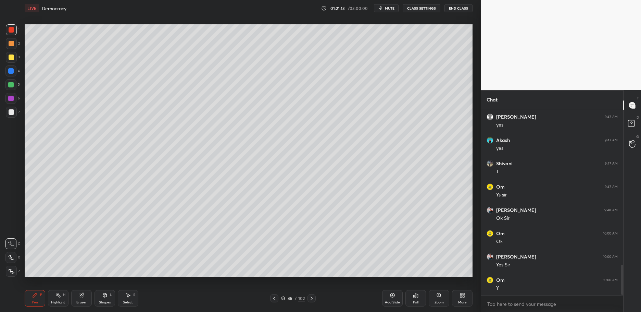
scroll to position [964, 0]
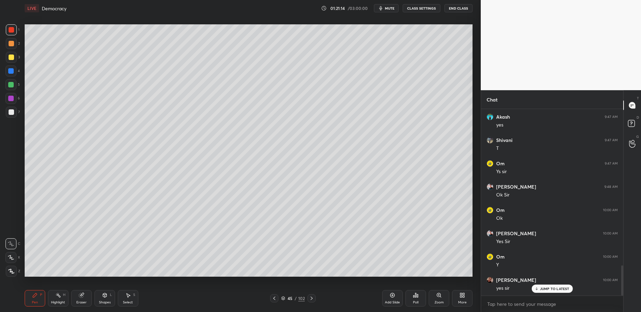
click at [0, 85] on div "1 2 3 4 5 6 7 C X Z C X Z E E Erase all H H" at bounding box center [11, 150] width 22 height 252
click at [6, 87] on div at bounding box center [10, 84] width 11 height 11
click at [10, 86] on div at bounding box center [10, 84] width 5 height 5
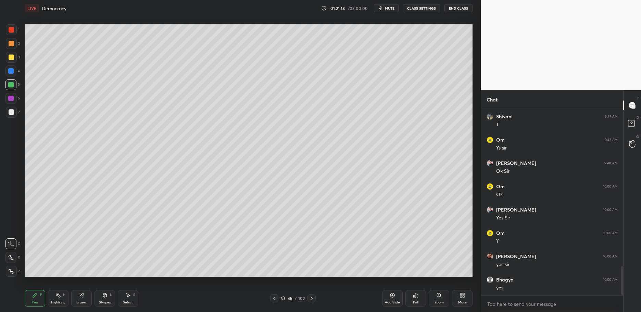
scroll to position [1011, 0]
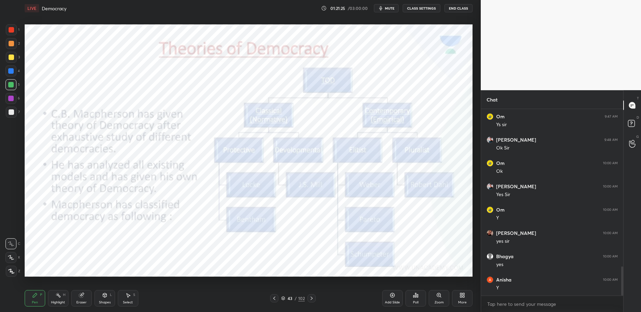
click at [15, 29] on div at bounding box center [11, 29] width 11 height 11
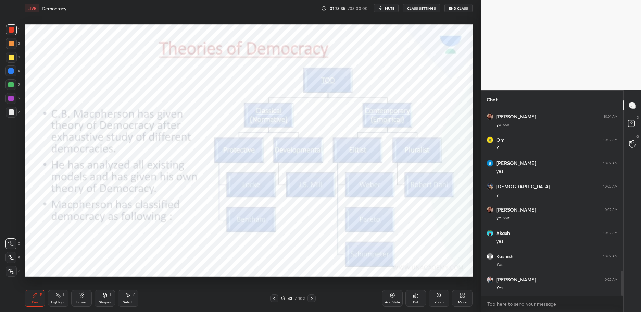
scroll to position [1221, 0]
click at [12, 23] on div "1 2 3 4 5 6 7 C X Z C X Z E E Erase all H H LIVE Democracy 01:23:45 / 03:00:00 …" at bounding box center [237, 156] width 475 height 312
click at [11, 27] on div at bounding box center [11, 29] width 5 height 5
click at [391, 300] on div "Add Slide" at bounding box center [392, 298] width 21 height 16
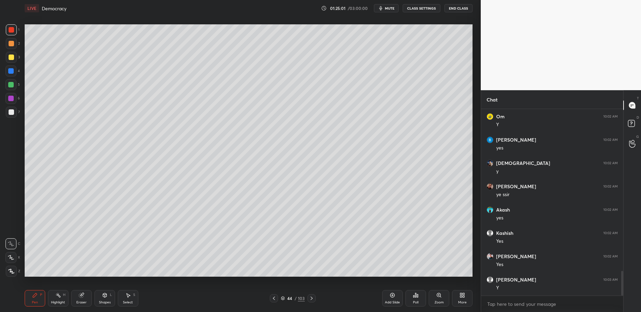
click at [13, 61] on div at bounding box center [11, 57] width 11 height 11
click at [11, 63] on div at bounding box center [11, 57] width 11 height 11
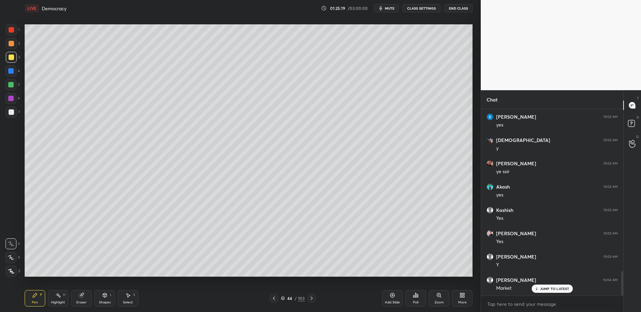
click at [11, 74] on div at bounding box center [10, 70] width 11 height 11
click at [13, 76] on div at bounding box center [10, 70] width 11 height 11
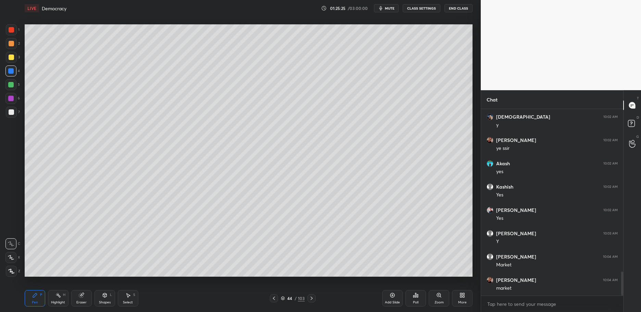
click at [10, 87] on div at bounding box center [10, 84] width 5 height 5
click at [8, 71] on div at bounding box center [10, 70] width 5 height 5
click at [13, 73] on div at bounding box center [10, 70] width 5 height 5
click at [3, 103] on div "1 2 3 4 5 6 7 C X Z C X Z E E Erase all H H" at bounding box center [11, 150] width 22 height 252
click at [7, 112] on div at bounding box center [11, 112] width 11 height 11
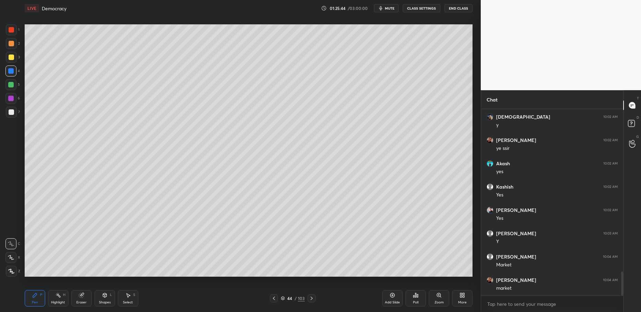
click at [12, 114] on div at bounding box center [11, 111] width 5 height 5
click at [12, 58] on div at bounding box center [11, 56] width 5 height 5
click at [16, 57] on div at bounding box center [11, 57] width 11 height 11
click at [6, 48] on div at bounding box center [11, 43] width 11 height 11
click at [9, 44] on div at bounding box center [11, 43] width 5 height 5
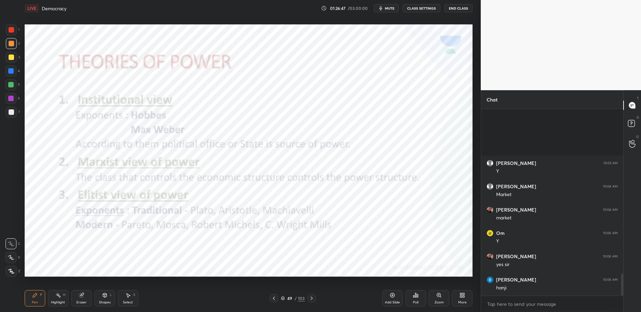
scroll to position [1407, 0]
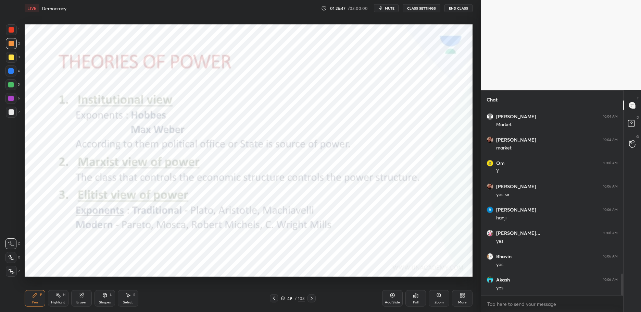
click at [285, 300] on icon at bounding box center [283, 298] width 4 height 4
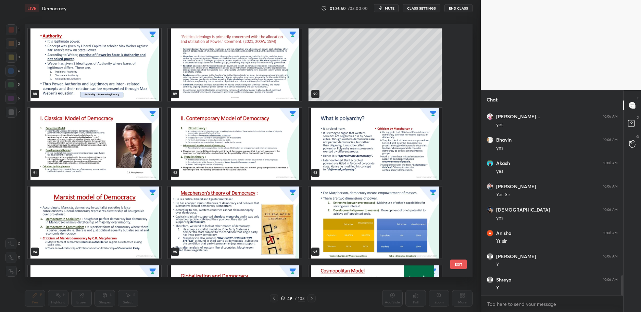
scroll to position [2284, 0]
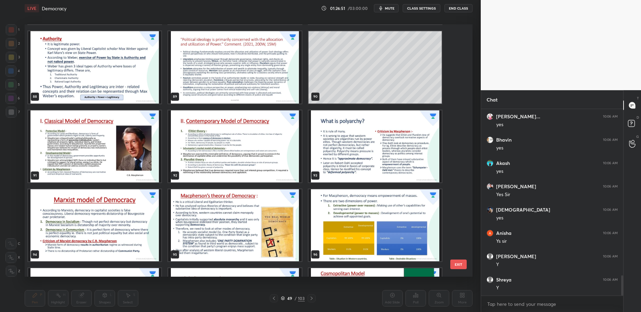
click at [98, 138] on img "grid" at bounding box center [94, 146] width 133 height 72
click at [104, 148] on img "grid" at bounding box center [94, 146] width 133 height 72
click at [104, 149] on img "grid" at bounding box center [94, 146] width 133 height 72
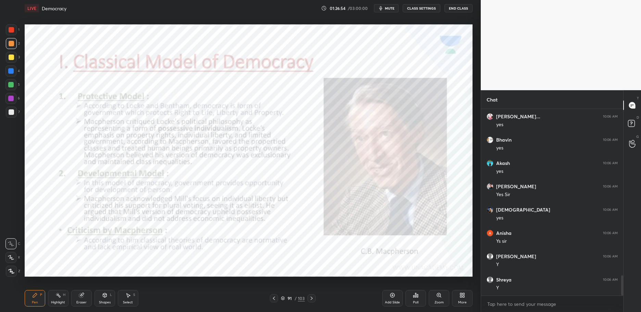
click at [11, 29] on div at bounding box center [11, 29] width 5 height 5
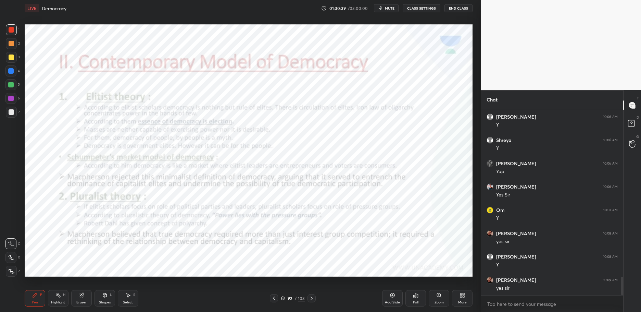
scroll to position [1687, 0]
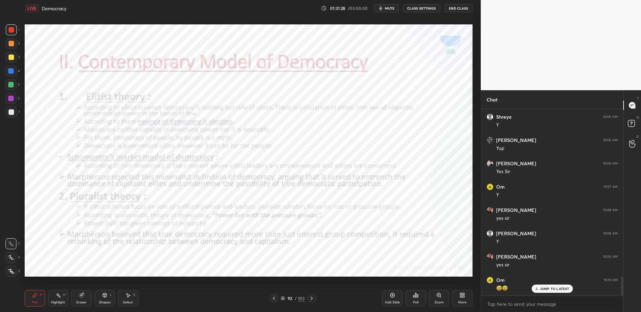
click at [286, 300] on div "92 / 103" at bounding box center [293, 298] width 24 height 6
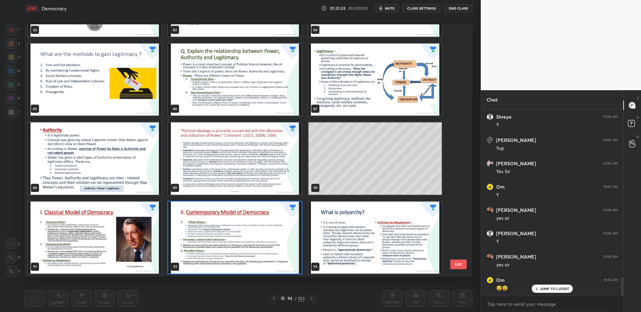
scroll to position [1710, 0]
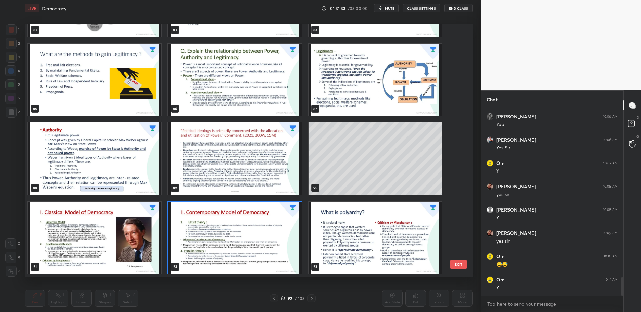
click at [235, 240] on img "grid" at bounding box center [234, 237] width 133 height 72
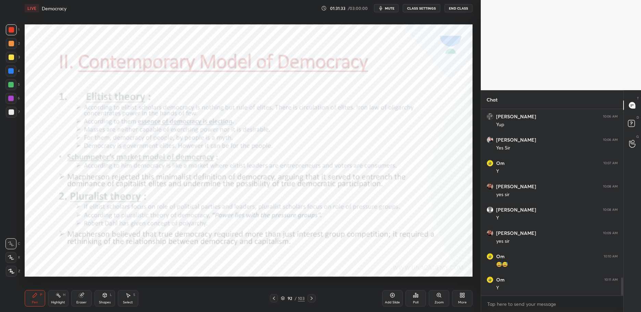
scroll to position [0, 0]
click at [392, 296] on icon at bounding box center [392, 294] width 5 height 5
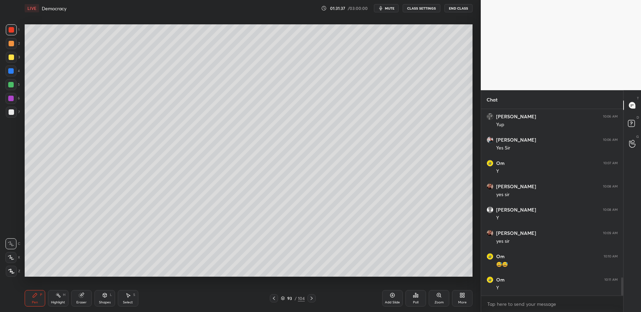
click at [13, 55] on div at bounding box center [11, 56] width 5 height 5
click at [14, 86] on div at bounding box center [10, 84] width 11 height 11
click at [11, 55] on div at bounding box center [11, 56] width 5 height 5
click at [14, 51] on div "2" at bounding box center [13, 45] width 14 height 14
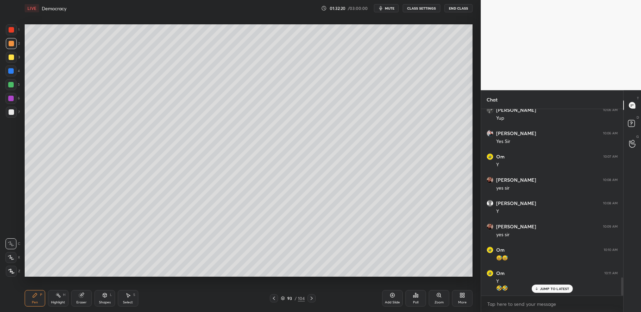
click at [11, 57] on div at bounding box center [11, 56] width 5 height 5
click at [9, 33] on div at bounding box center [11, 29] width 11 height 11
click at [12, 41] on div at bounding box center [11, 43] width 5 height 5
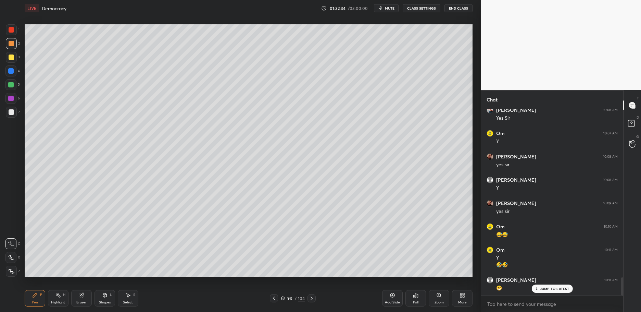
scroll to position [1764, 0]
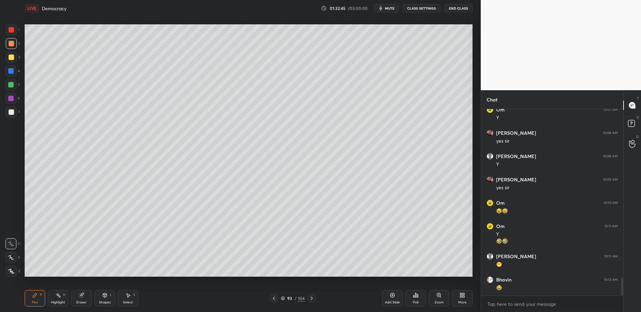
click at [285, 295] on div "93 / 104" at bounding box center [293, 298] width 24 height 6
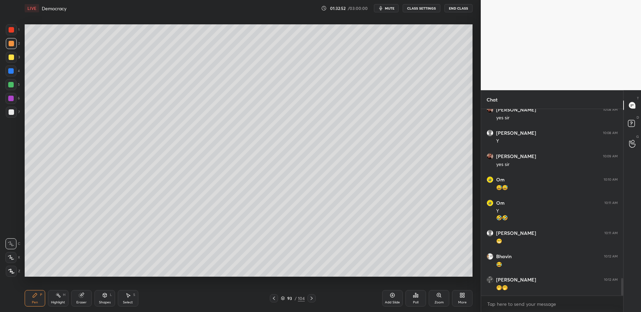
scroll to position [0, 0]
click at [11, 118] on div "7" at bounding box center [13, 114] width 14 height 14
click at [11, 116] on div at bounding box center [11, 112] width 11 height 11
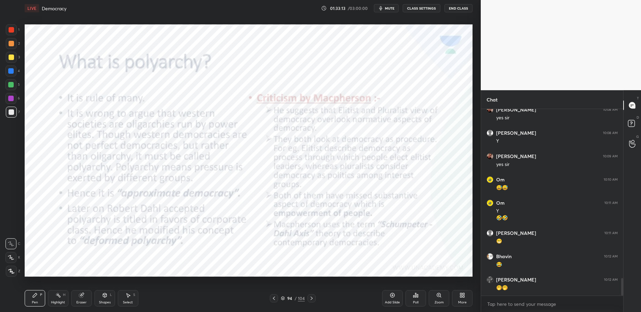
click at [9, 28] on div at bounding box center [11, 29] width 5 height 5
click at [8, 35] on div at bounding box center [11, 29] width 11 height 11
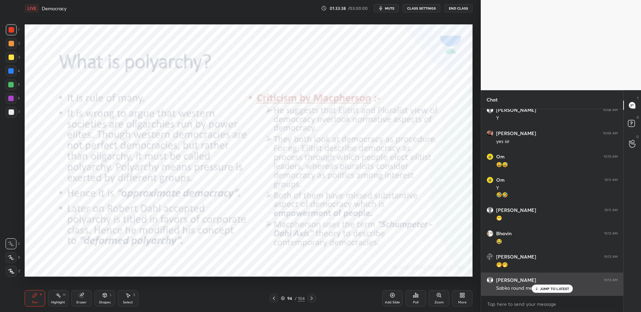
click at [553, 293] on div "Amarjeet 10:13 AM Sabko round me lo😂😂" at bounding box center [552, 283] width 142 height 23
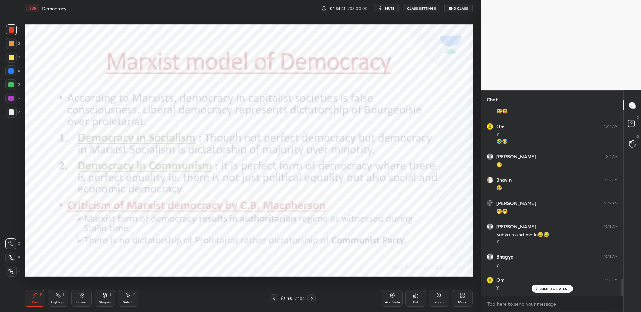
scroll to position [1887, 0]
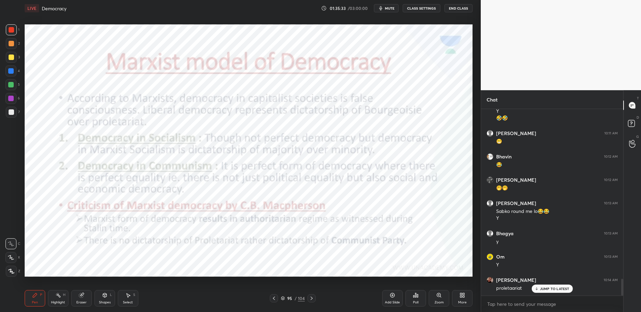
click at [283, 298] on icon at bounding box center [283, 298] width 4 height 4
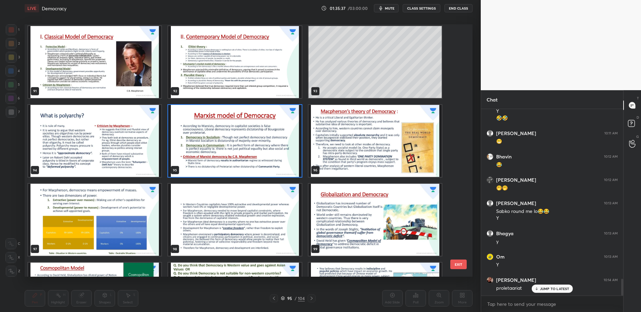
scroll to position [2366, 0]
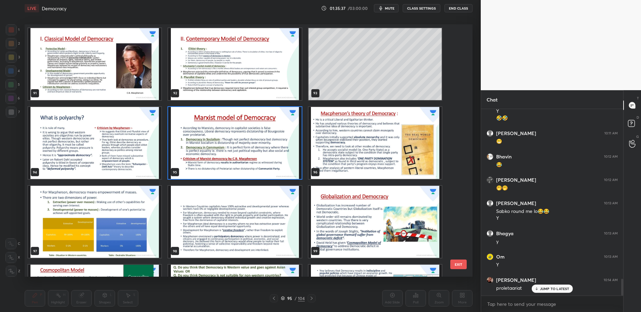
click at [363, 82] on div "91 92 93 94 95 96 97 98 99 100 101 102 103 104" at bounding box center [243, 150] width 436 height 252
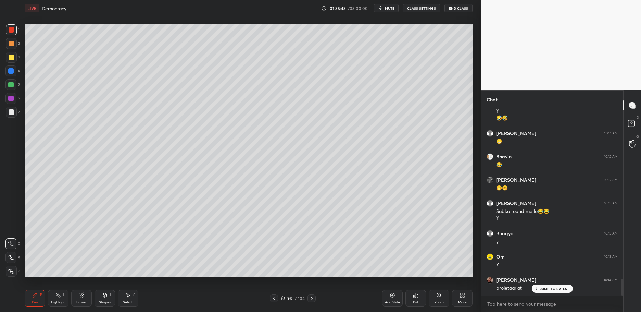
click at [7, 117] on div at bounding box center [11, 112] width 11 height 11
click at [10, 115] on div at bounding box center [11, 111] width 5 height 5
click at [13, 26] on div at bounding box center [11, 29] width 11 height 11
click at [14, 28] on div at bounding box center [11, 29] width 11 height 11
click at [8, 29] on div at bounding box center [11, 29] width 11 height 11
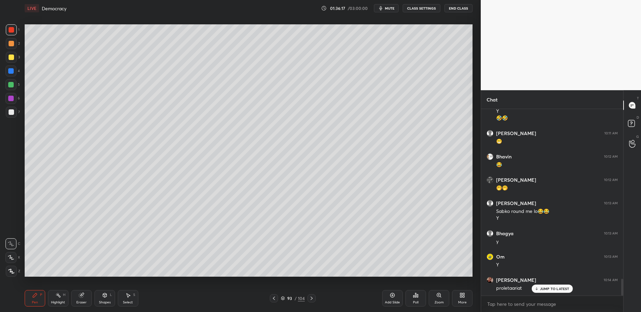
click at [288, 300] on div "93" at bounding box center [289, 298] width 7 height 4
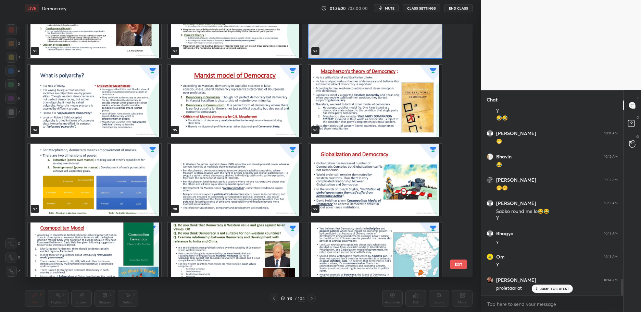
scroll to position [2409, 0]
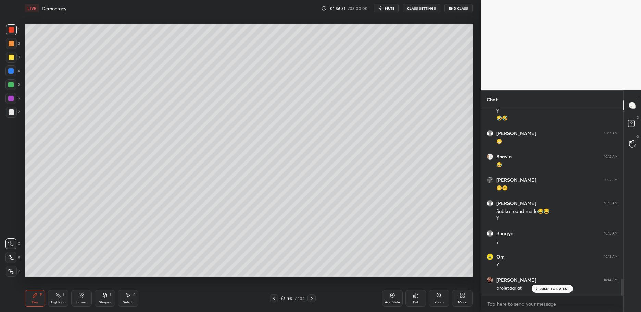
click at [10, 110] on div at bounding box center [11, 111] width 5 height 5
click at [7, 34] on div at bounding box center [11, 29] width 11 height 11
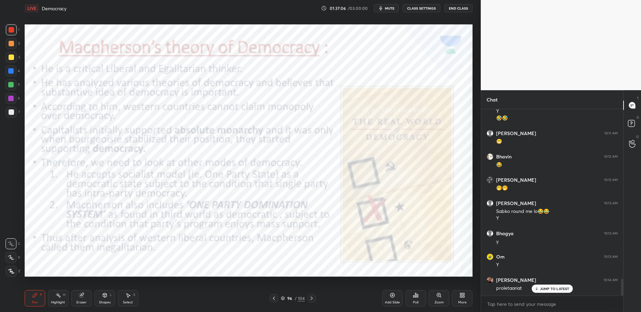
click at [10, 33] on div at bounding box center [11, 29] width 11 height 11
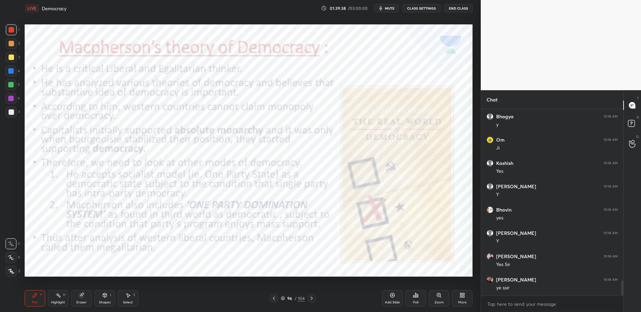
scroll to position [2143, 0]
click at [397, 302] on div "Add Slide" at bounding box center [392, 301] width 15 height 3
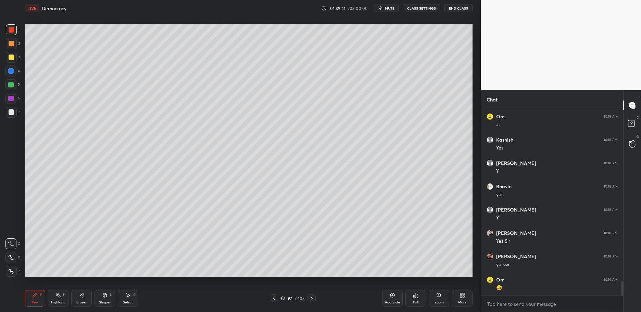
click at [12, 49] on div at bounding box center [11, 43] width 11 height 11
click at [13, 34] on div at bounding box center [11, 29] width 11 height 11
click at [7, 66] on div at bounding box center [10, 70] width 11 height 11
click at [13, 64] on div "3" at bounding box center [13, 59] width 14 height 14
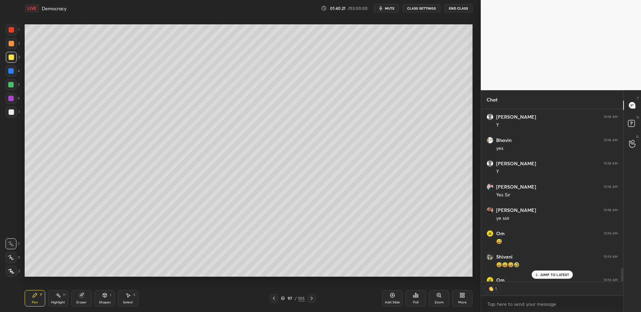
scroll to position [2, 2]
click at [15, 87] on div at bounding box center [10, 84] width 11 height 11
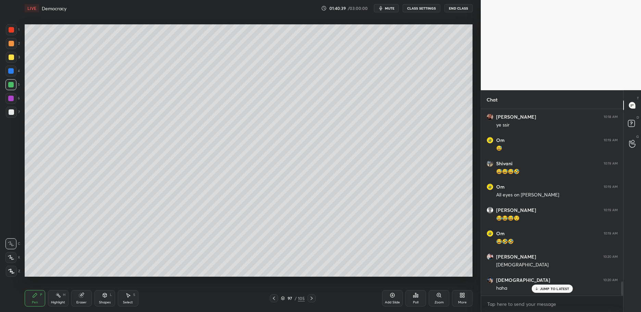
scroll to position [2306, 0]
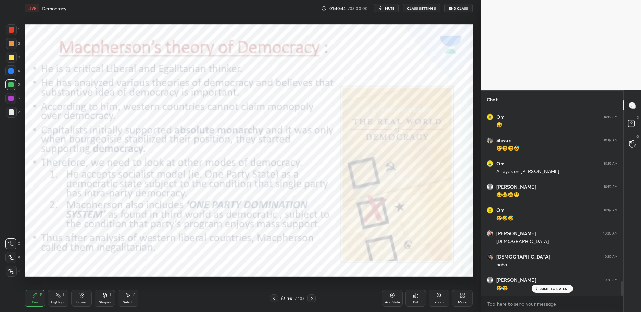
click at [21, 36] on div "1 2 3 4 5 6 7 C X Z C X Z E E Erase all H H" at bounding box center [11, 150] width 22 height 252
click at [21, 37] on div "1 2 3 4 5 6 7 C X Z C X Z E E Erase all H H" at bounding box center [11, 150] width 22 height 252
click at [9, 30] on div at bounding box center [11, 29] width 5 height 5
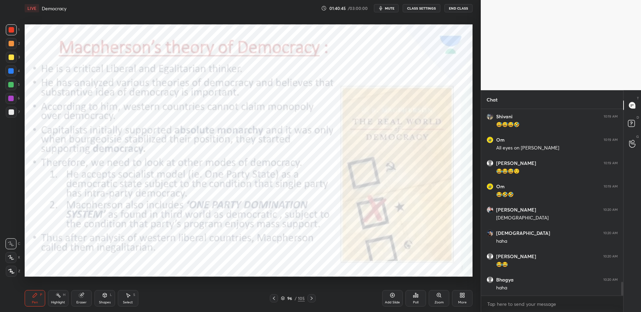
click at [8, 88] on div at bounding box center [10, 84] width 11 height 11
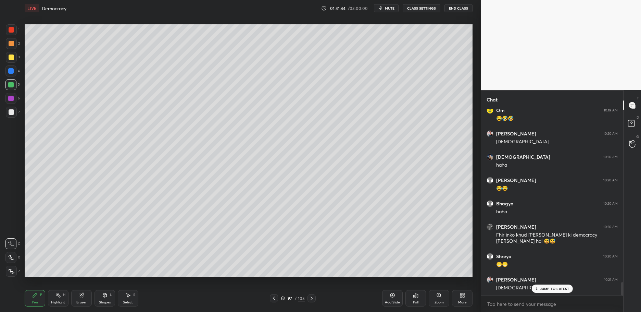
scroll to position [2429, 0]
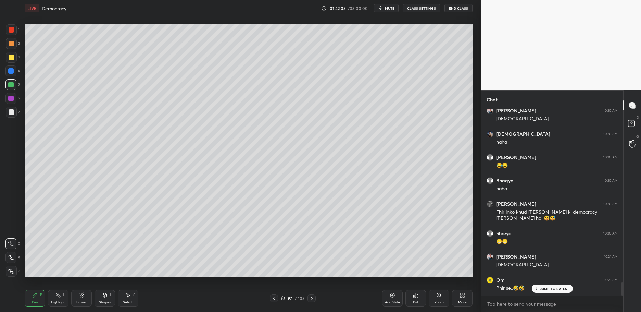
click at [3, 70] on div "1 2 3 4 5 6 7 C X Z C X Z E E Erase all H H" at bounding box center [11, 150] width 22 height 252
click at [10, 63] on div at bounding box center [11, 57] width 11 height 11
click at [9, 57] on div at bounding box center [11, 56] width 5 height 5
click at [9, 44] on div at bounding box center [11, 43] width 5 height 5
click at [9, 42] on div at bounding box center [11, 43] width 5 height 5
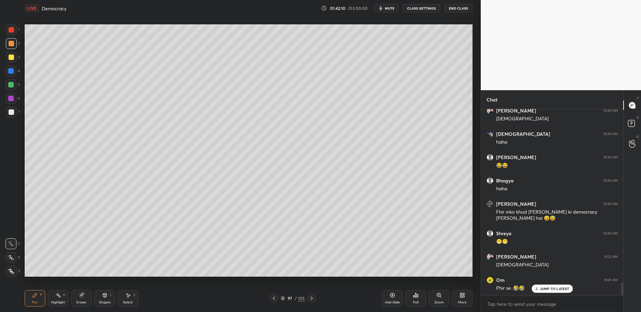
scroll to position [2452, 0]
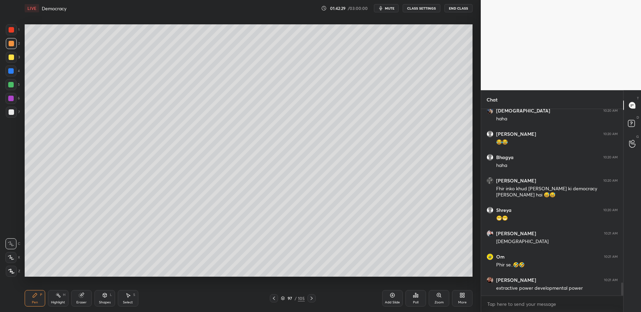
click at [11, 109] on div at bounding box center [11, 111] width 5 height 5
click at [15, 112] on div at bounding box center [11, 112] width 11 height 11
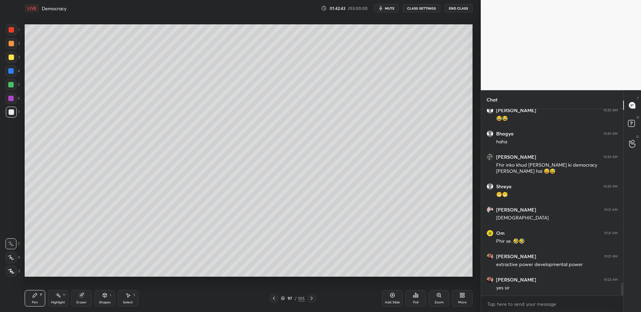
click at [18, 60] on div "3" at bounding box center [13, 57] width 14 height 11
click at [17, 60] on div "3" at bounding box center [13, 57] width 14 height 11
click at [3, 36] on div "1 2 3 4 5 6 7 C X Z C X Z E E Erase all H H" at bounding box center [11, 150] width 22 height 252
click at [10, 32] on div at bounding box center [11, 29] width 5 height 5
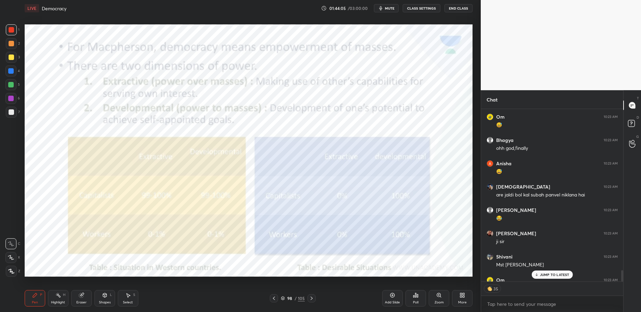
scroll to position [2699, 0]
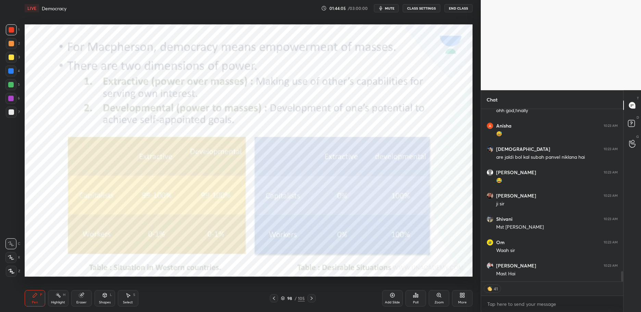
click at [15, 32] on div at bounding box center [11, 29] width 11 height 11
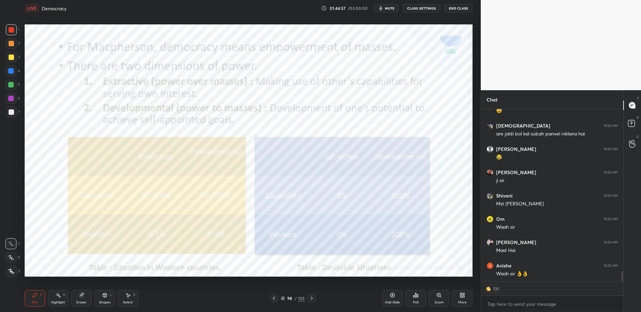
scroll to position [2745, 0]
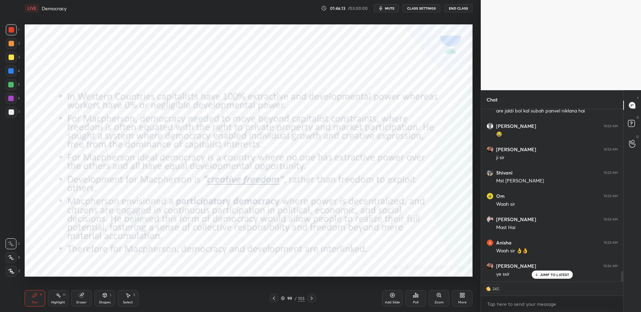
click at [287, 296] on div "99 / 105" at bounding box center [293, 298] width 24 height 6
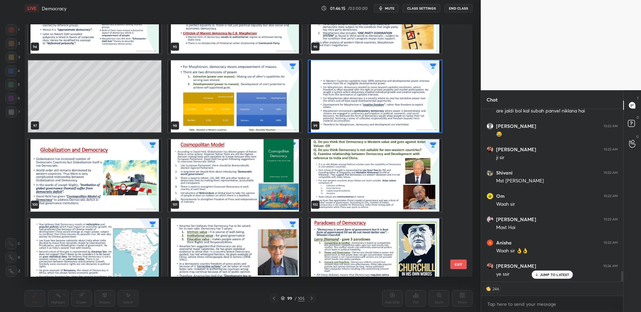
scroll to position [2508, 0]
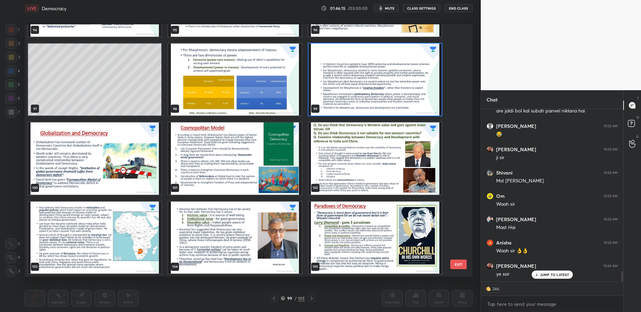
click at [107, 149] on img "grid" at bounding box center [94, 158] width 133 height 72
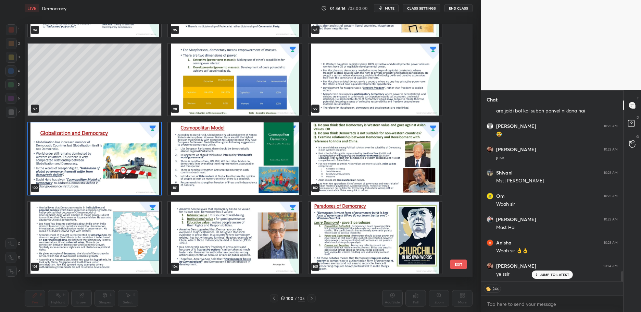
click at [112, 153] on img "grid" at bounding box center [94, 158] width 133 height 72
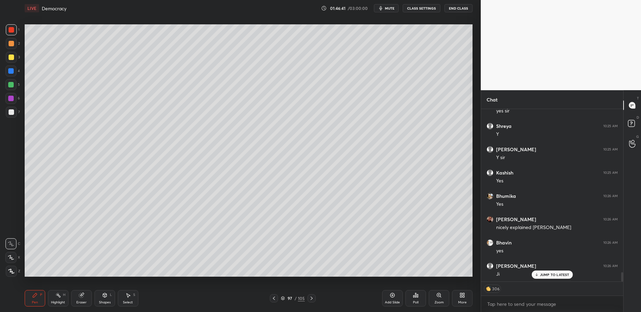
scroll to position [3095, 0]
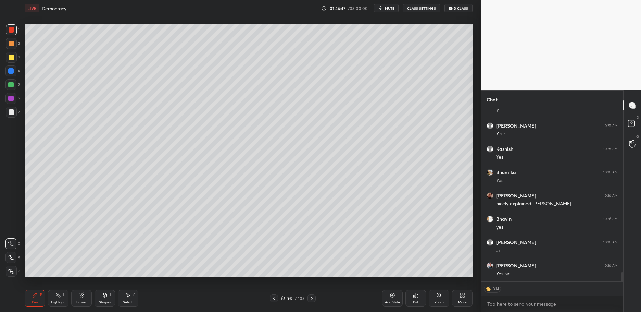
click at [12, 32] on div at bounding box center [11, 29] width 5 height 5
click at [13, 87] on div at bounding box center [10, 84] width 5 height 5
click at [11, 88] on div at bounding box center [10, 84] width 11 height 11
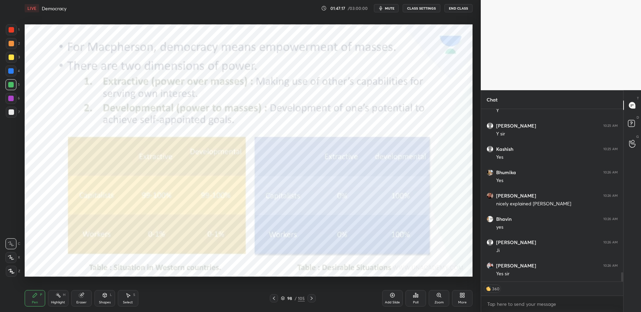
click at [11, 30] on div at bounding box center [11, 29] width 5 height 5
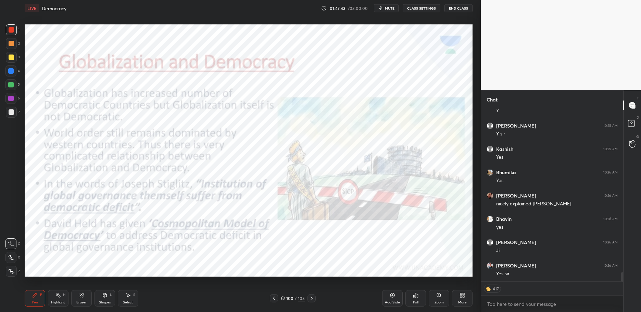
click at [0, 24] on div "1 2 3 4 5 6 7 C X Z C X Z E E Erase all H H" at bounding box center [11, 150] width 22 height 252
click at [4, 30] on div "1 2 3 4 5 6 7 C X Z C X Z E E Erase all H H" at bounding box center [11, 150] width 22 height 252
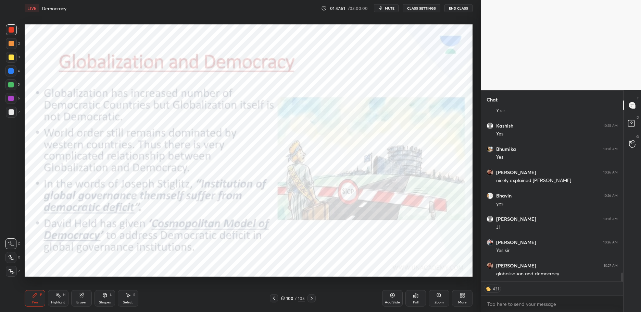
click at [15, 29] on div at bounding box center [11, 29] width 11 height 11
click at [397, 298] on div "Add Slide" at bounding box center [392, 298] width 21 height 16
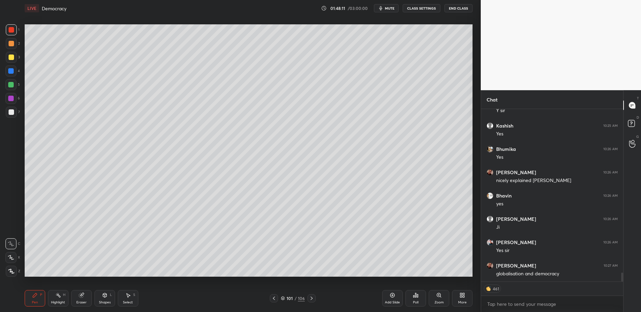
click at [7, 59] on div at bounding box center [11, 57] width 11 height 11
click at [5, 37] on div "1 2 3 4 5 6 7" at bounding box center [12, 72] width 14 height 96
click at [10, 34] on div at bounding box center [11, 29] width 11 height 11
click at [15, 32] on div at bounding box center [11, 29] width 11 height 11
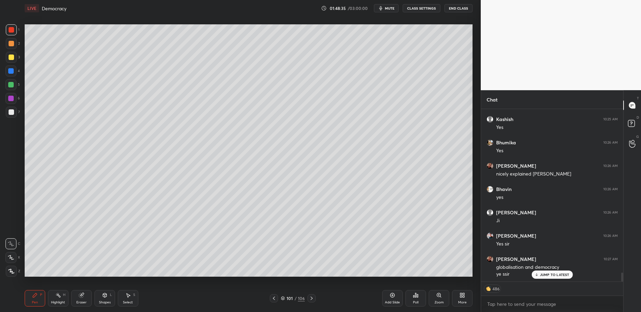
scroll to position [3149, 0]
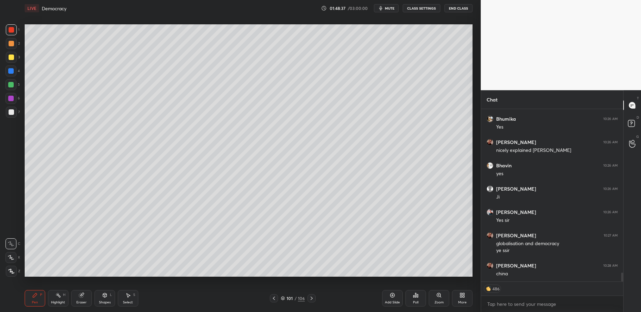
click at [16, 54] on div "3" at bounding box center [13, 57] width 14 height 11
click at [0, 64] on div "1 2 3 4 5 6 7 C X Z C X Z E E Erase all H H" at bounding box center [11, 150] width 22 height 252
click at [10, 67] on div at bounding box center [10, 70] width 11 height 11
click at [14, 75] on div at bounding box center [10, 70] width 11 height 11
click at [10, 67] on div at bounding box center [10, 70] width 11 height 11
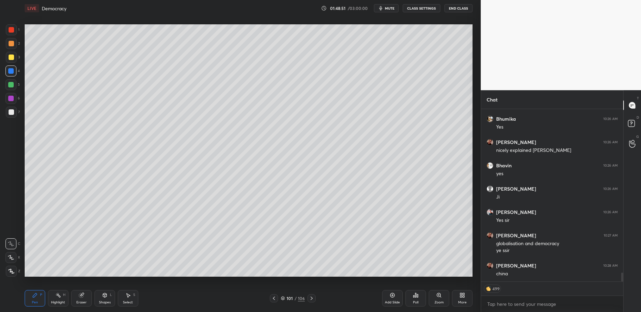
click at [17, 63] on div "3" at bounding box center [13, 59] width 14 height 14
click at [16, 62] on div "3" at bounding box center [13, 57] width 14 height 11
click at [11, 83] on div at bounding box center [10, 84] width 5 height 5
click at [12, 88] on div at bounding box center [10, 84] width 11 height 11
click at [15, 32] on div at bounding box center [11, 29] width 11 height 11
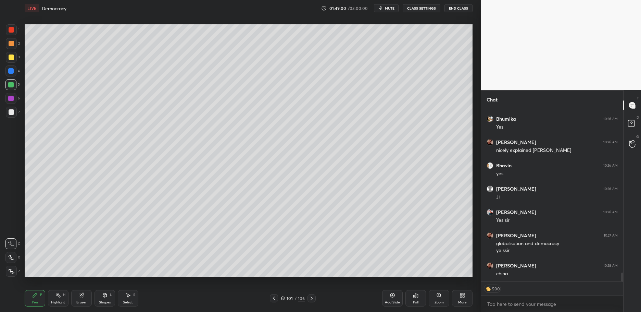
click at [14, 33] on div at bounding box center [11, 29] width 11 height 11
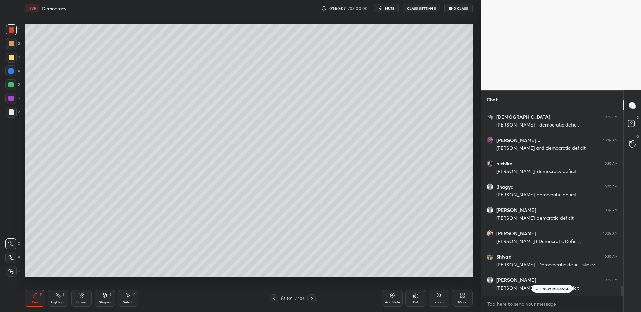
scroll to position [3531, 0]
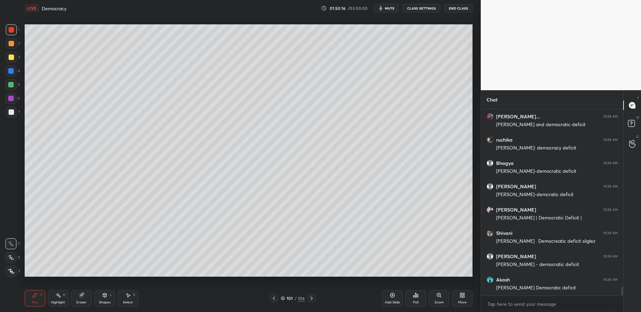
click at [287, 300] on div "101" at bounding box center [289, 298] width 7 height 4
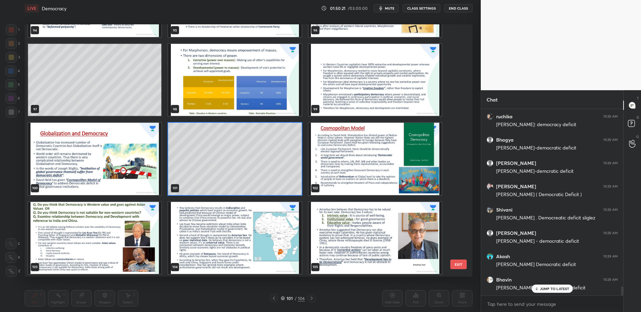
scroll to position [3577, 0]
click at [95, 169] on img "grid" at bounding box center [94, 159] width 133 height 72
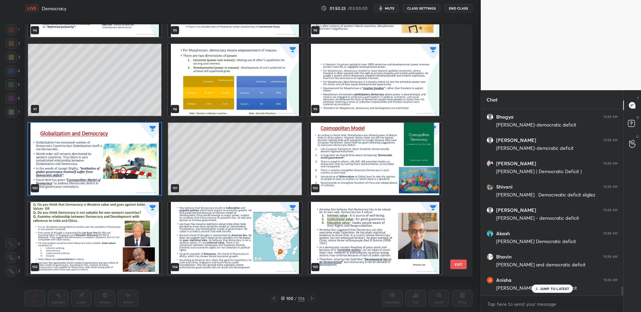
click at [121, 161] on img "grid" at bounding box center [94, 159] width 133 height 72
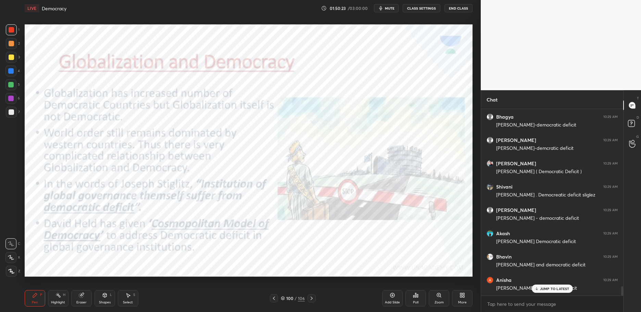
click at [126, 162] on img "grid" at bounding box center [94, 159] width 133 height 72
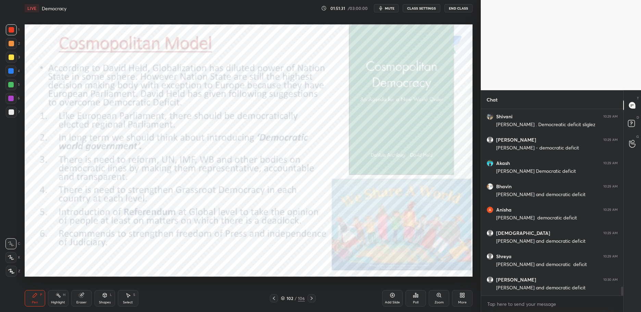
scroll to position [3670, 0]
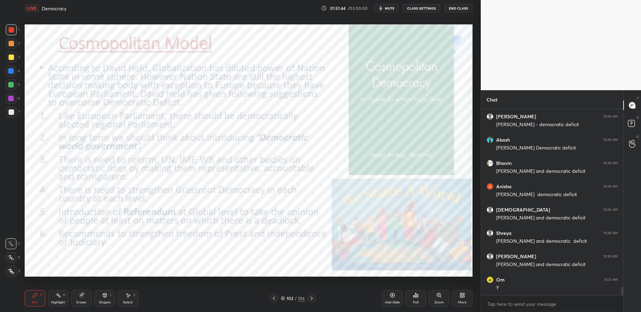
click at [392, 300] on div "Add Slide" at bounding box center [392, 301] width 15 height 3
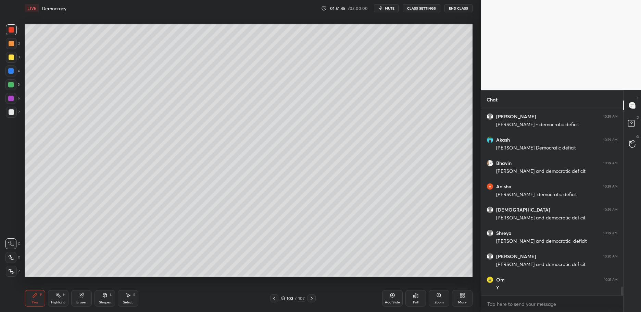
click at [4, 120] on div "1 2 3 4 5 6 7 C X Z C X Z E E Erase all H H" at bounding box center [11, 150] width 22 height 252
click at [13, 120] on div "7" at bounding box center [13, 114] width 14 height 14
click at [20, 85] on div "1 2 3 4 5 6 7 C X Z C X Z E E Erase all H H" at bounding box center [11, 150] width 22 height 252
click at [15, 83] on div at bounding box center [10, 84] width 11 height 11
click at [3, 86] on div "1 2 3 4 5 6 7 C X Z C X Z E E Erase all H H" at bounding box center [11, 150] width 22 height 252
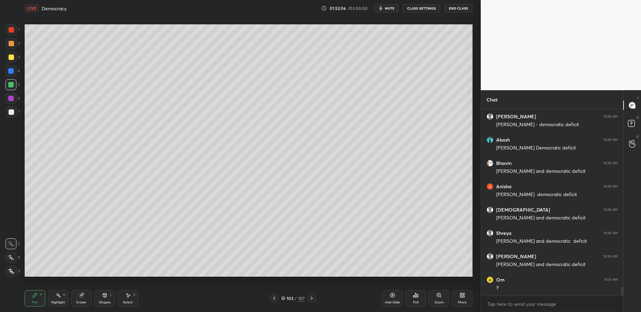
click at [11, 66] on div at bounding box center [10, 70] width 11 height 11
click at [11, 69] on div at bounding box center [10, 70] width 5 height 5
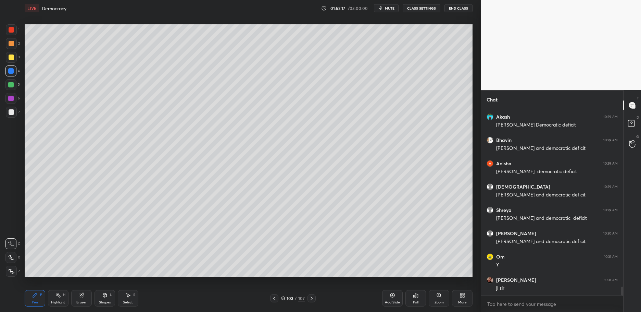
click at [3, 53] on div "1 2 3 4 5 6 7 C X Z C X Z E E Erase all H H" at bounding box center [11, 150] width 22 height 252
click at [10, 56] on div at bounding box center [11, 56] width 5 height 5
click at [4, 101] on div "1 2 3 4 5 6 7 C X Z C X Z E E Erase all H H" at bounding box center [11, 150] width 22 height 252
click at [13, 102] on div at bounding box center [10, 98] width 11 height 11
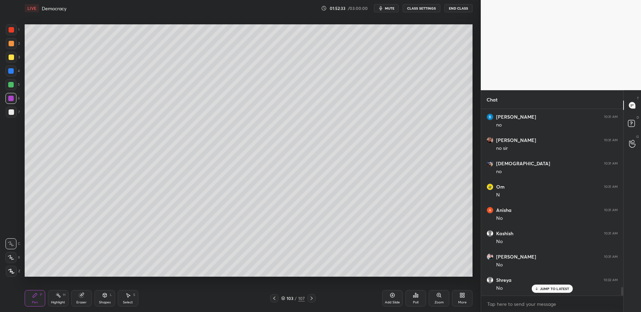
scroll to position [3903, 0]
click at [7, 75] on div at bounding box center [10, 70] width 11 height 11
click at [12, 75] on div at bounding box center [10, 70] width 11 height 11
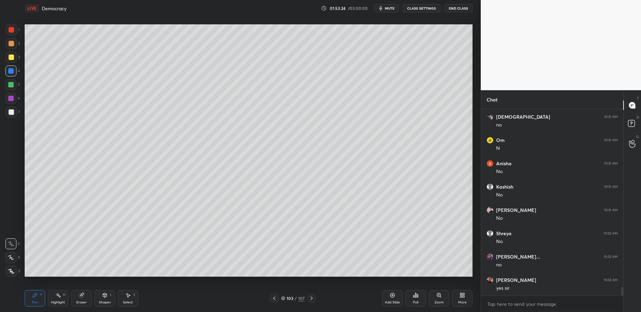
scroll to position [3950, 0]
click at [16, 30] on div at bounding box center [11, 29] width 11 height 11
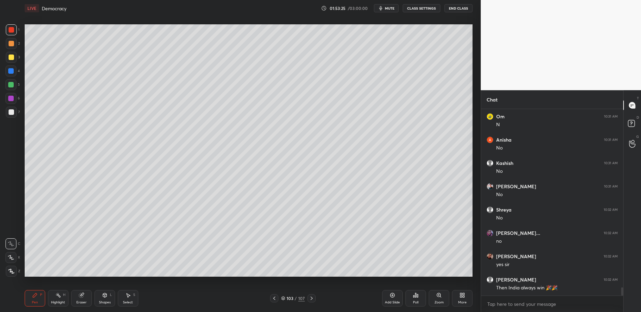
click at [16, 30] on div at bounding box center [11, 29] width 11 height 11
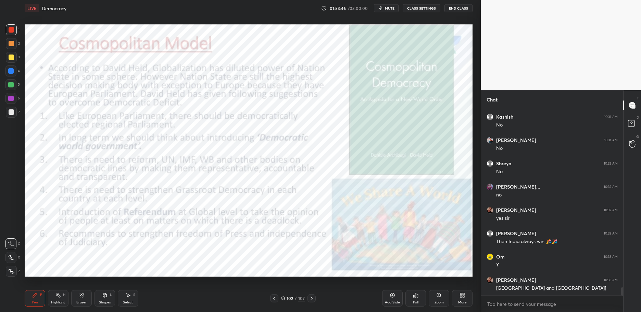
scroll to position [4019, 0]
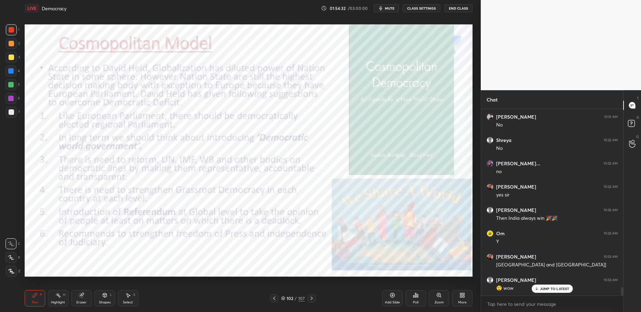
click at [288, 297] on div "102" at bounding box center [290, 298] width 7 height 4
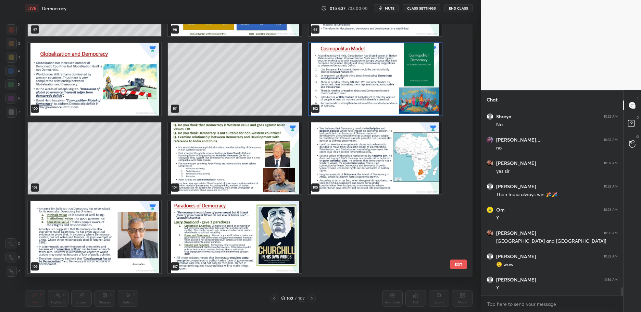
scroll to position [4066, 0]
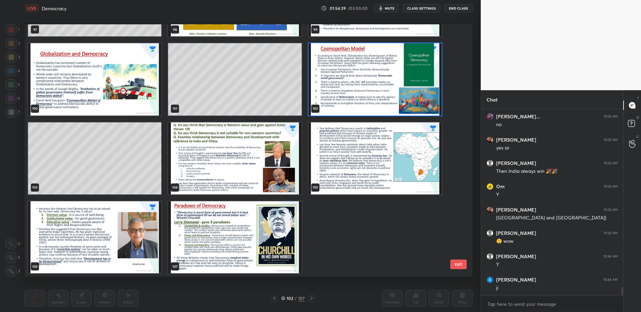
click at [242, 157] on img "grid" at bounding box center [234, 158] width 133 height 72
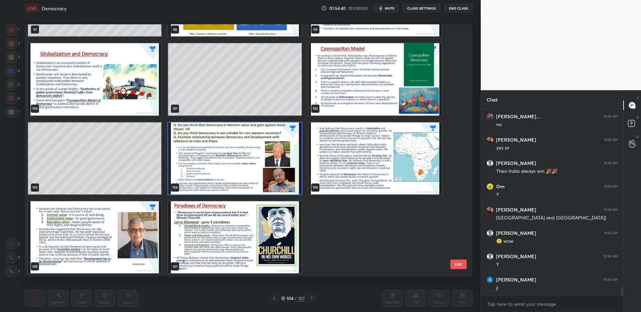
scroll to position [2587, 0]
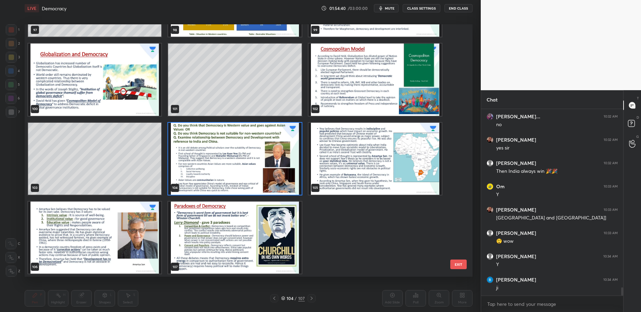
click at [234, 161] on img "grid" at bounding box center [234, 159] width 133 height 72
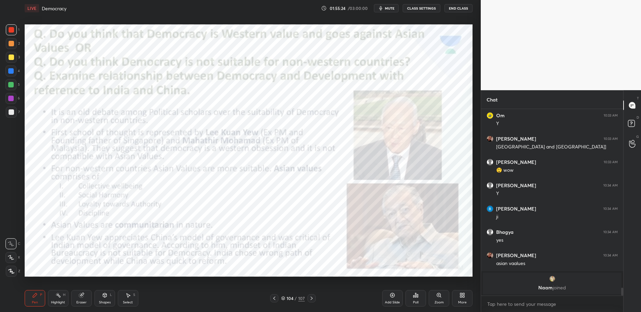
scroll to position [4161, 0]
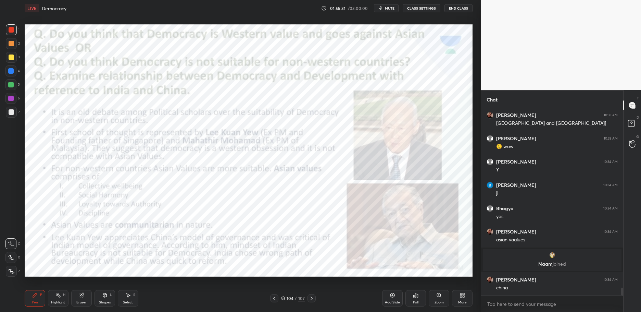
click at [398, 295] on div "Add Slide" at bounding box center [392, 298] width 21 height 16
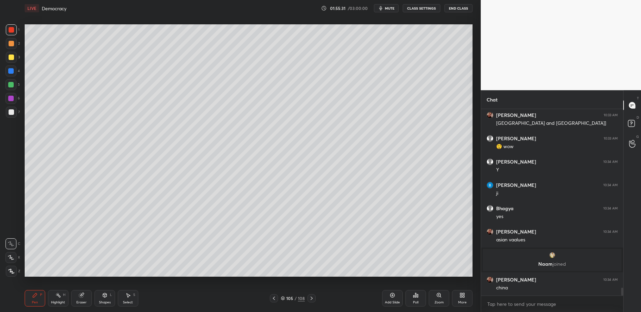
scroll to position [4184, 0]
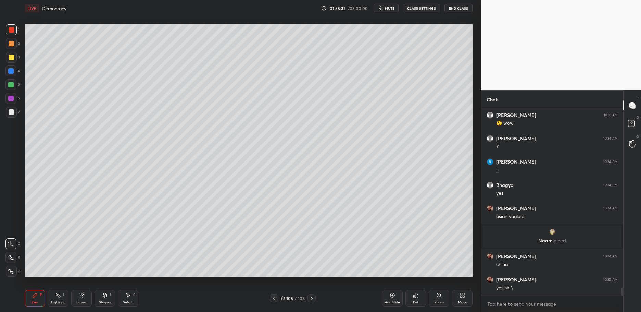
click at [9, 64] on div "3" at bounding box center [13, 59] width 14 height 14
click at [9, 62] on div at bounding box center [11, 57] width 11 height 11
click at [1, 77] on div "1 2 3 4 5 6 7 C X Z C X Z E E Erase all H H" at bounding box center [11, 150] width 22 height 252
click at [5, 68] on div at bounding box center [10, 70] width 11 height 11
click at [13, 76] on div at bounding box center [10, 70] width 11 height 11
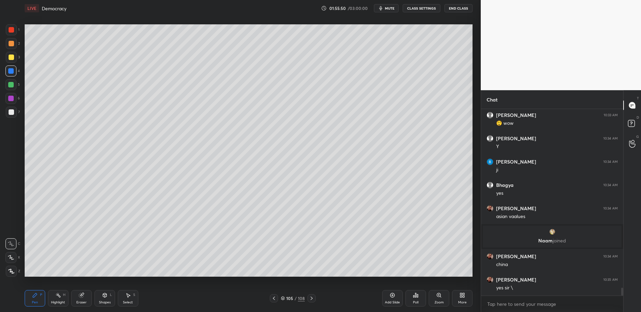
click at [15, 109] on div at bounding box center [11, 112] width 11 height 11
click at [10, 117] on div at bounding box center [11, 112] width 11 height 11
click at [8, 83] on div at bounding box center [10, 84] width 11 height 11
click at [12, 80] on div at bounding box center [10, 84] width 11 height 11
click at [10, 74] on div at bounding box center [10, 70] width 5 height 5
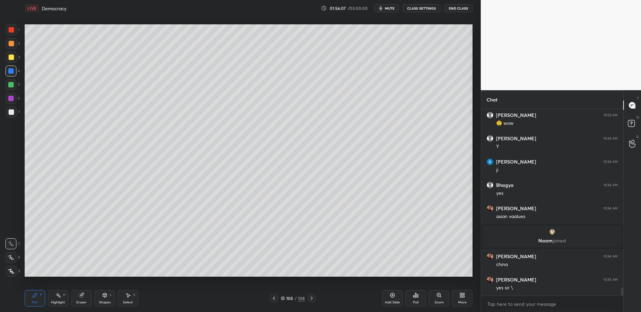
click at [16, 87] on div at bounding box center [10, 84] width 11 height 11
click at [13, 88] on div at bounding box center [10, 84] width 11 height 11
click at [9, 80] on div at bounding box center [10, 84] width 11 height 11
click at [5, 97] on div at bounding box center [10, 98] width 11 height 11
click at [11, 100] on div at bounding box center [10, 98] width 5 height 5
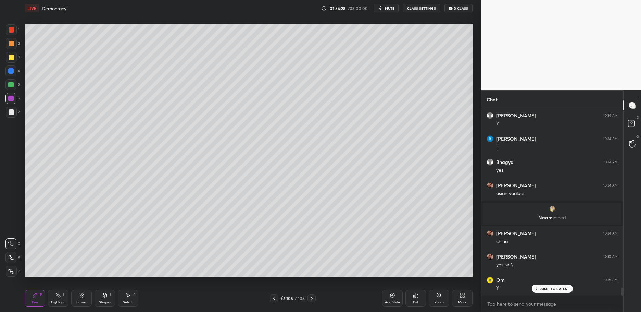
scroll to position [4230, 0]
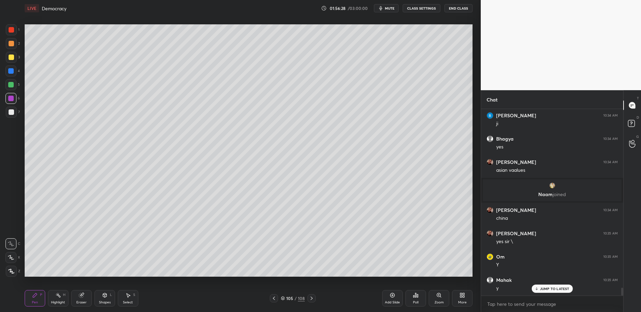
click at [11, 53] on div at bounding box center [11, 57] width 11 height 11
click at [6, 51] on div "2" at bounding box center [13, 45] width 14 height 14
click at [11, 48] on div at bounding box center [11, 43] width 11 height 11
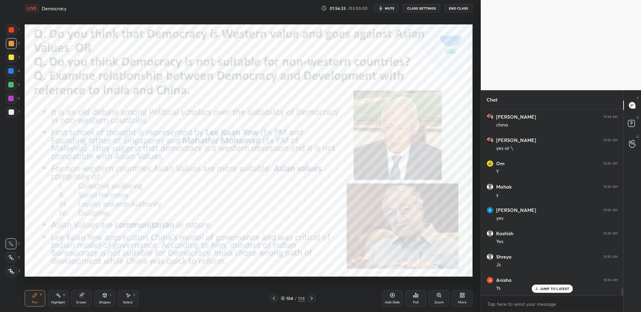
scroll to position [4347, 0]
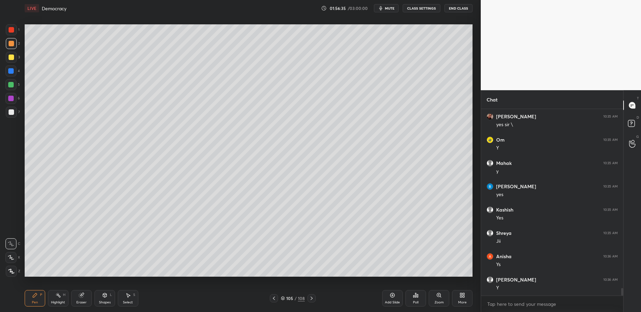
click at [14, 30] on div at bounding box center [11, 29] width 11 height 11
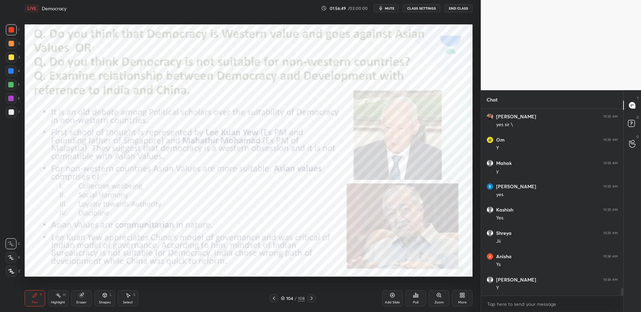
click at [5, 28] on div "1 2 3 4 5 6 7" at bounding box center [12, 72] width 14 height 96
click at [11, 32] on div at bounding box center [11, 29] width 5 height 5
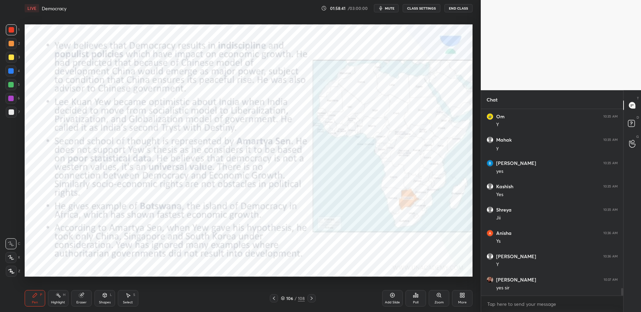
click at [14, 26] on div at bounding box center [11, 29] width 11 height 11
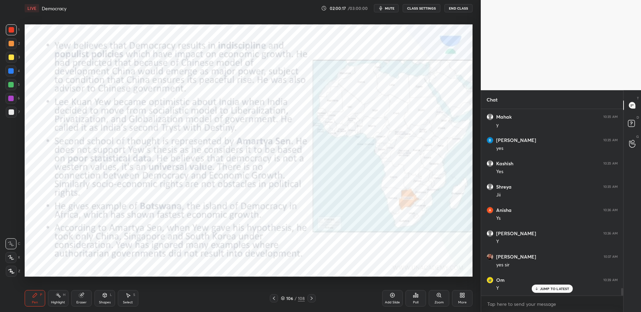
scroll to position [4417, 0]
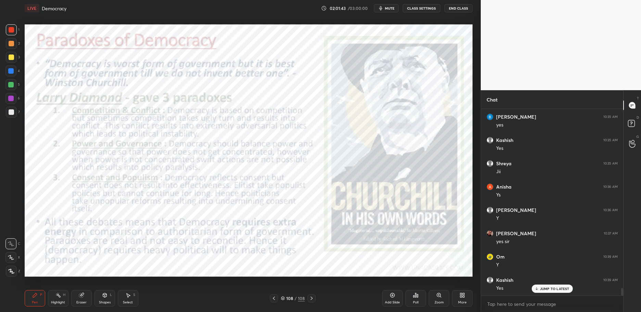
click at [8, 35] on div at bounding box center [11, 29] width 11 height 11
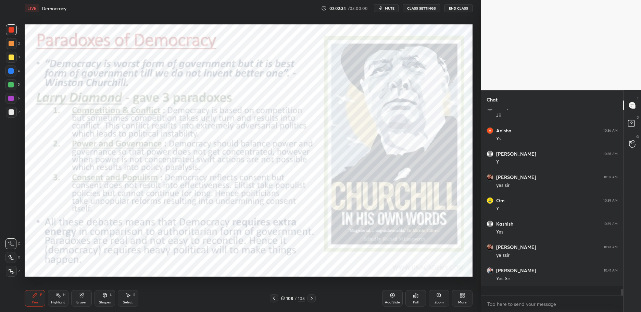
scroll to position [4464, 0]
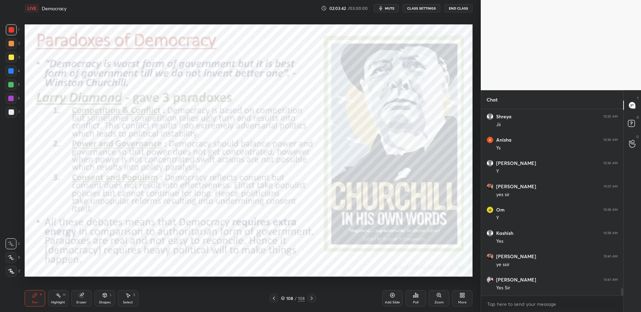
click at [404, 304] on div "Add Slide Poll Zoom More" at bounding box center [427, 298] width 90 height 38
click at [402, 295] on div "Add Slide" at bounding box center [392, 298] width 21 height 16
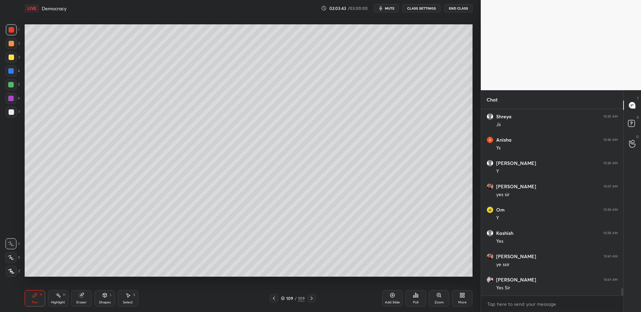
click at [0, 75] on div "1 2 3 4 5 6 7 C X Z C X Z E E Erase all H H" at bounding box center [11, 150] width 22 height 252
click at [10, 74] on div at bounding box center [10, 70] width 5 height 5
click at [16, 72] on div at bounding box center [10, 70] width 11 height 11
click at [459, 8] on button "End Class" at bounding box center [459, 8] width 28 height 8
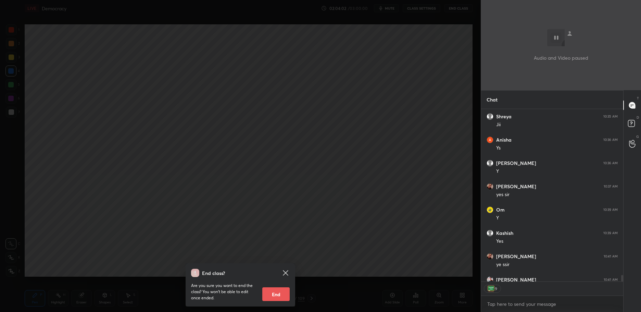
scroll to position [4501, 0]
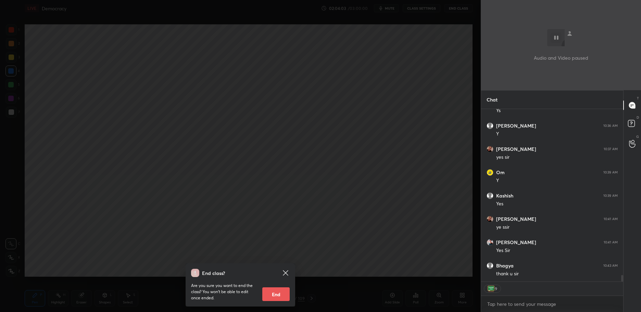
click at [274, 124] on div "End class? Are you sure you want to end the class? You won’t be able to edit on…" at bounding box center [240, 156] width 481 height 312
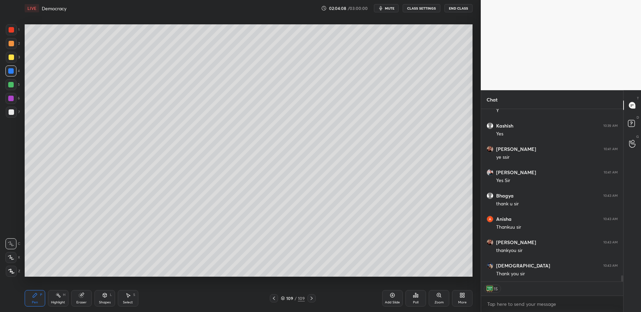
scroll to position [4594, 0]
click at [456, 6] on button "End Class" at bounding box center [459, 8] width 28 height 8
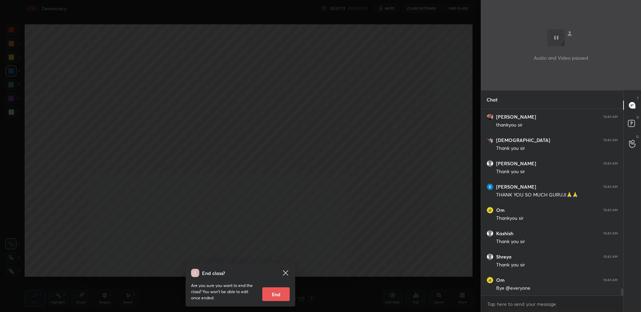
scroll to position [4727, 0]
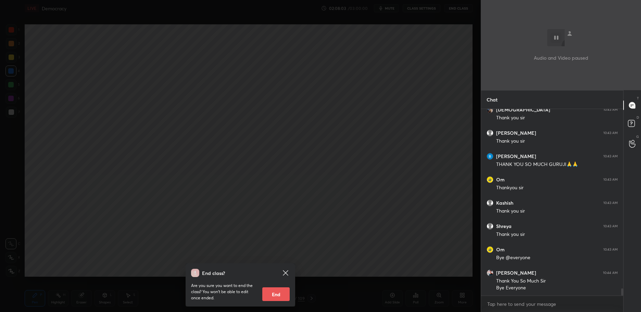
click at [272, 298] on button "End" at bounding box center [275, 294] width 27 height 14
type textarea "x"
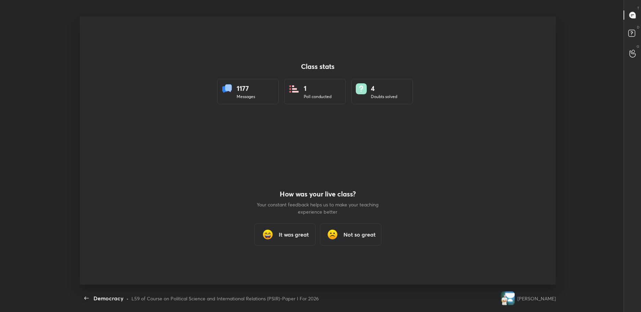
scroll to position [0, 0]
